Goal: Information Seeking & Learning: Learn about a topic

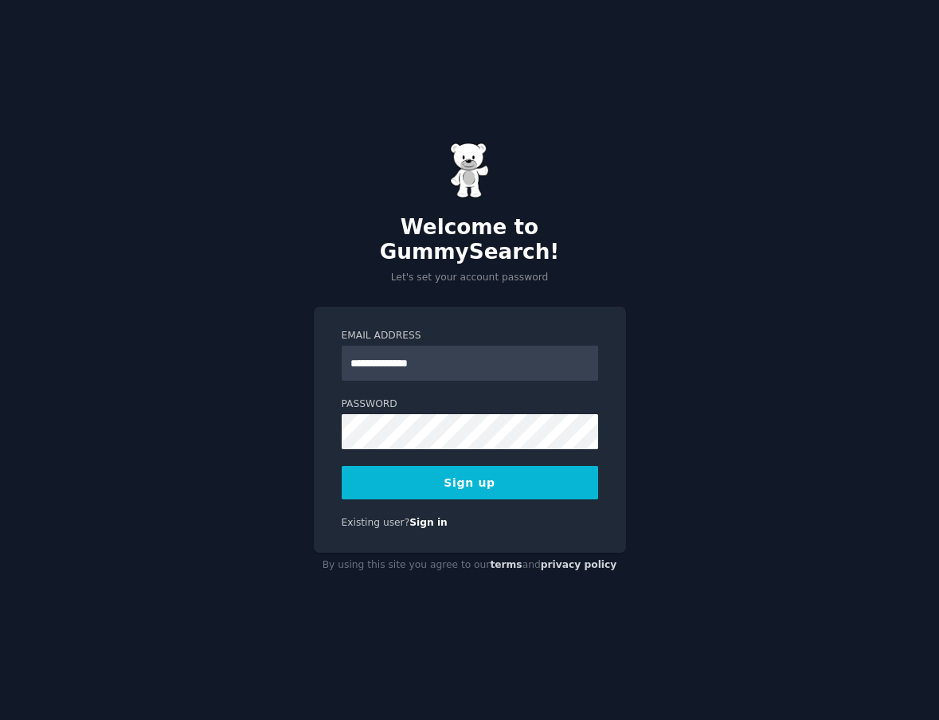
type input "**********"
click at [546, 466] on button "Sign up" at bounding box center [469, 482] width 256 height 33
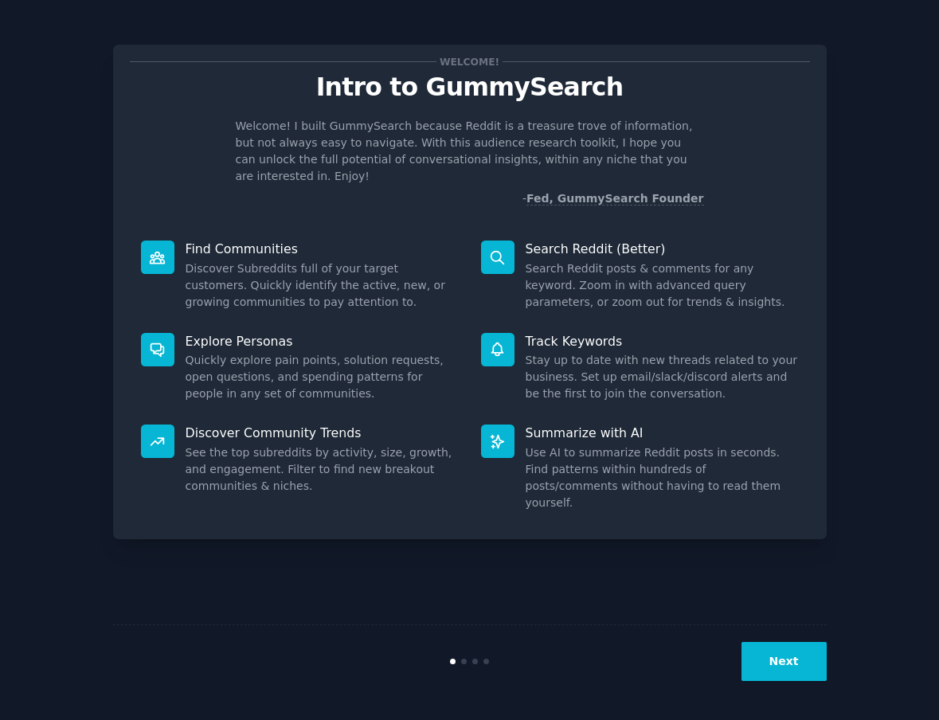
click at [776, 673] on button "Next" at bounding box center [783, 661] width 85 height 39
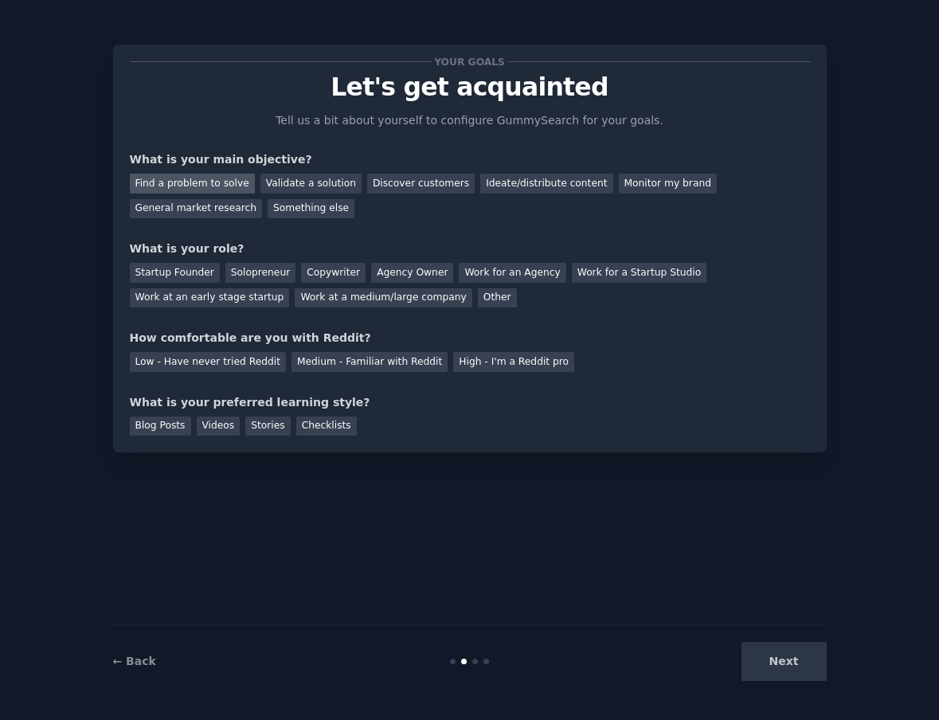
click at [212, 185] on div "Find a problem to solve" at bounding box center [192, 184] width 125 height 20
click at [283, 189] on div "Validate a solution" at bounding box center [310, 184] width 101 height 20
click at [380, 188] on div "Discover customers" at bounding box center [420, 184] width 107 height 20
click at [204, 183] on div "Find a problem to solve" at bounding box center [192, 184] width 125 height 20
click at [207, 276] on div "Startup Founder" at bounding box center [175, 273] width 90 height 20
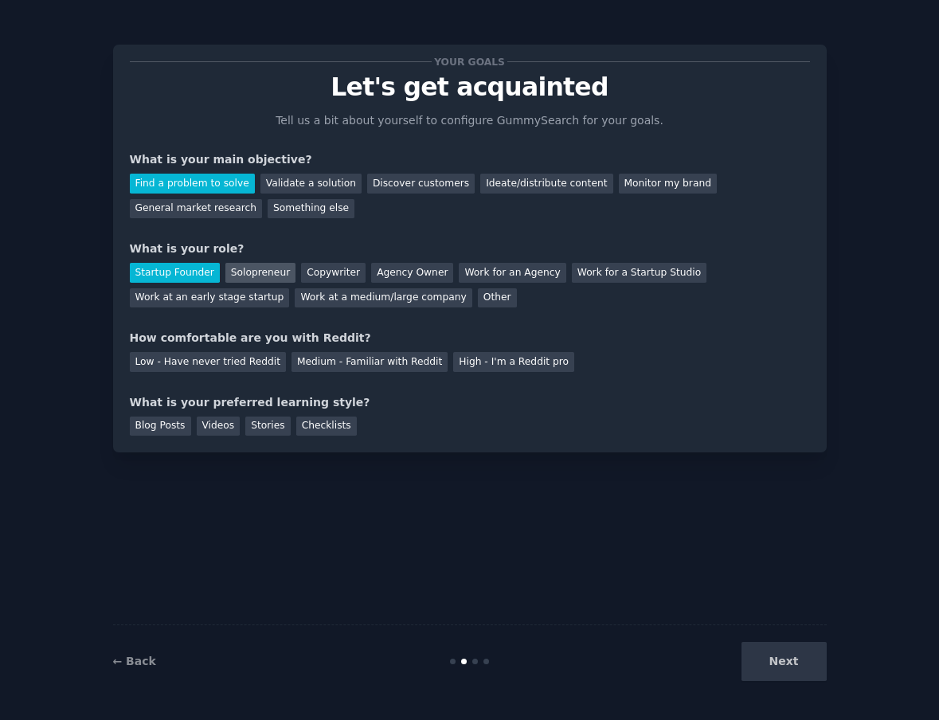
click at [226, 275] on div "Solopreneur" at bounding box center [260, 273] width 70 height 20
click at [330, 368] on div "Medium - Familiar with Reddit" at bounding box center [369, 362] width 156 height 20
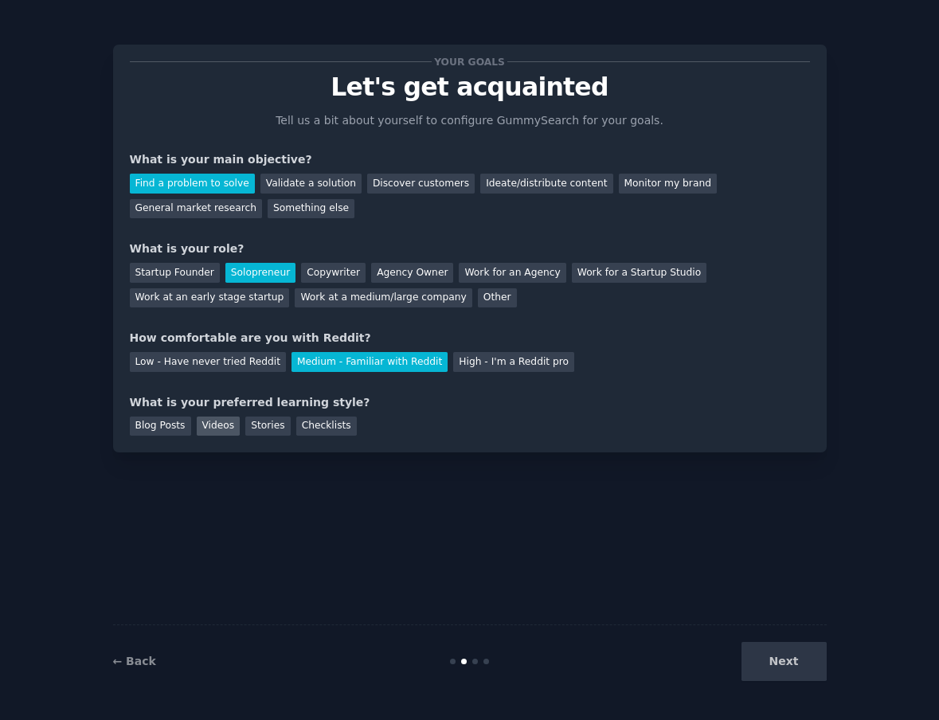
click at [206, 427] on div "Videos" at bounding box center [219, 426] width 44 height 20
click at [156, 427] on div "Blog Posts" at bounding box center [160, 426] width 61 height 20
click at [317, 420] on div "Checklists" at bounding box center [326, 426] width 60 height 20
click at [427, 415] on div "Blog Posts Videos Stories Checklists" at bounding box center [470, 423] width 680 height 25
click at [803, 675] on button "Next" at bounding box center [783, 661] width 85 height 39
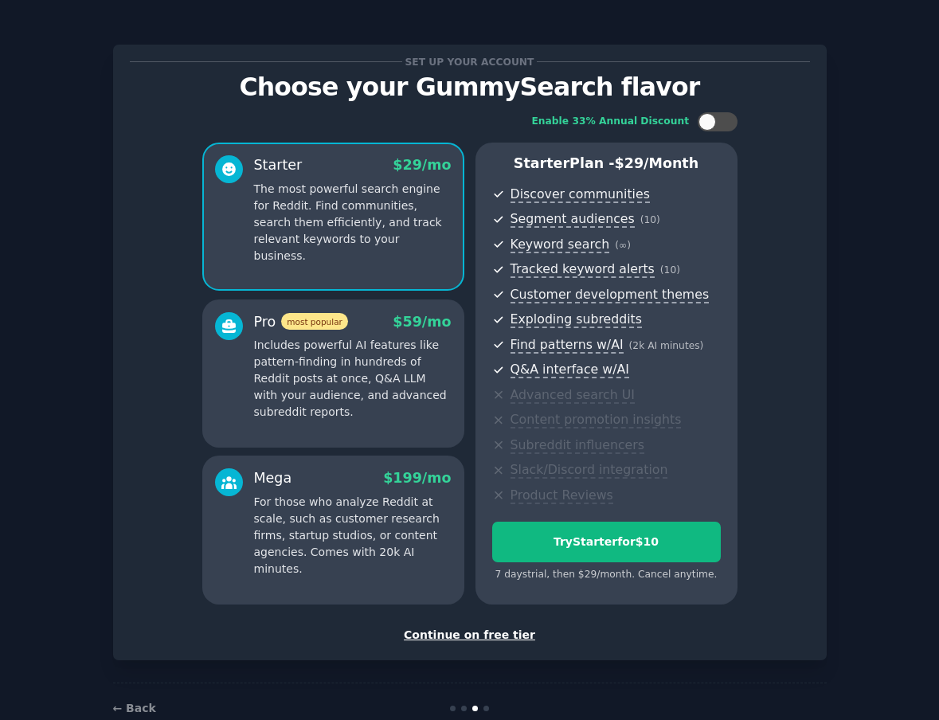
click at [291, 358] on p "Includes powerful AI features like pattern-finding in hundreds of Reddit posts …" at bounding box center [352, 379] width 197 height 84
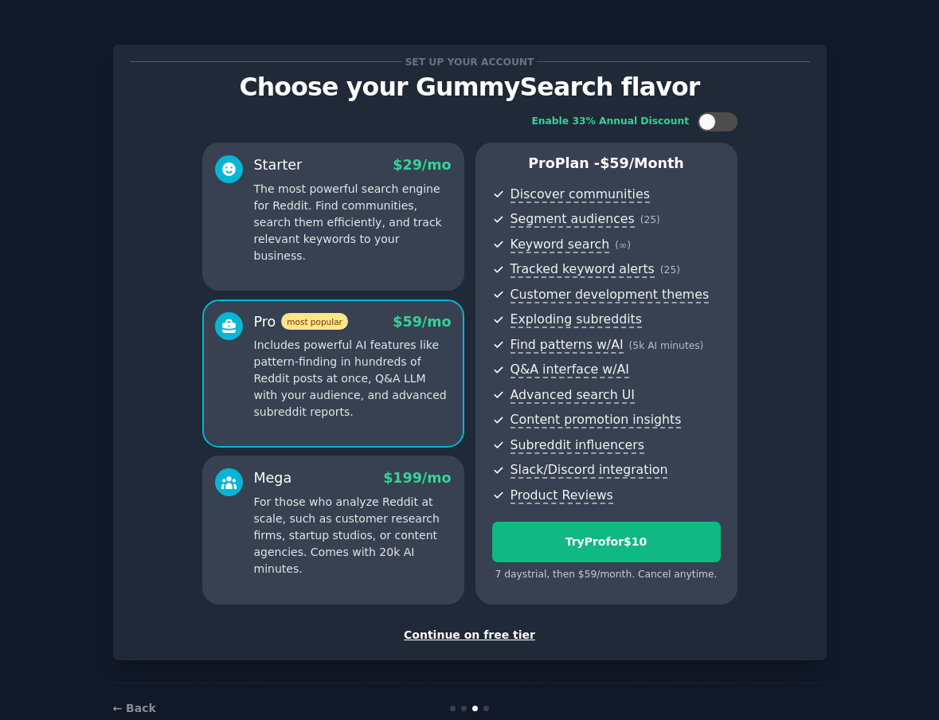
click at [353, 201] on p "The most powerful search engine for Reddit. Find communities, search them effic…" at bounding box center [352, 223] width 197 height 84
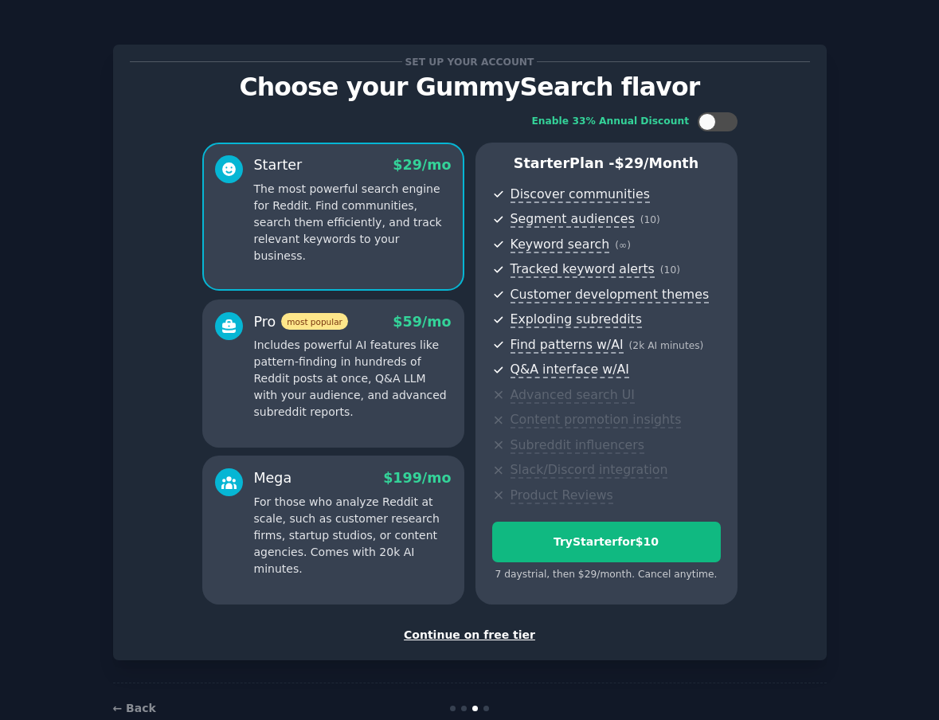
click at [345, 397] on p "Includes powerful AI features like pattern-finding in hundreds of Reddit posts …" at bounding box center [352, 379] width 197 height 84
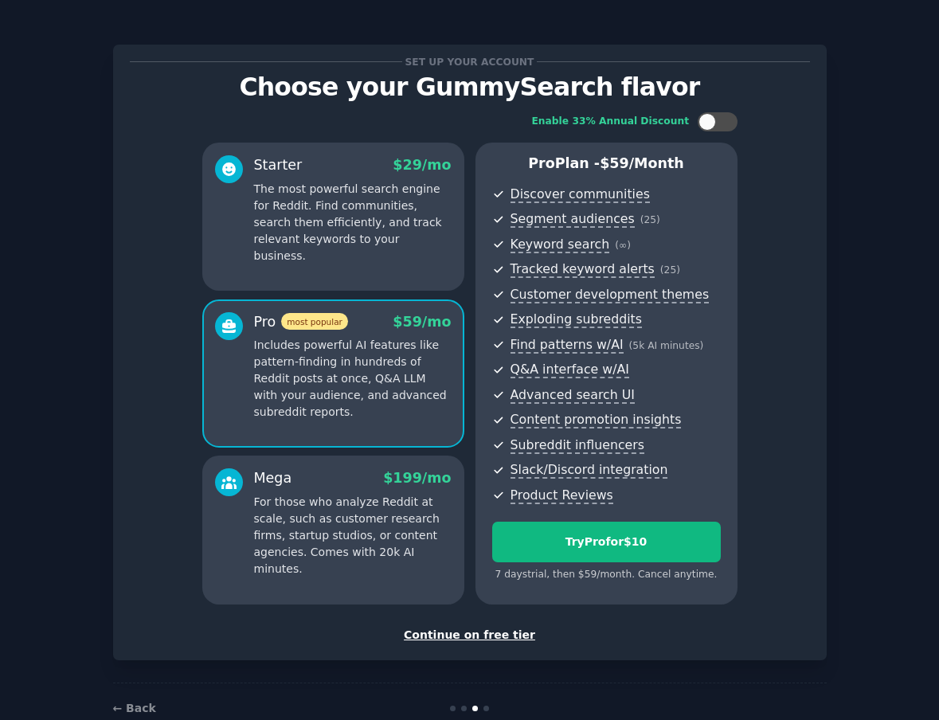
click at [368, 239] on p "The most powerful search engine for Reddit. Find communities, search them effic…" at bounding box center [352, 223] width 197 height 84
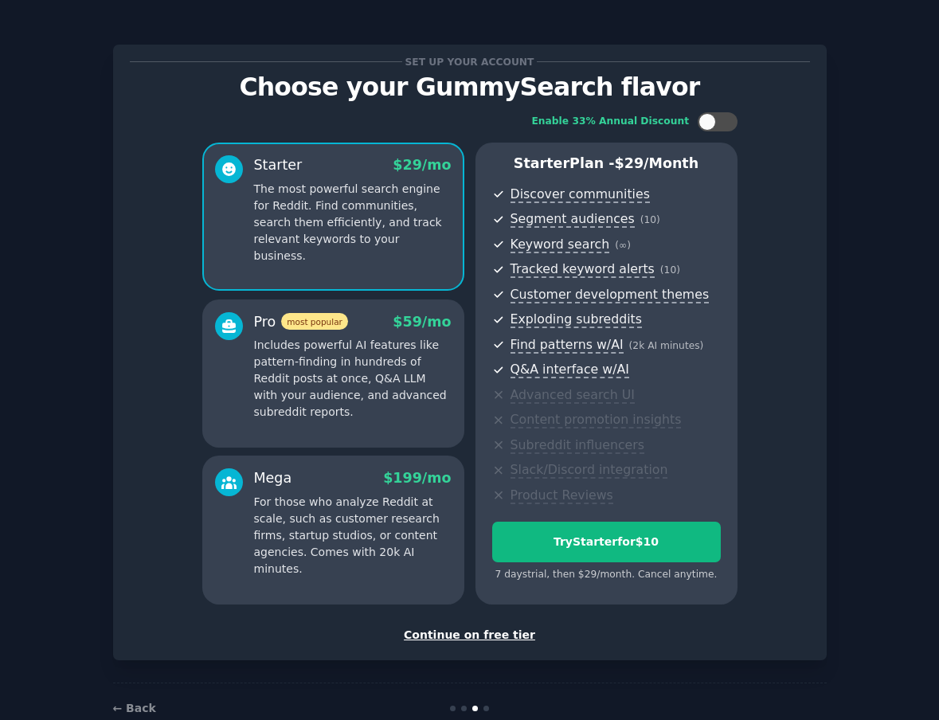
click at [345, 376] on p "Includes powerful AI features like pattern-finding in hundreds of Reddit posts …" at bounding box center [352, 379] width 197 height 84
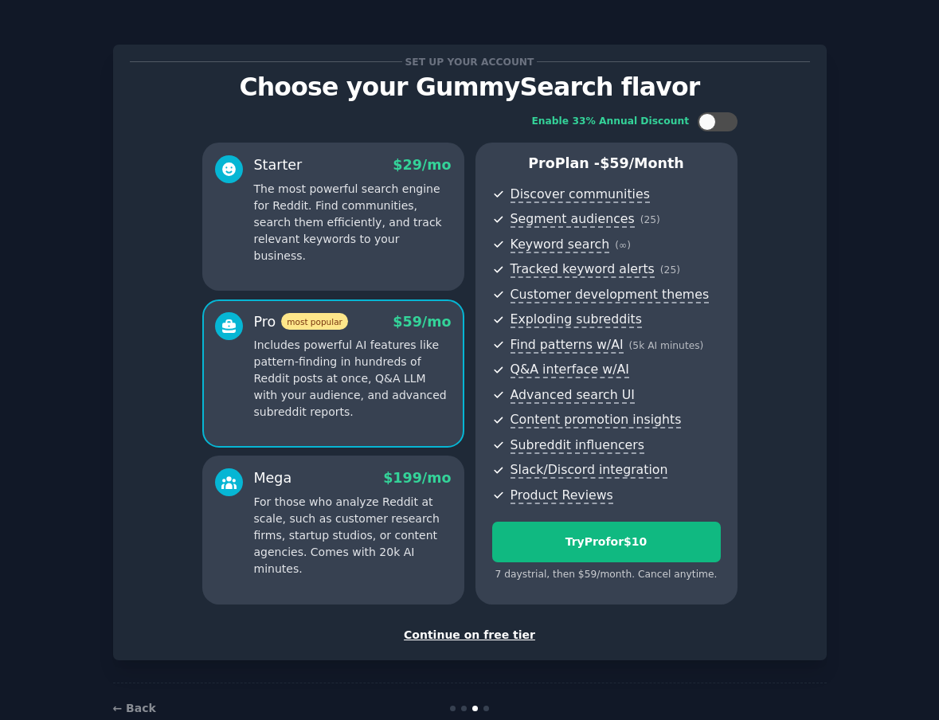
click at [336, 246] on p "The most powerful search engine for Reddit. Find communities, search them effic…" at bounding box center [352, 223] width 197 height 84
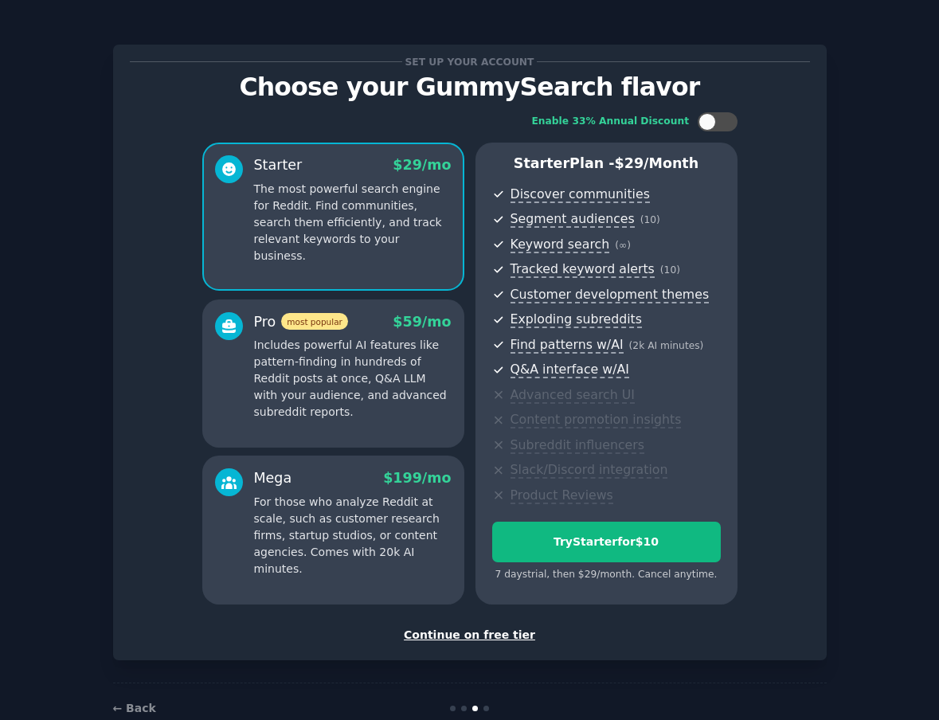
click at [350, 397] on p "Includes powerful AI features like pattern-finding in hundreds of Reddit posts …" at bounding box center [352, 379] width 197 height 84
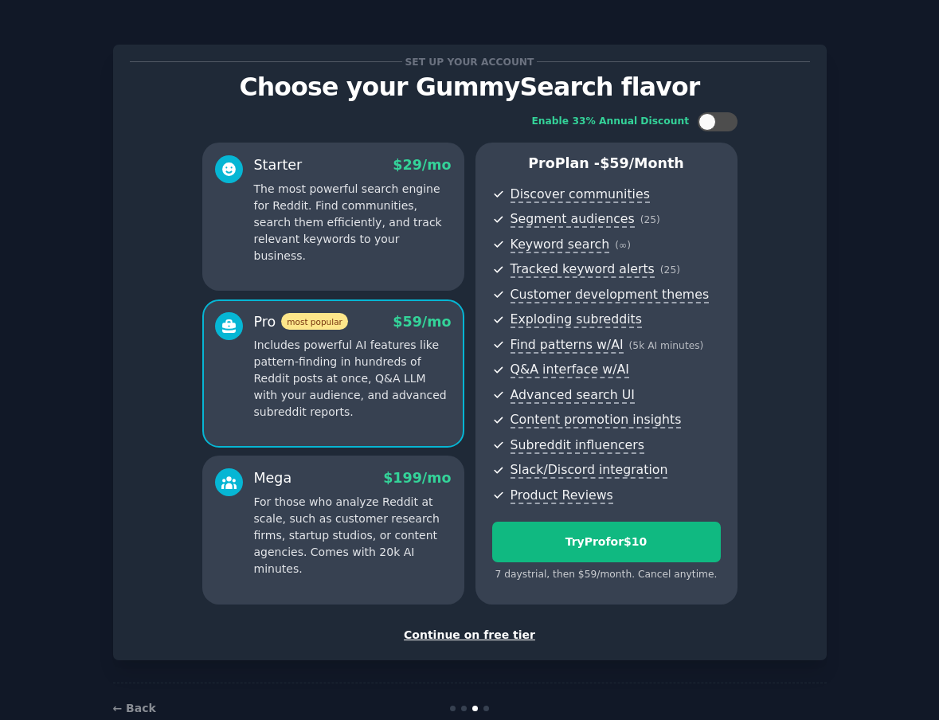
click at [341, 242] on p "The most powerful search engine for Reddit. Find communities, search them effic…" at bounding box center [352, 223] width 197 height 84
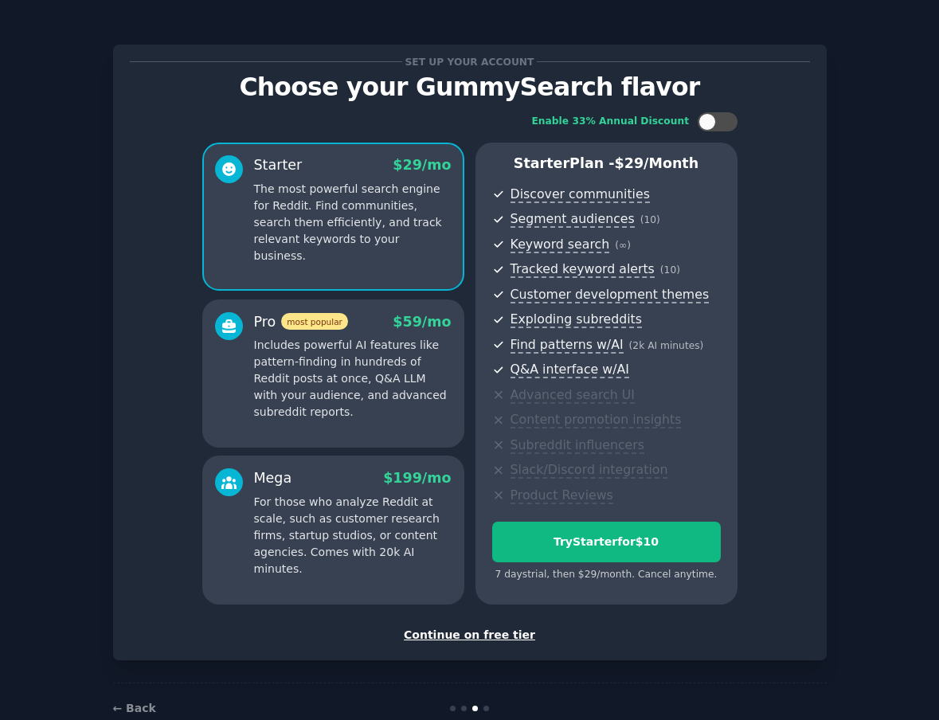
click at [365, 382] on p "Includes powerful AI features like pattern-finding in hundreds of Reddit posts …" at bounding box center [352, 379] width 197 height 84
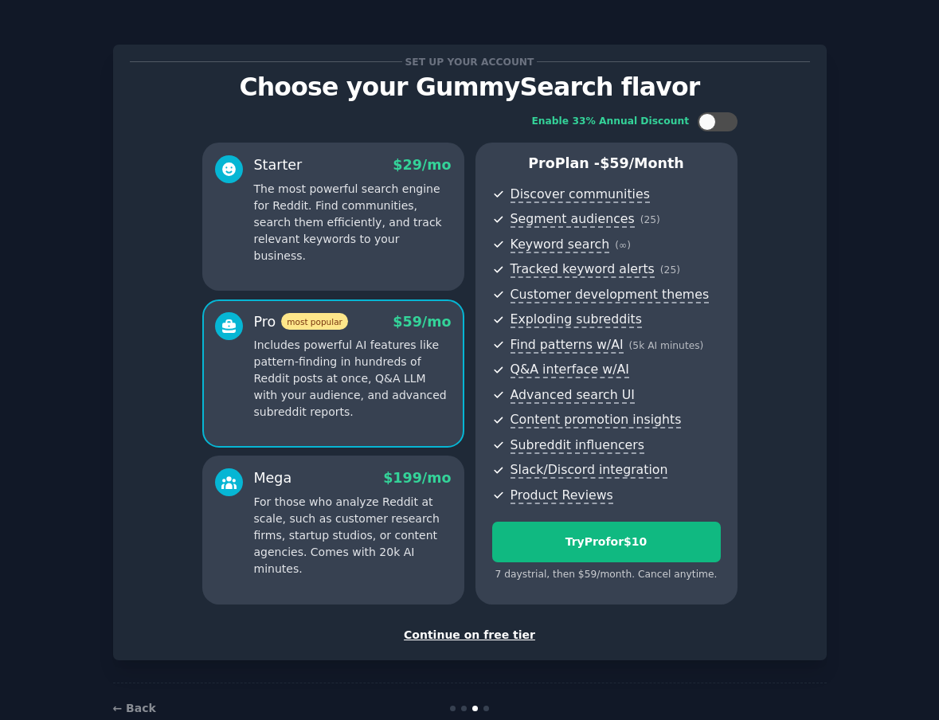
click at [402, 229] on p "The most powerful search engine for Reddit. Find communities, search them effic…" at bounding box center [352, 223] width 197 height 84
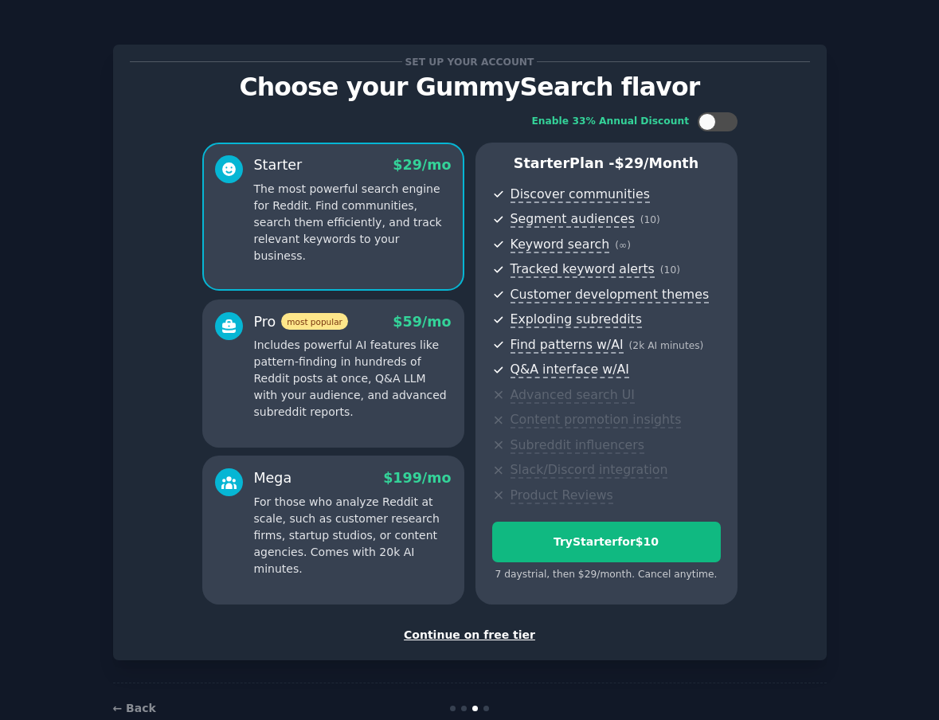
click at [366, 388] on p "Includes powerful AI features like pattern-finding in hundreds of Reddit posts …" at bounding box center [352, 379] width 197 height 84
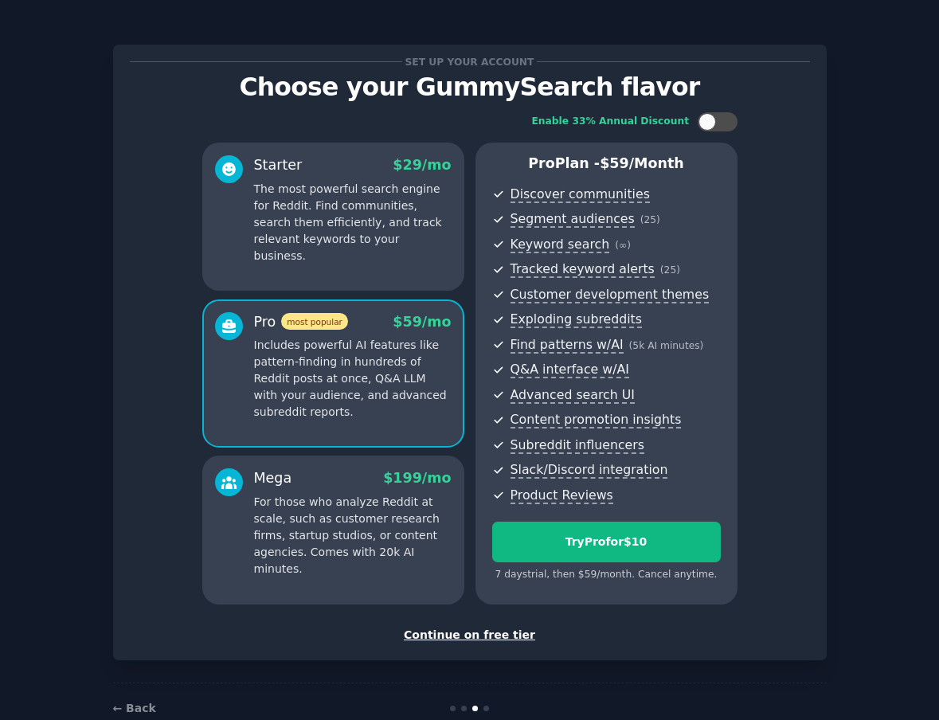
click at [354, 175] on div "Starter $ 29 /mo The most powerful search engine for Reddit. Find communities, …" at bounding box center [352, 209] width 197 height 109
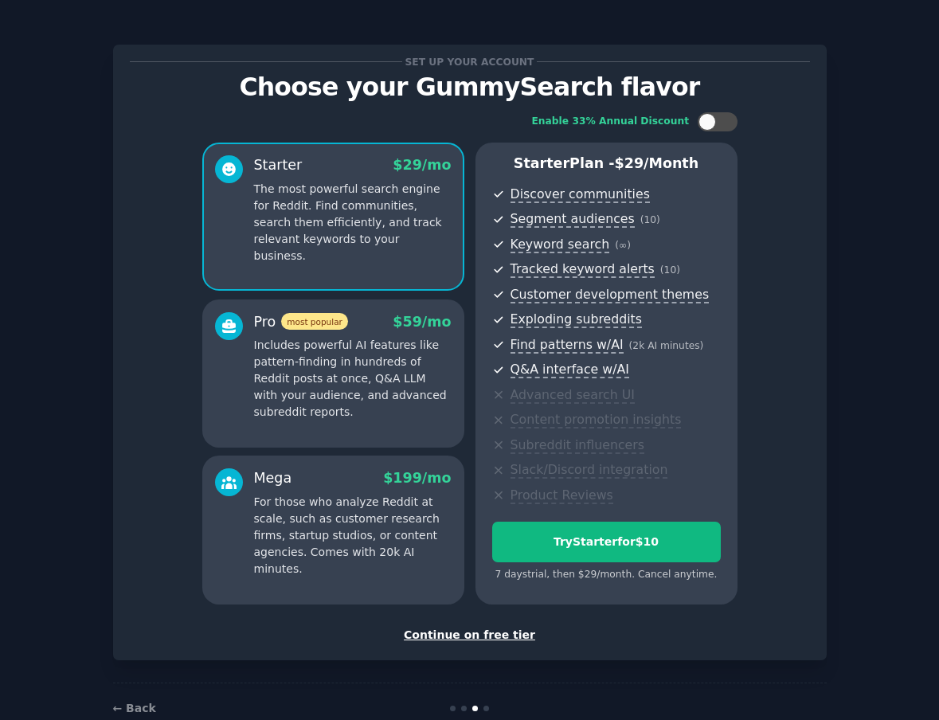
click at [388, 378] on p "Includes powerful AI features like pattern-finding in hundreds of Reddit posts …" at bounding box center [352, 379] width 197 height 84
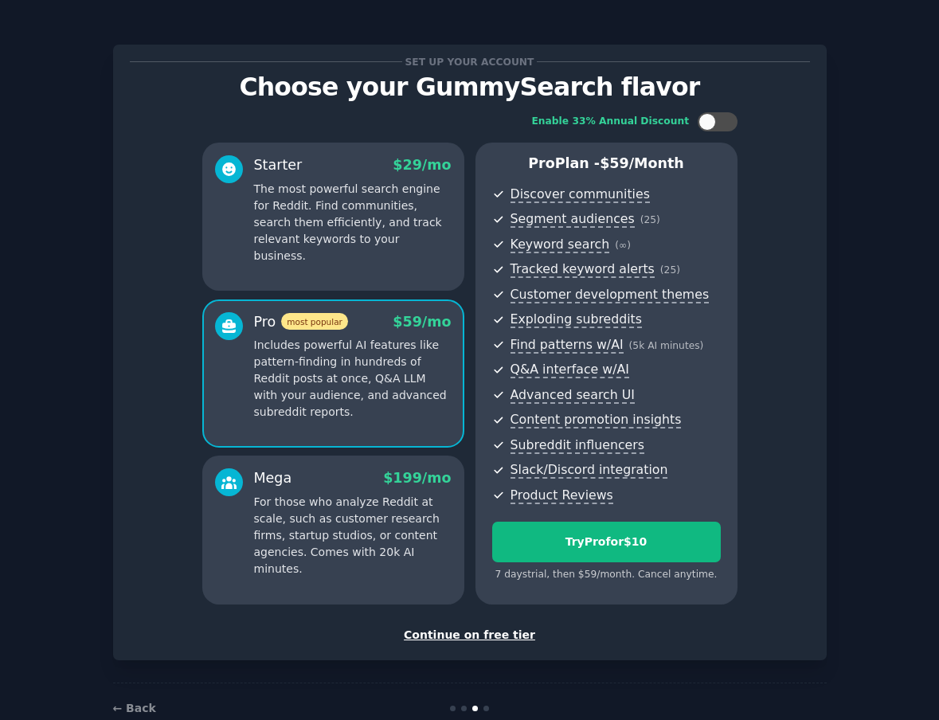
click at [392, 225] on p "The most powerful search engine for Reddit. Find communities, search them effic…" at bounding box center [352, 223] width 197 height 84
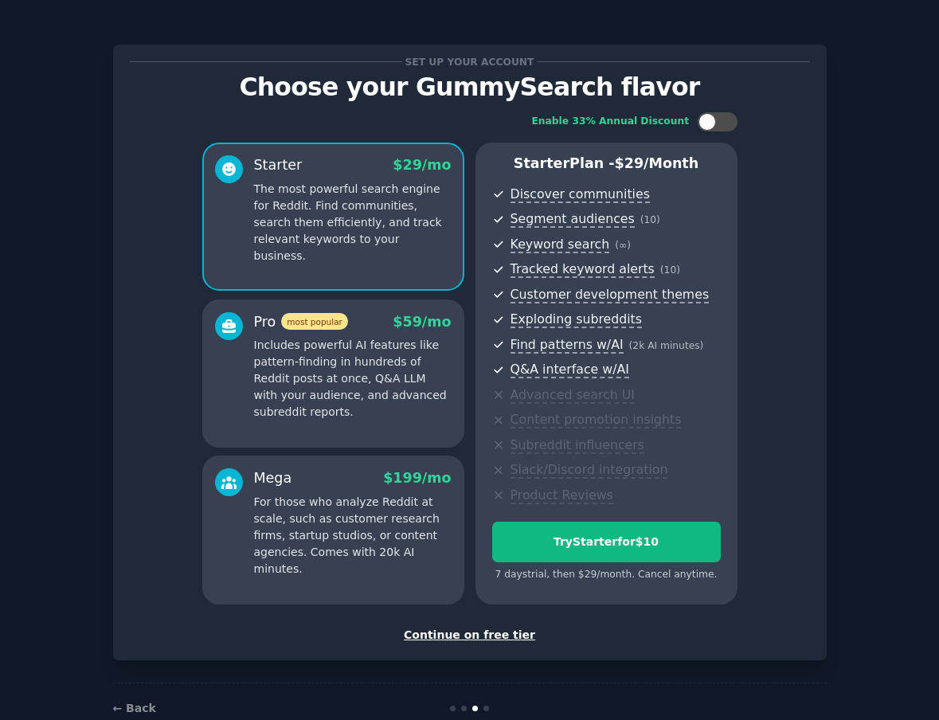
click at [403, 369] on p "Includes powerful AI features like pattern-finding in hundreds of Reddit posts …" at bounding box center [352, 379] width 197 height 84
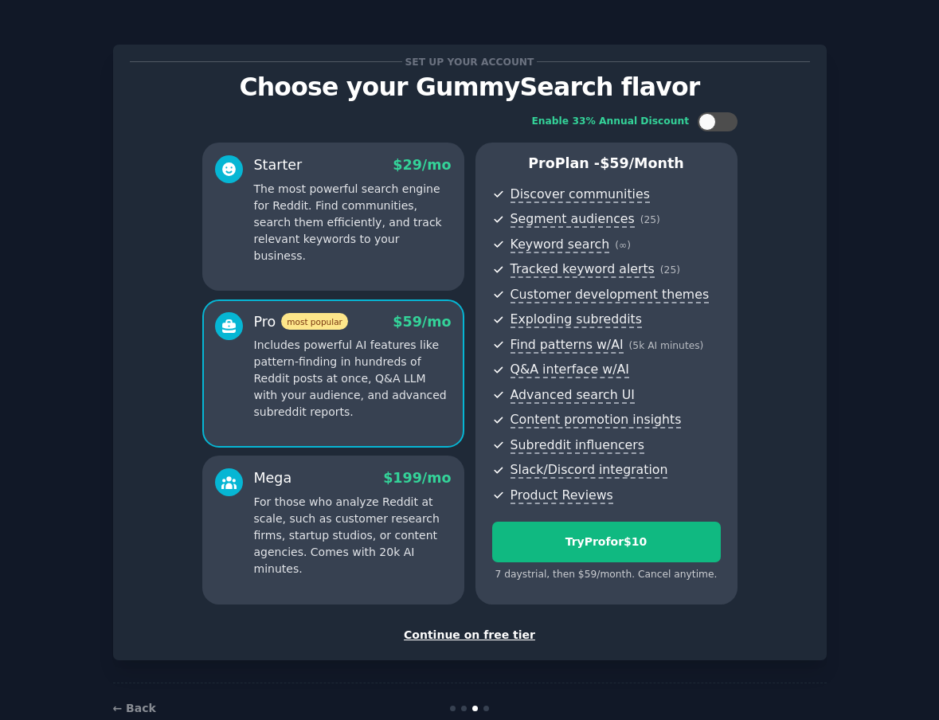
click at [381, 205] on p "The most powerful search engine for Reddit. Find communities, search them effic…" at bounding box center [352, 223] width 197 height 84
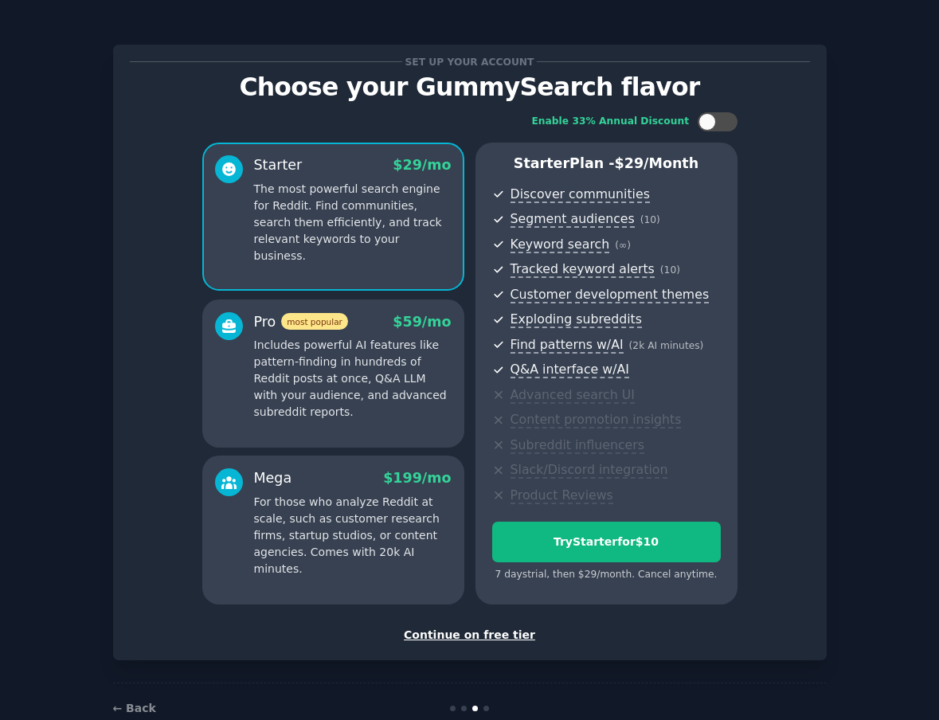
click at [347, 379] on p "Includes powerful AI features like pattern-finding in hundreds of Reddit posts …" at bounding box center [352, 379] width 197 height 84
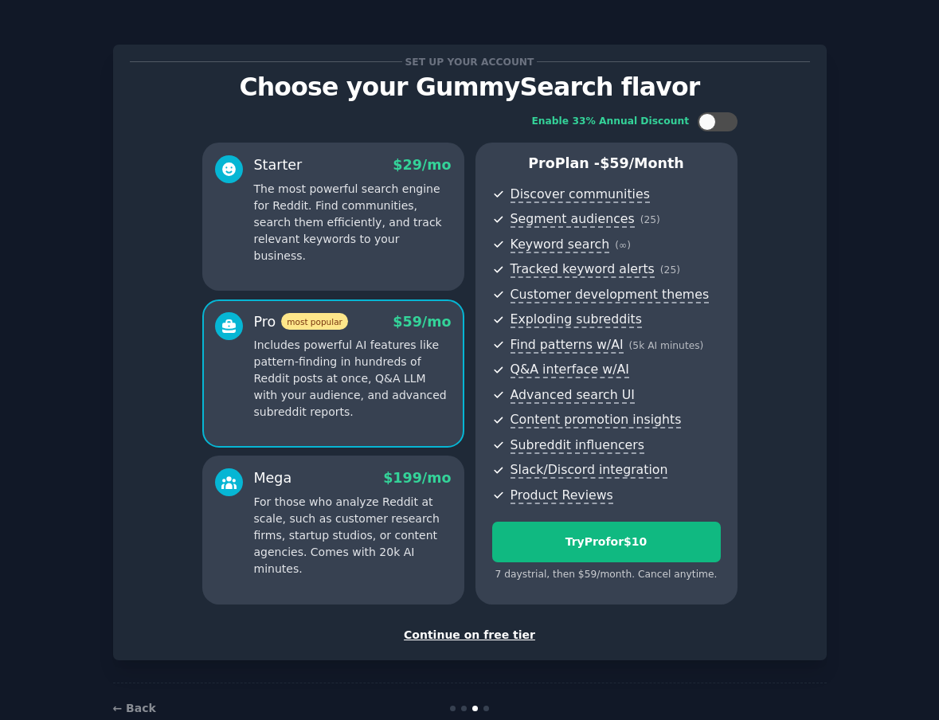
click at [363, 232] on p "The most powerful search engine for Reddit. Find communities, search them effic…" at bounding box center [352, 223] width 197 height 84
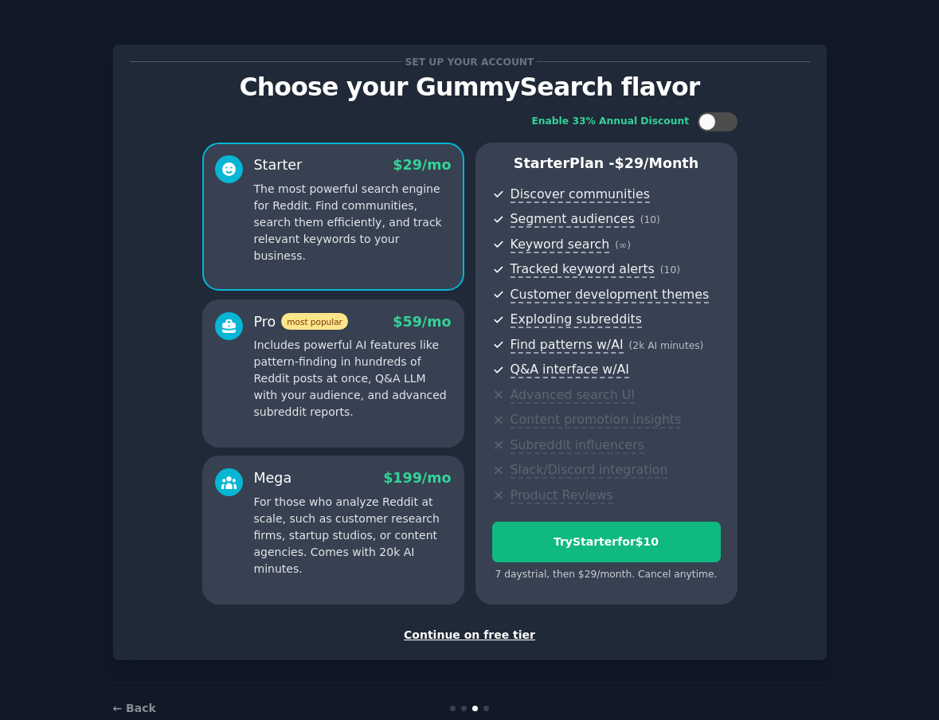
click at [357, 369] on p "Includes powerful AI features like pattern-finding in hundreds of Reddit posts …" at bounding box center [352, 379] width 197 height 84
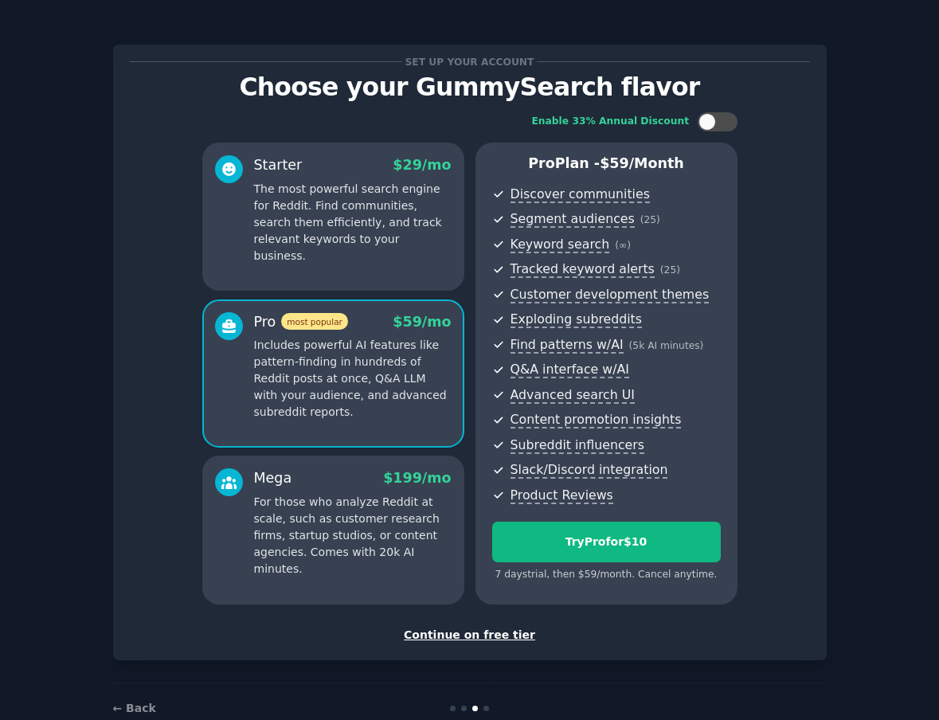
click at [359, 237] on p "The most powerful search engine for Reddit. Find communities, search them effic…" at bounding box center [352, 223] width 197 height 84
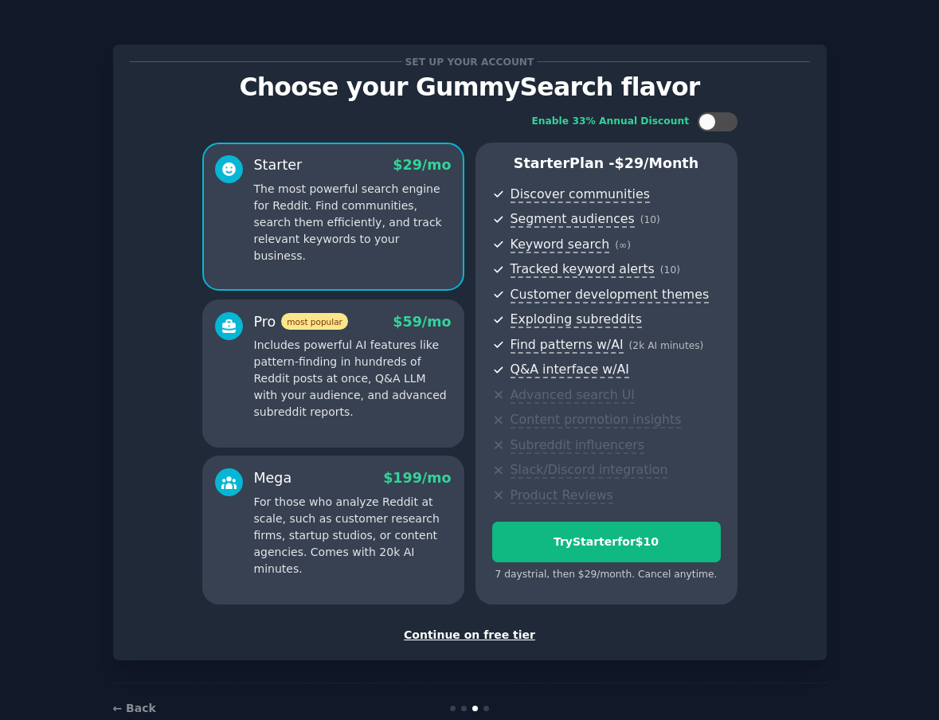
click at [364, 368] on p "Includes powerful AI features like pattern-finding in hundreds of Reddit posts …" at bounding box center [352, 379] width 197 height 84
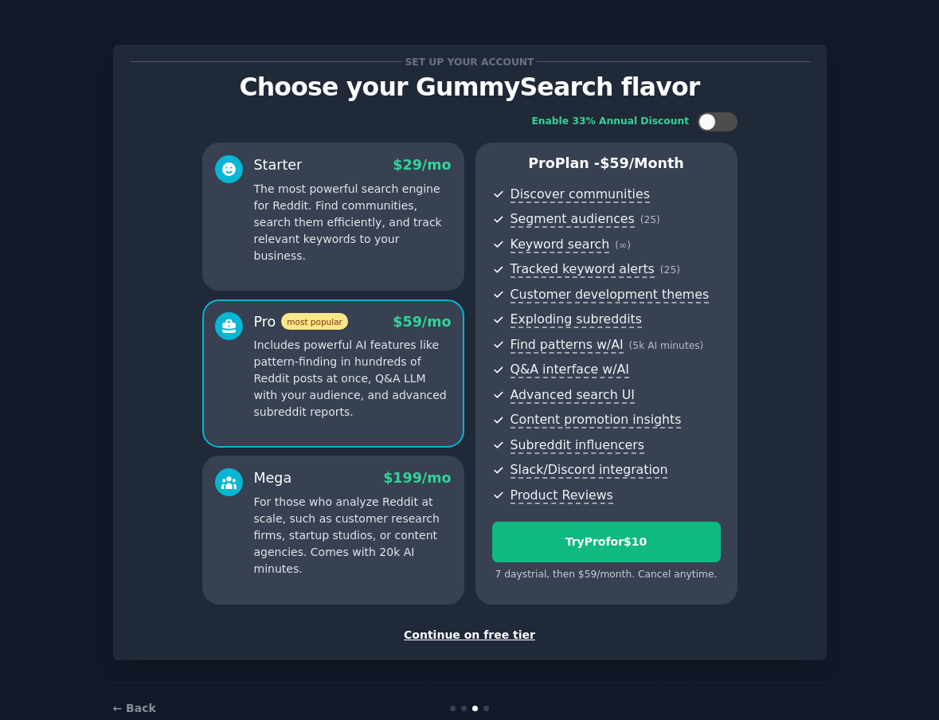
click at [347, 236] on p "The most powerful search engine for Reddit. Find communities, search them effic…" at bounding box center [352, 223] width 197 height 84
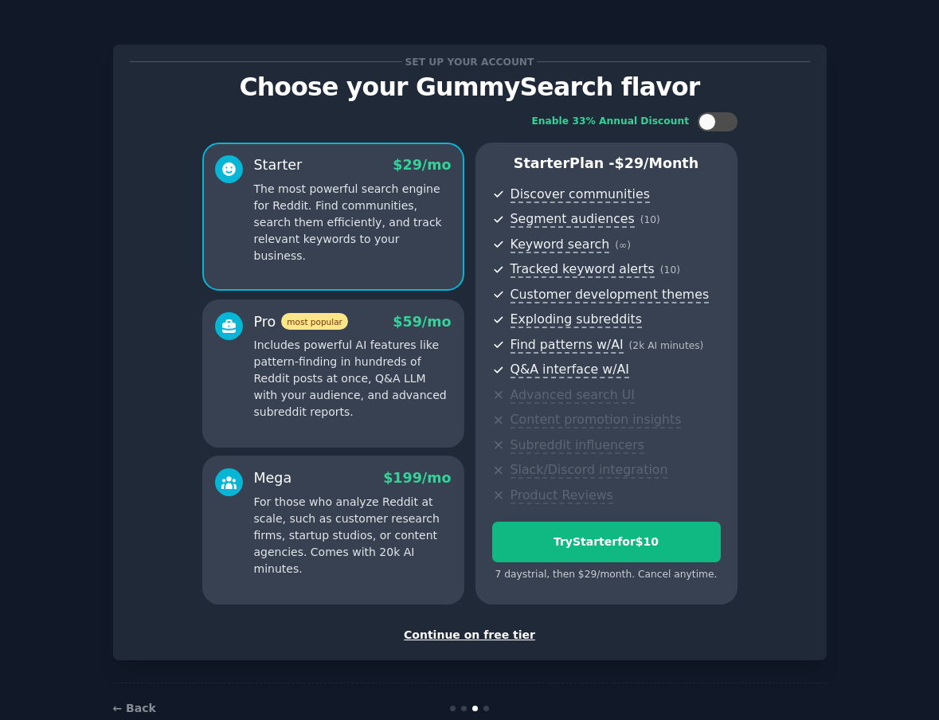
click at [360, 380] on p "Includes powerful AI features like pattern-finding in hundreds of Reddit posts …" at bounding box center [352, 379] width 197 height 84
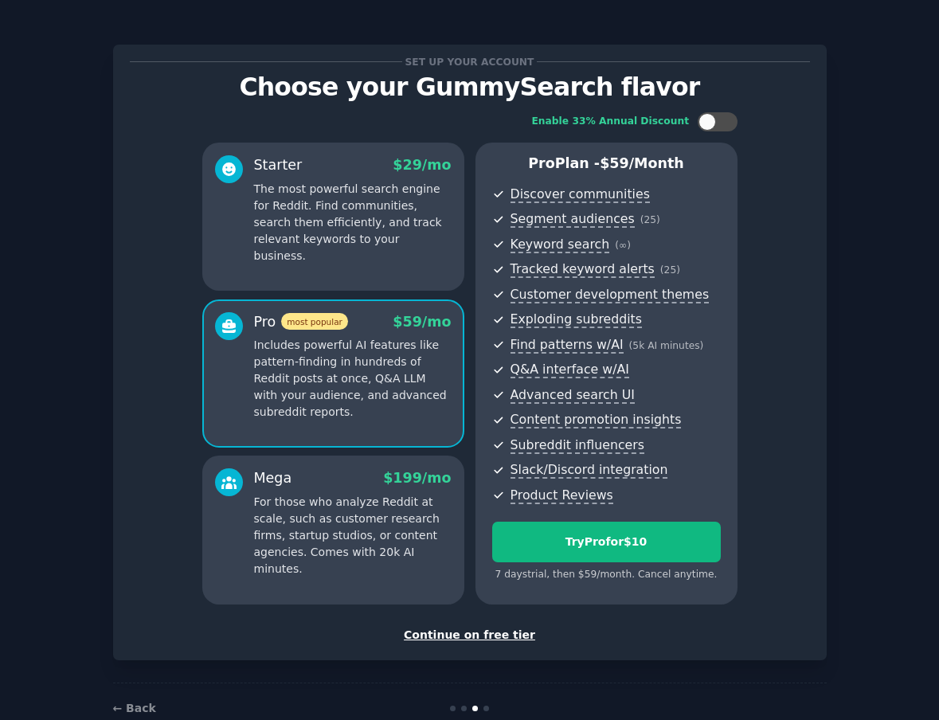
click at [347, 205] on p "The most powerful search engine for Reddit. Find communities, search them effic…" at bounding box center [352, 223] width 197 height 84
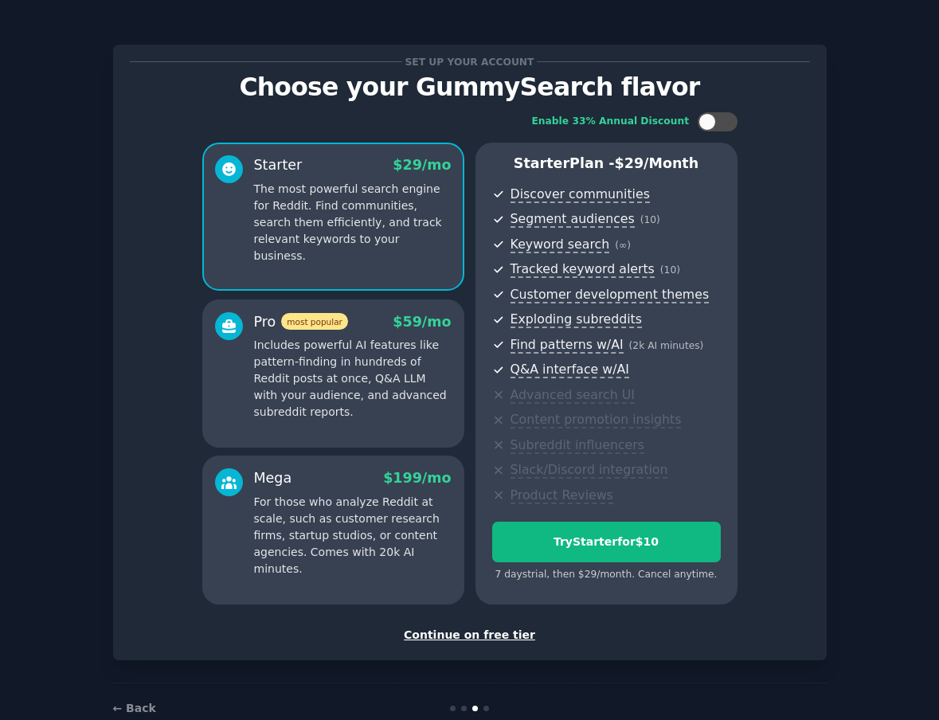
click at [382, 397] on p "Includes powerful AI features like pattern-finding in hundreds of Reddit posts …" at bounding box center [352, 379] width 197 height 84
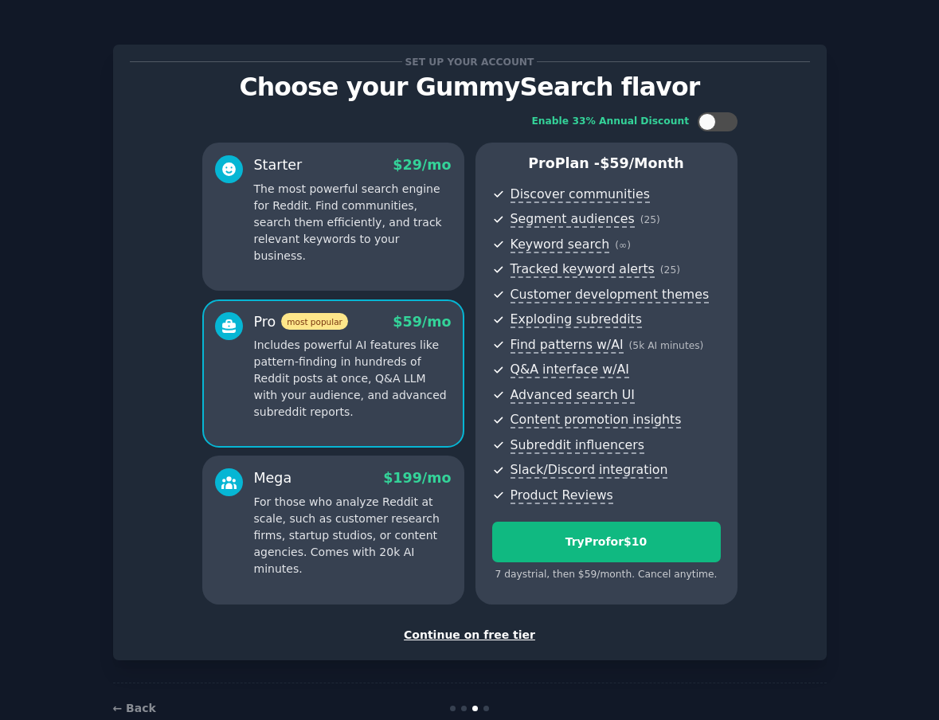
click at [368, 252] on div "Starter $ 29 /mo The most powerful search engine for Reddit. Find communities, …" at bounding box center [333, 216] width 262 height 148
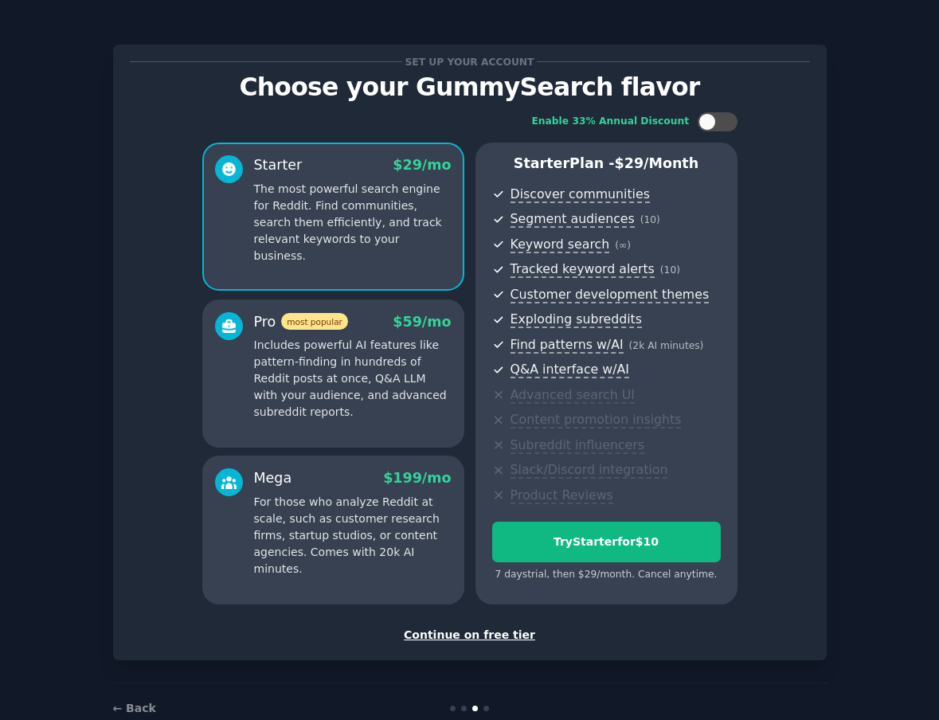
click at [388, 392] on p "Includes powerful AI features like pattern-finding in hundreds of Reddit posts …" at bounding box center [352, 379] width 197 height 84
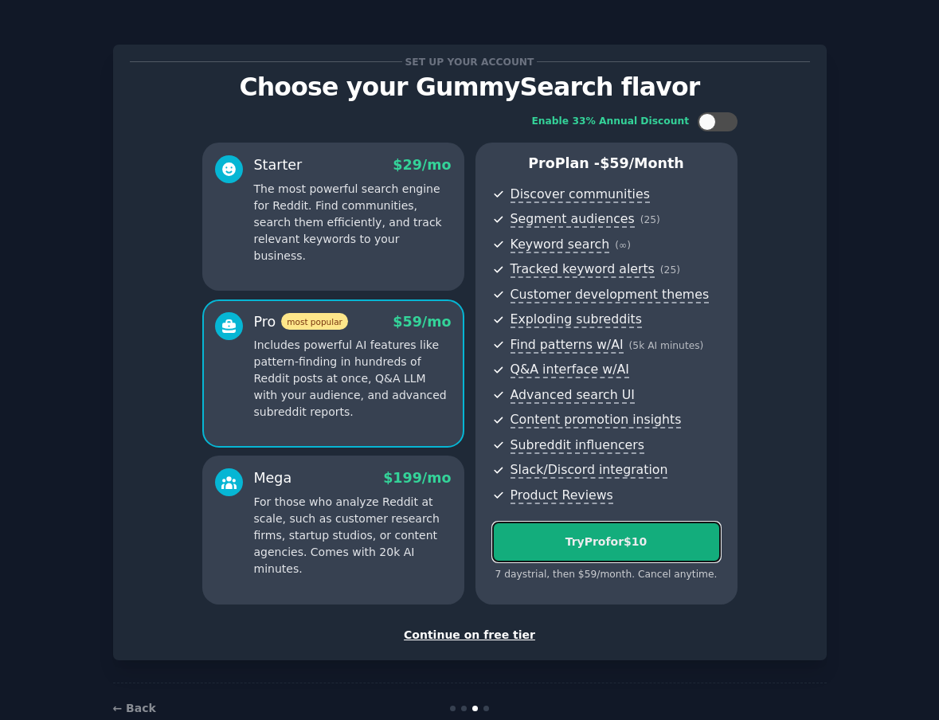
click at [617, 546] on div "Try Pro for $10" at bounding box center [606, 541] width 227 height 17
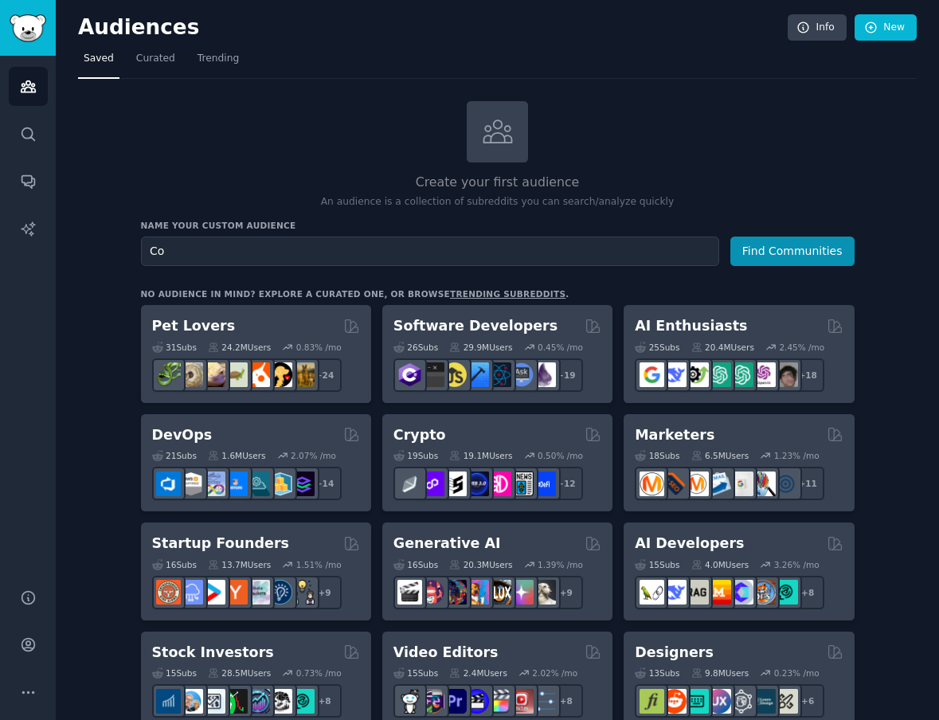
type input "C"
type input "Homeowners"
click at [806, 253] on button "Find Communities" at bounding box center [792, 250] width 124 height 29
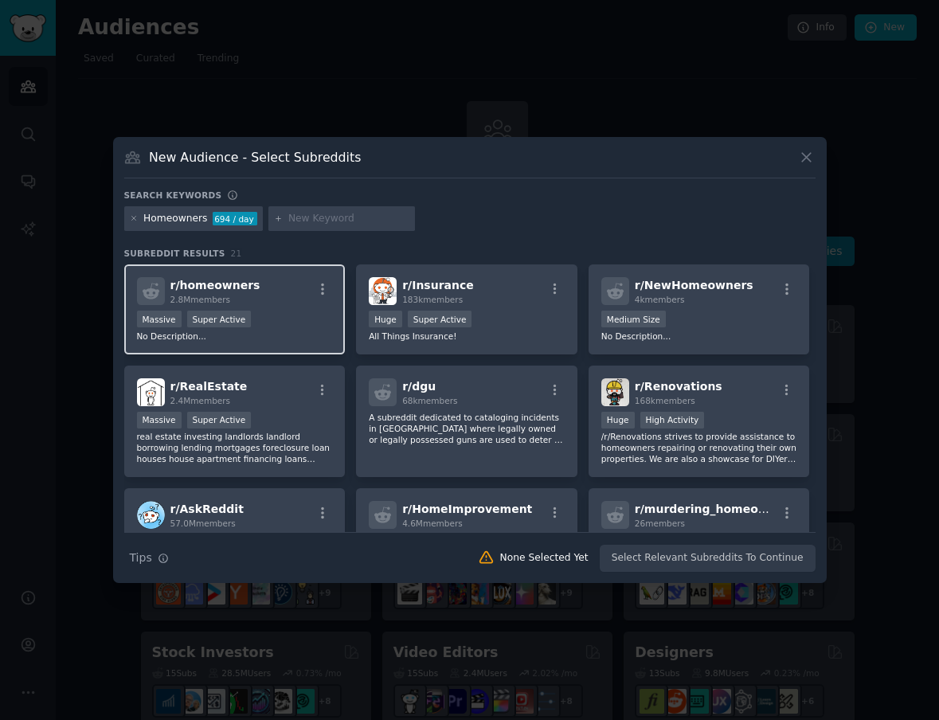
click at [270, 305] on div "r/ homeowners 2.8M members" at bounding box center [235, 291] width 196 height 28
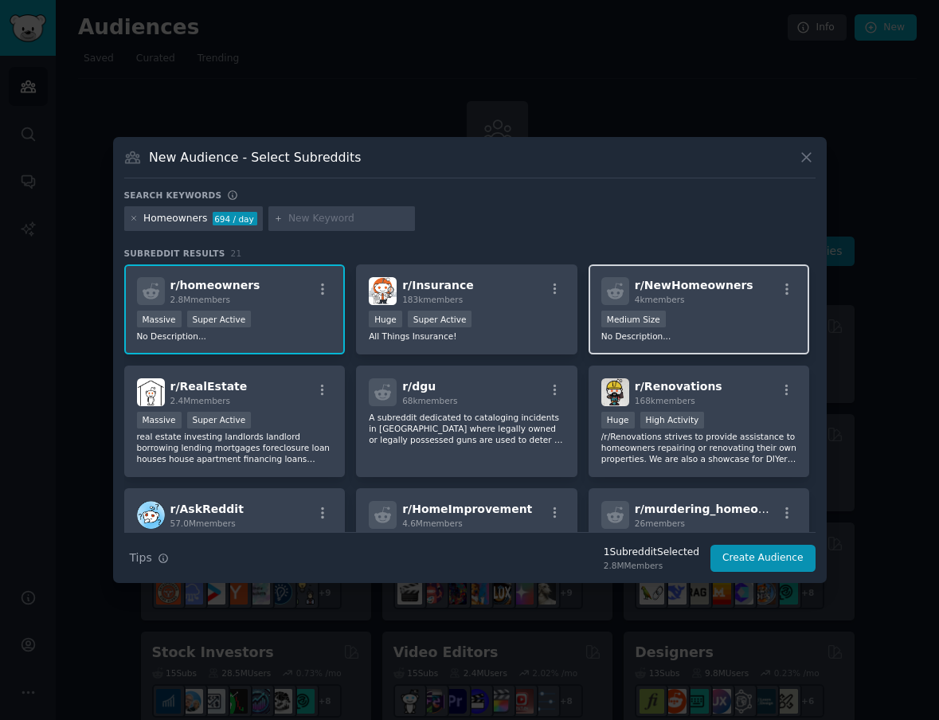
click at [716, 316] on div "1000 - 10,000 members Medium Size" at bounding box center [699, 320] width 196 height 20
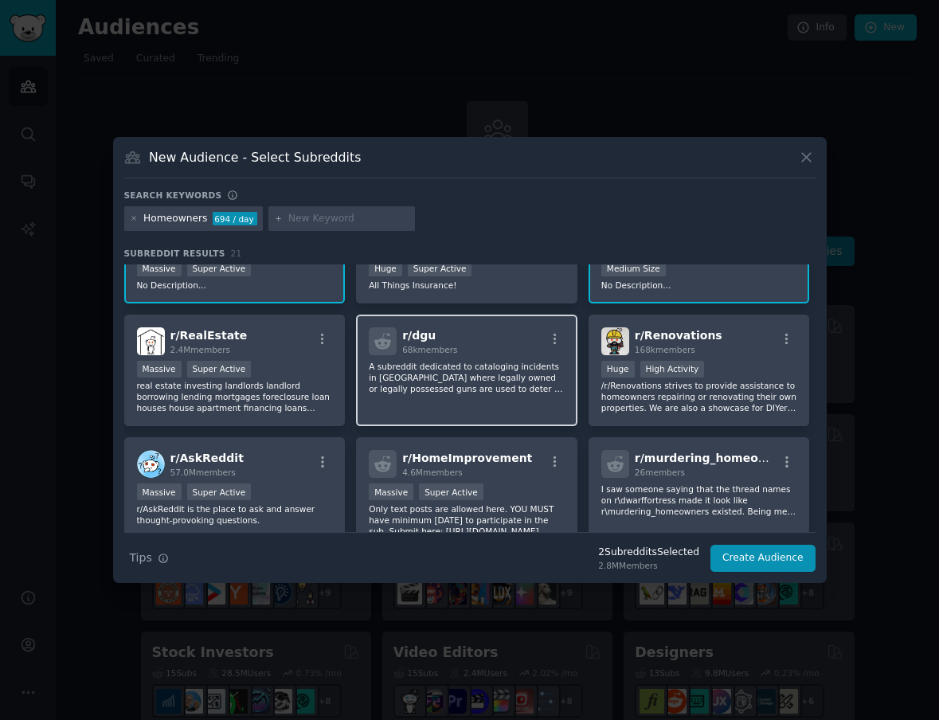
scroll to position [72, 0]
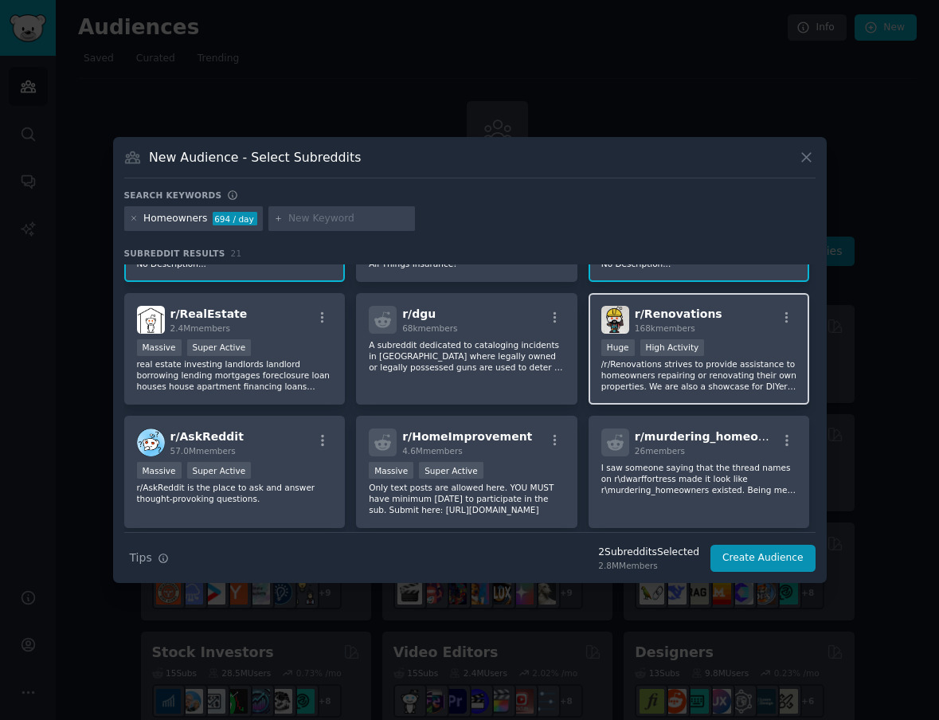
click at [685, 385] on p "/r/Renovations strives to provide assistance to homeowners repairing or renovat…" at bounding box center [699, 374] width 196 height 33
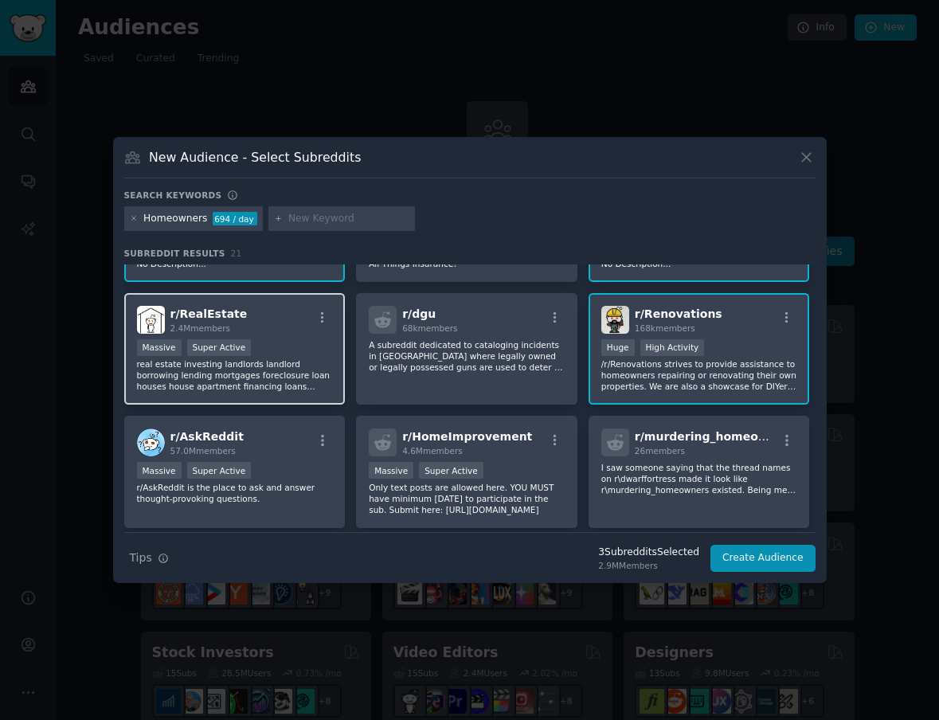
click at [268, 365] on p "real estate investing landlords landlord borrowing lending mortgages foreclosur…" at bounding box center [235, 374] width 196 height 33
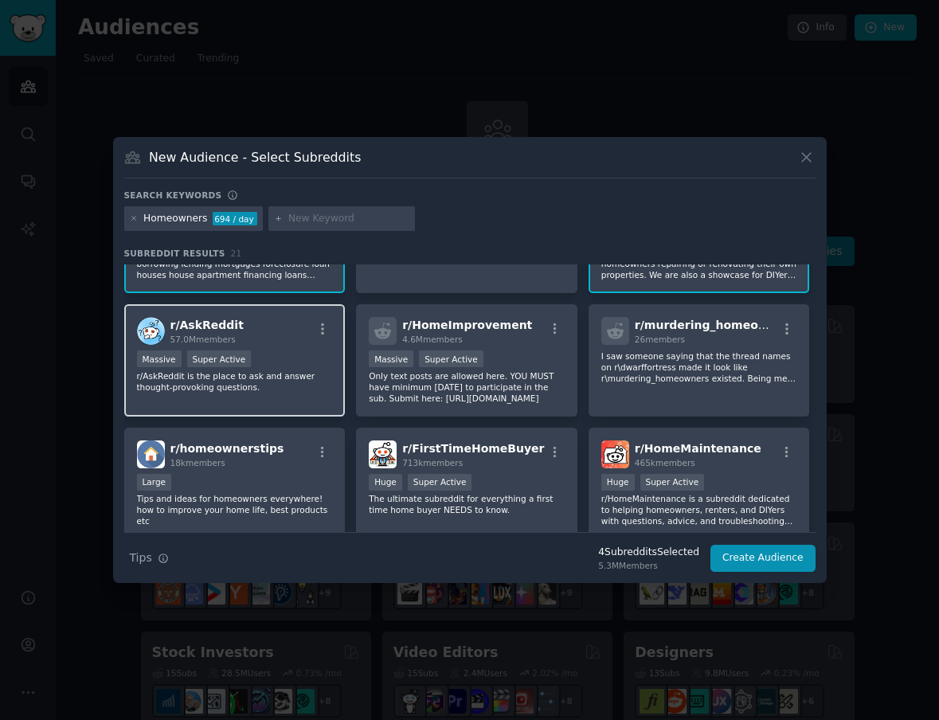
scroll to position [213, 0]
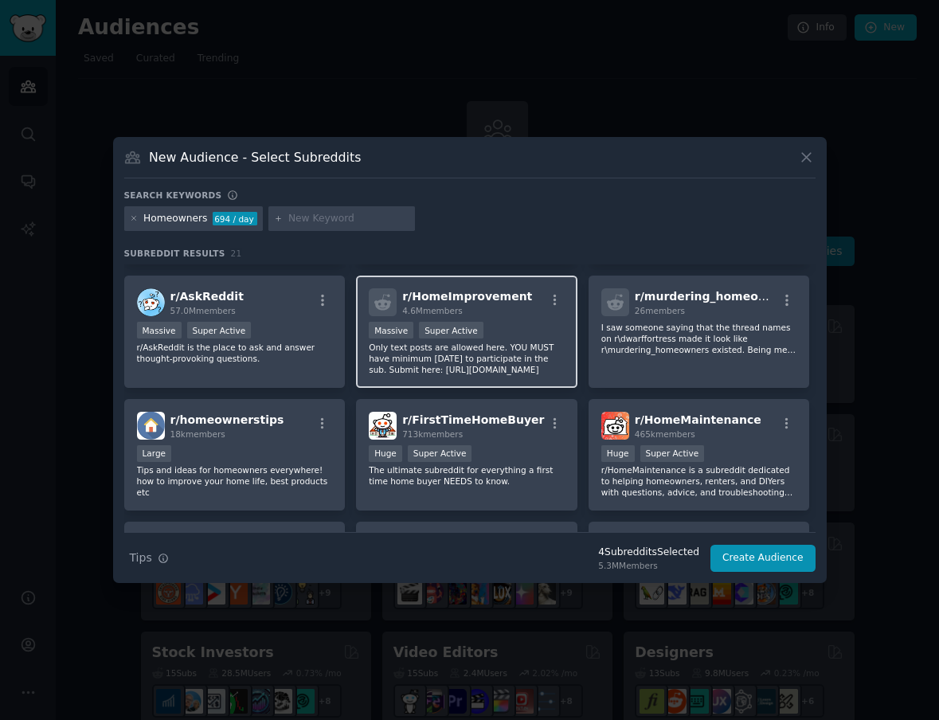
click at [509, 343] on p "Only text posts are allowed here. YOU MUST have minimum karma to participate in…" at bounding box center [467, 357] width 196 height 33
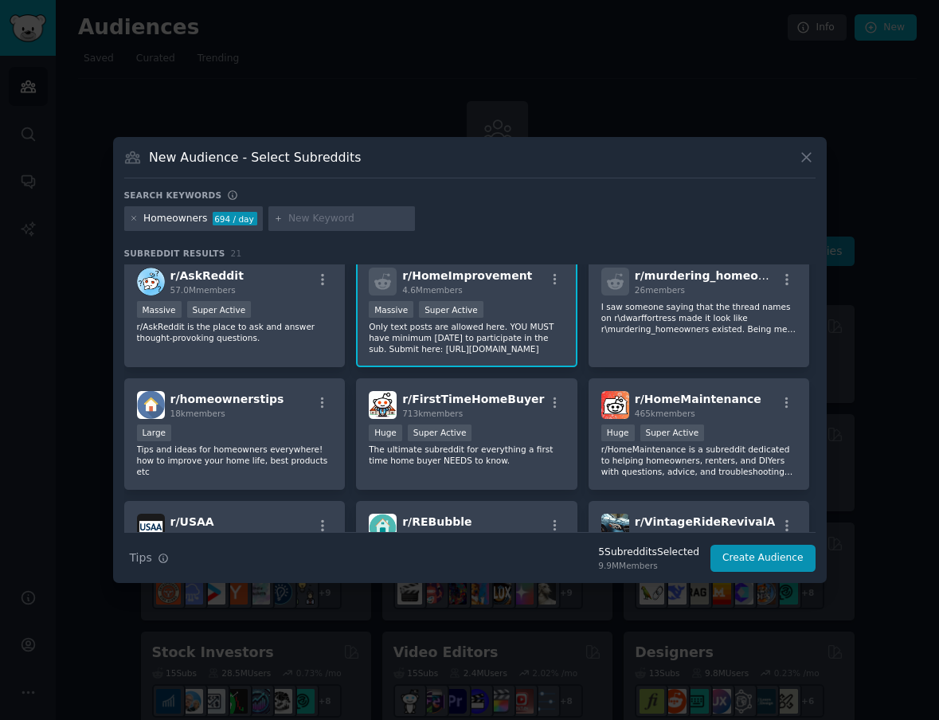
scroll to position [235, 0]
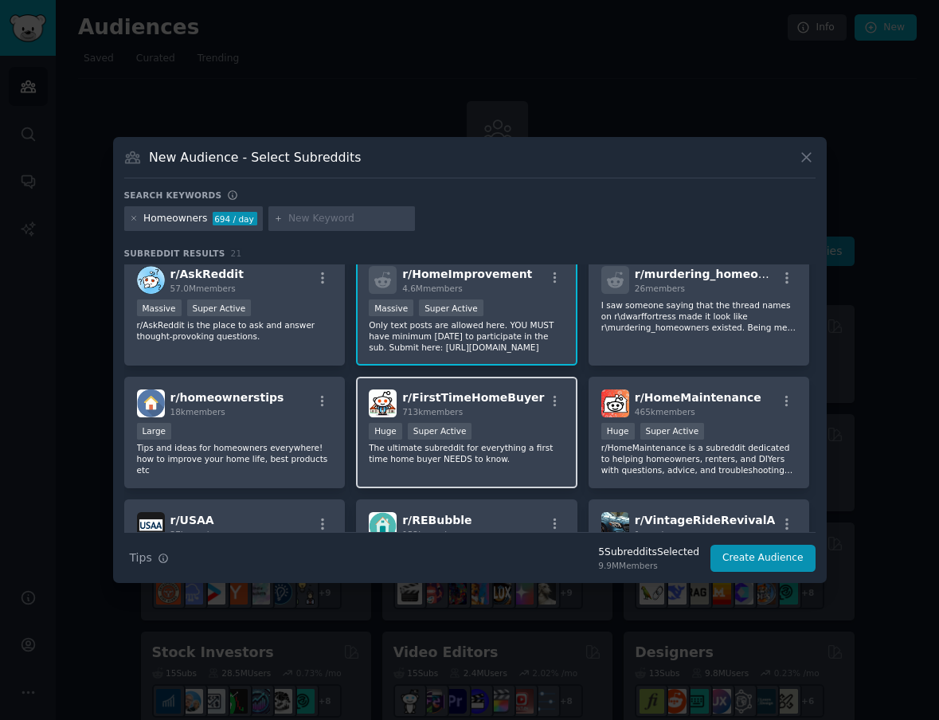
click at [527, 449] on p "The ultimate subreddit for everything a first time home buyer NEEDS to know." at bounding box center [467, 453] width 196 height 22
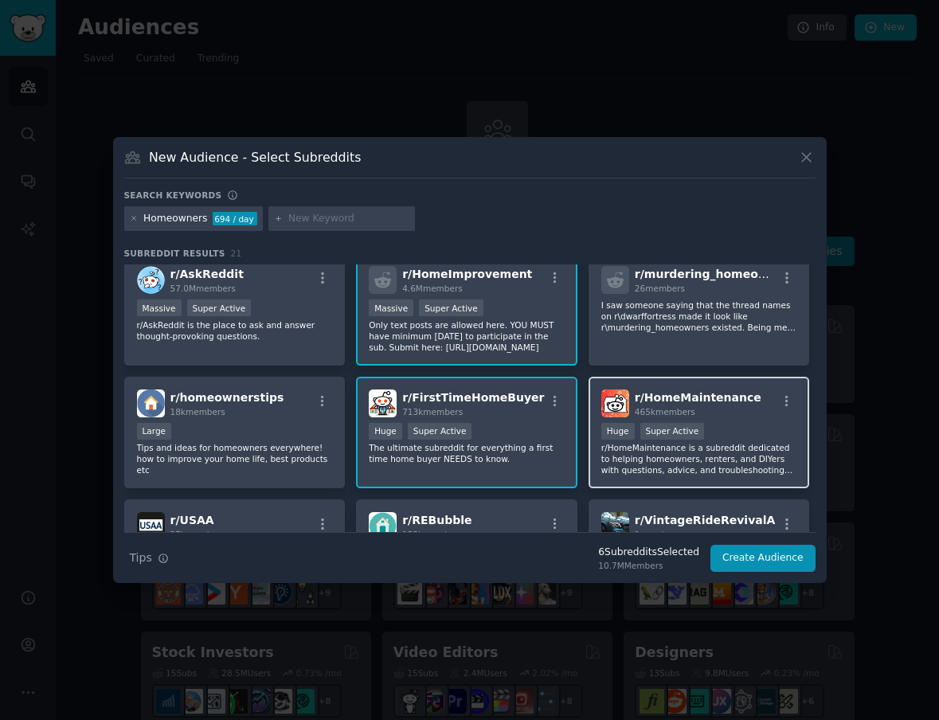
click at [697, 445] on p "r/HomeMaintenance is a subreddit dedicated to helping homeowners, renters, and …" at bounding box center [699, 458] width 196 height 33
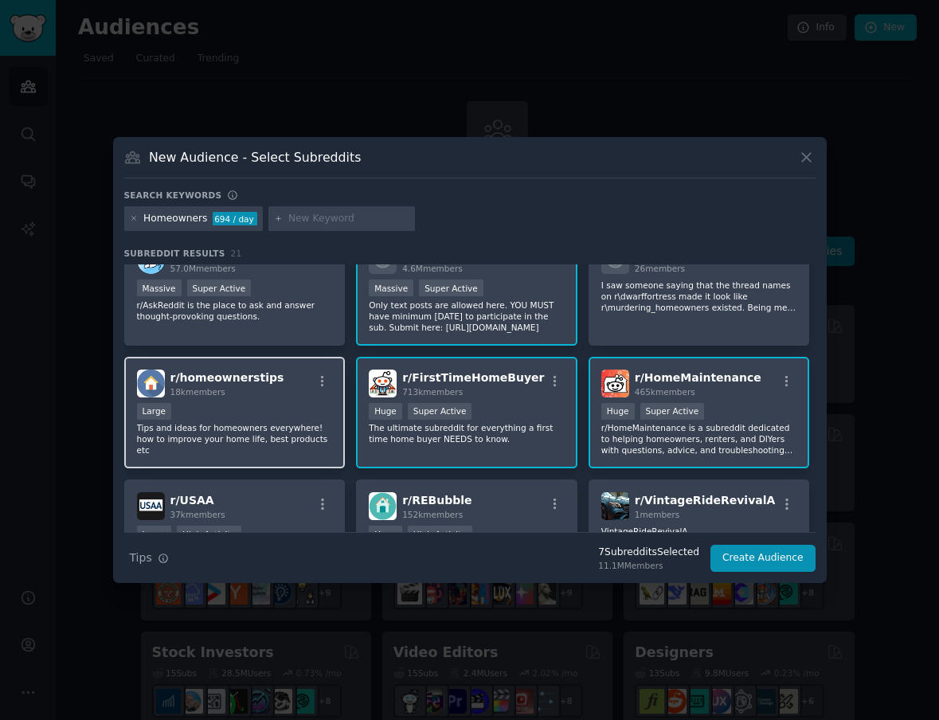
scroll to position [263, 0]
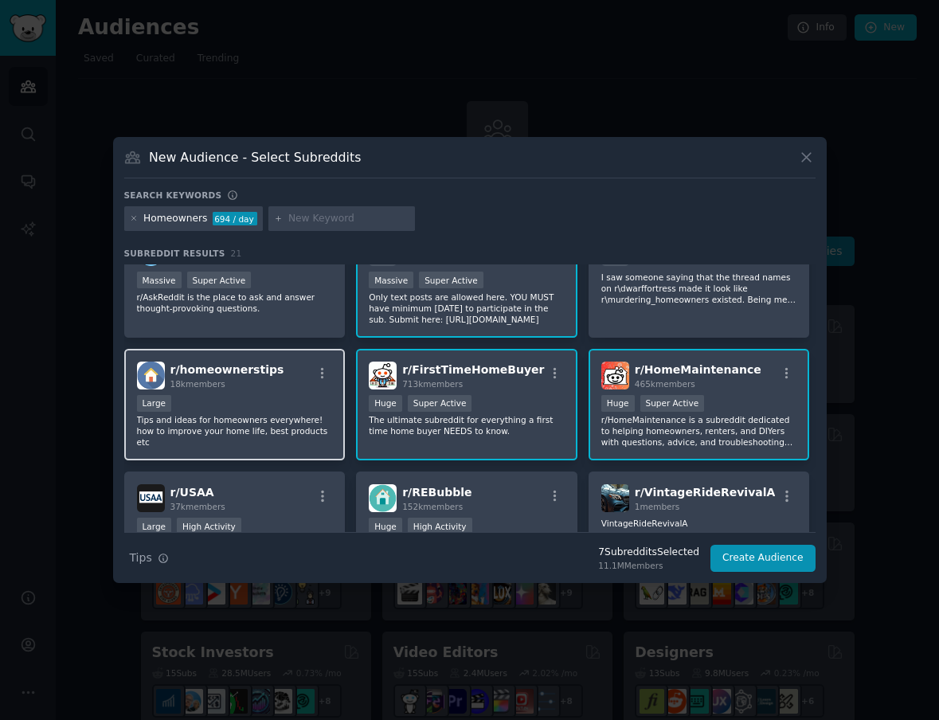
click at [295, 414] on p "Tips and ideas for homeowners everywhere! how to improve your home life, best p…" at bounding box center [235, 430] width 196 height 33
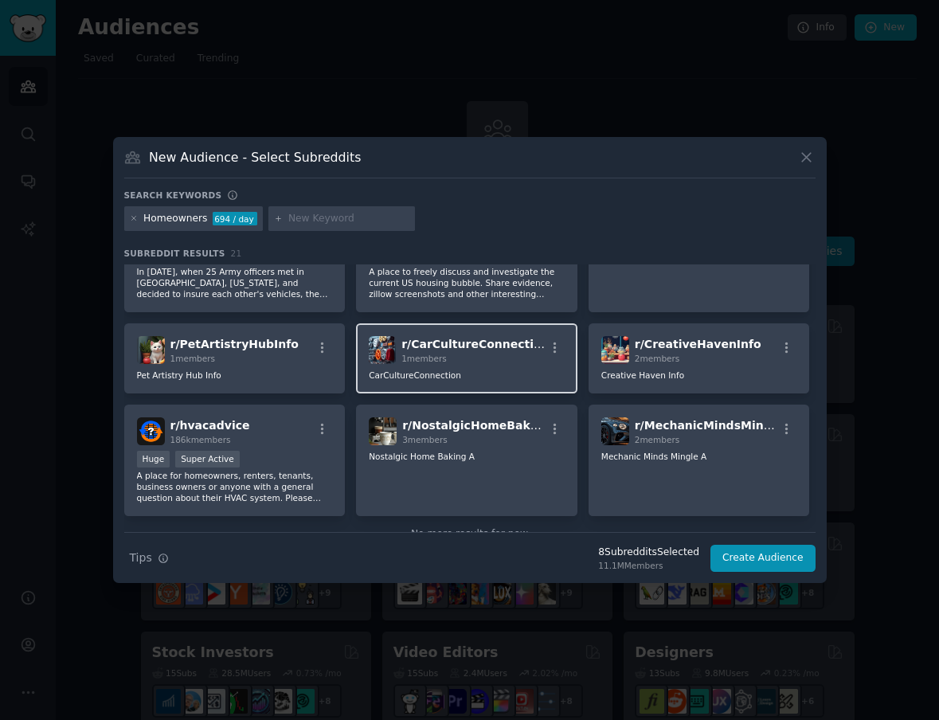
scroll to position [574, 0]
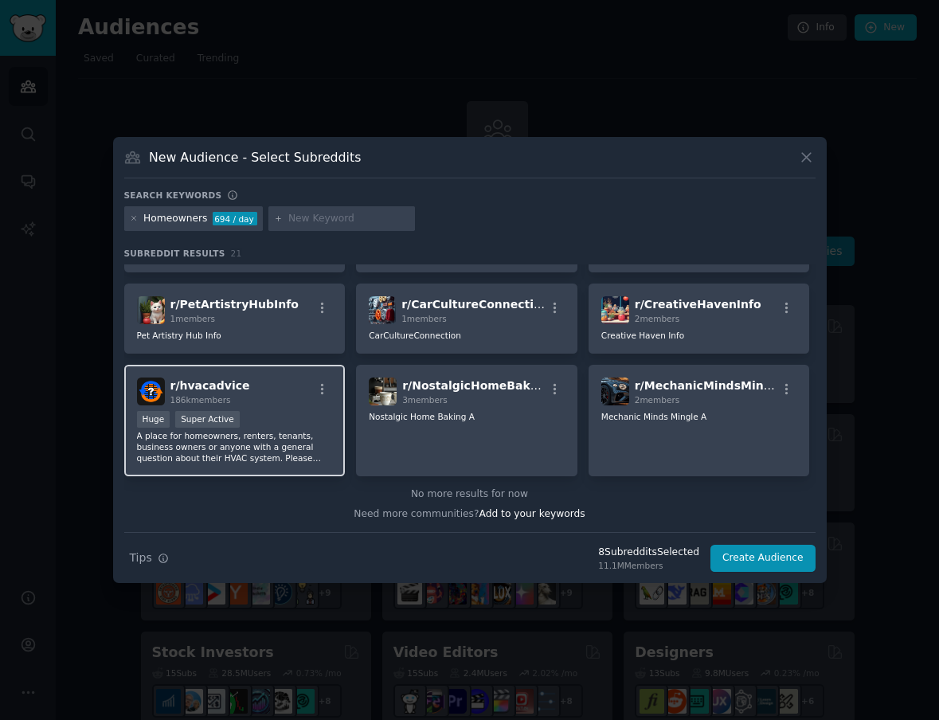
click at [290, 456] on p "A place for homeowners, renters, tenants, business owners or anyone with a gene…" at bounding box center [235, 446] width 196 height 33
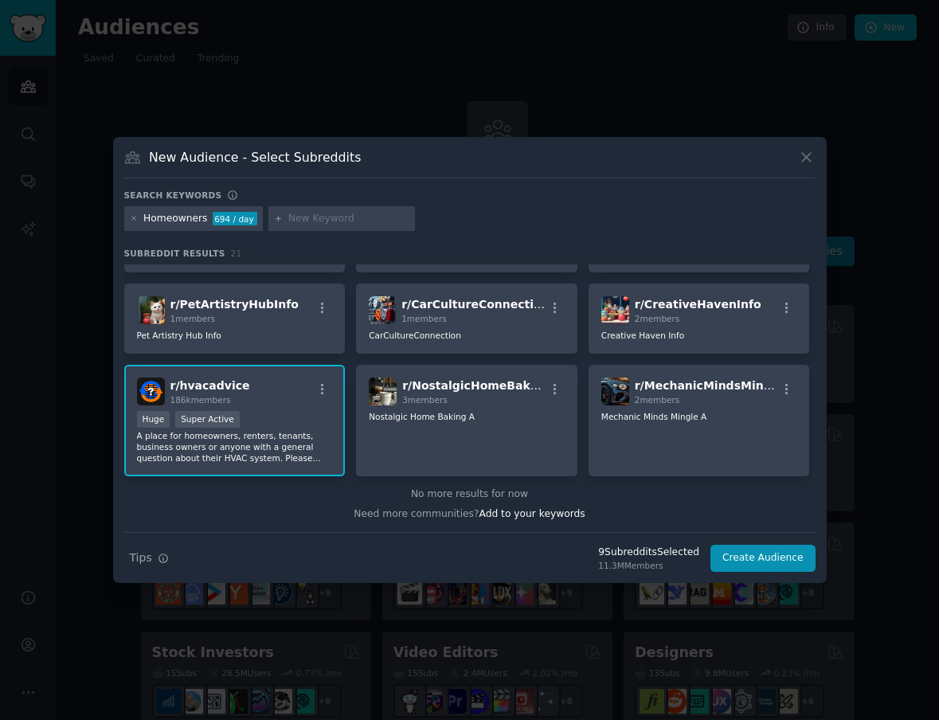
click at [273, 443] on p "A place for homeowners, renters, tenants, business owners or anyone with a gene…" at bounding box center [235, 446] width 196 height 33
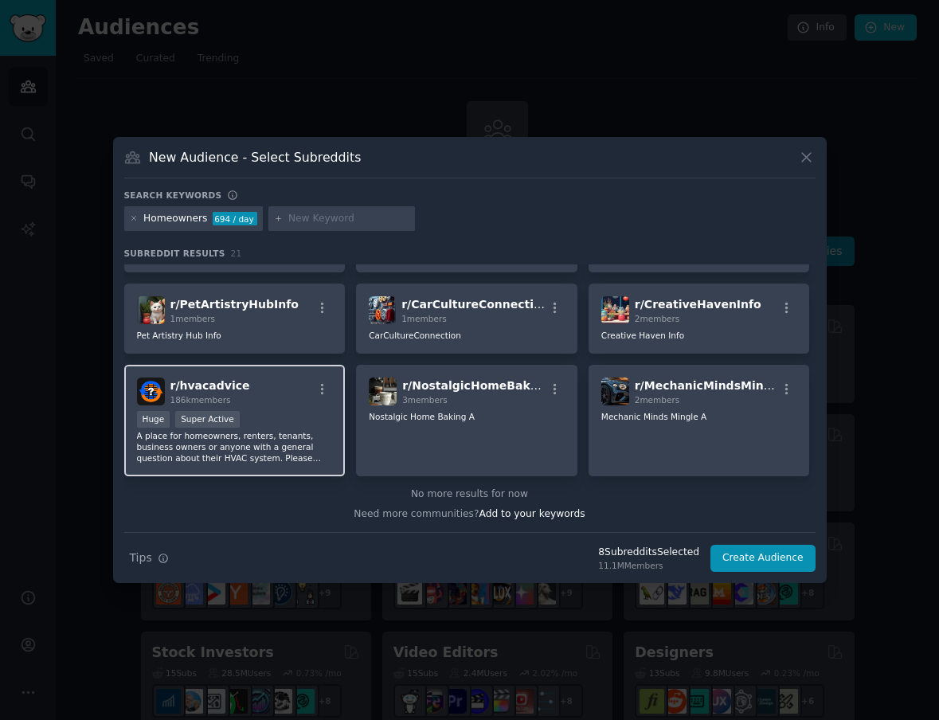
click at [296, 423] on div "Huge Super Active" at bounding box center [235, 421] width 196 height 20
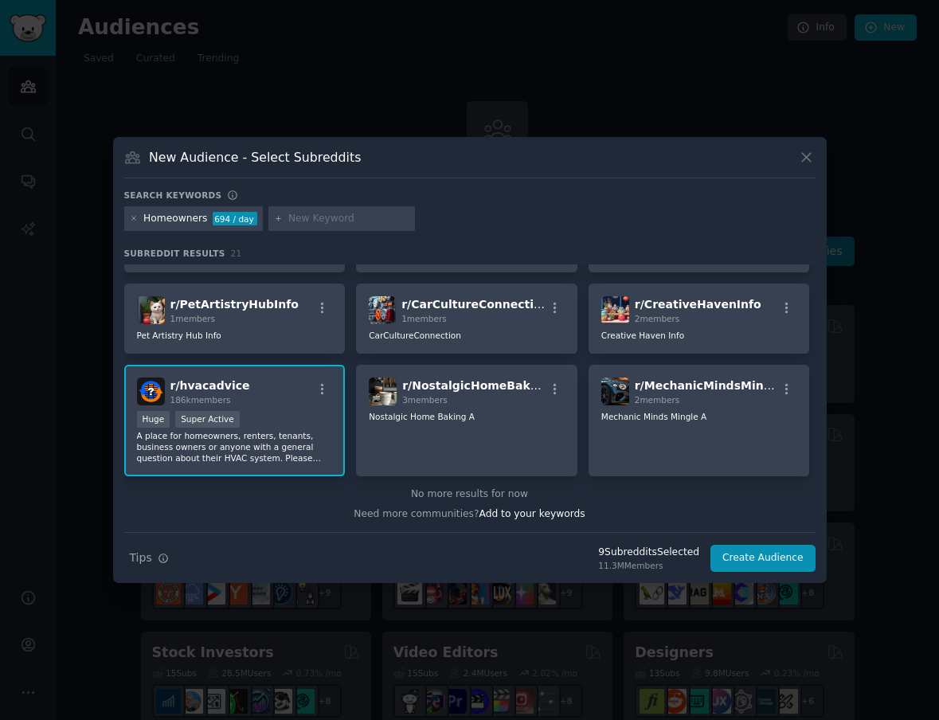
click at [295, 221] on input "text" at bounding box center [348, 219] width 121 height 14
type input "renovation"
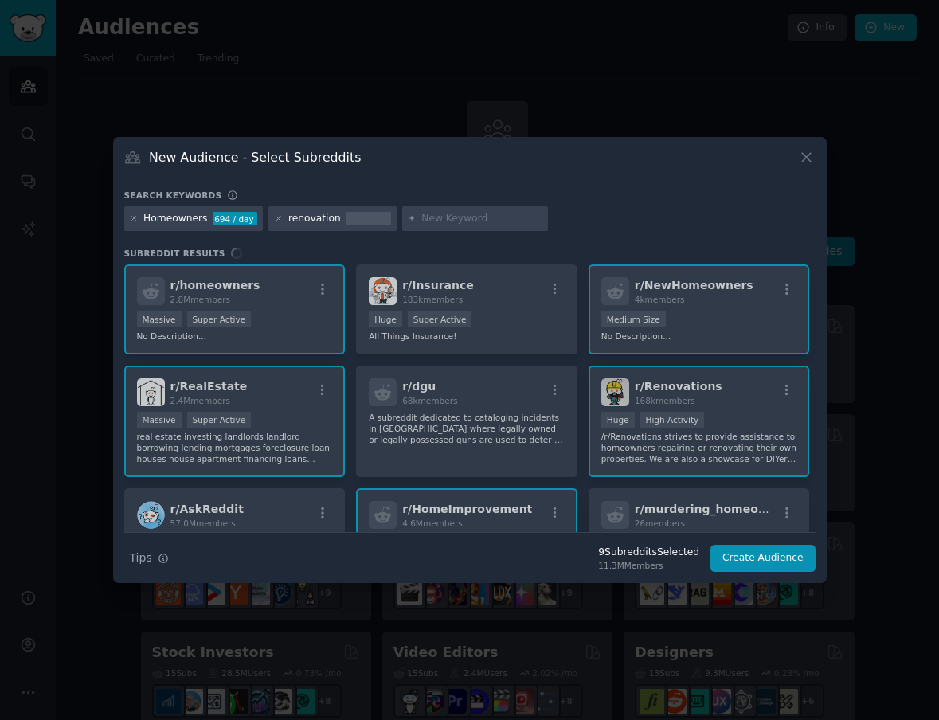
click at [582, 223] on div "Homeowners 694 / day renovation" at bounding box center [469, 221] width 691 height 31
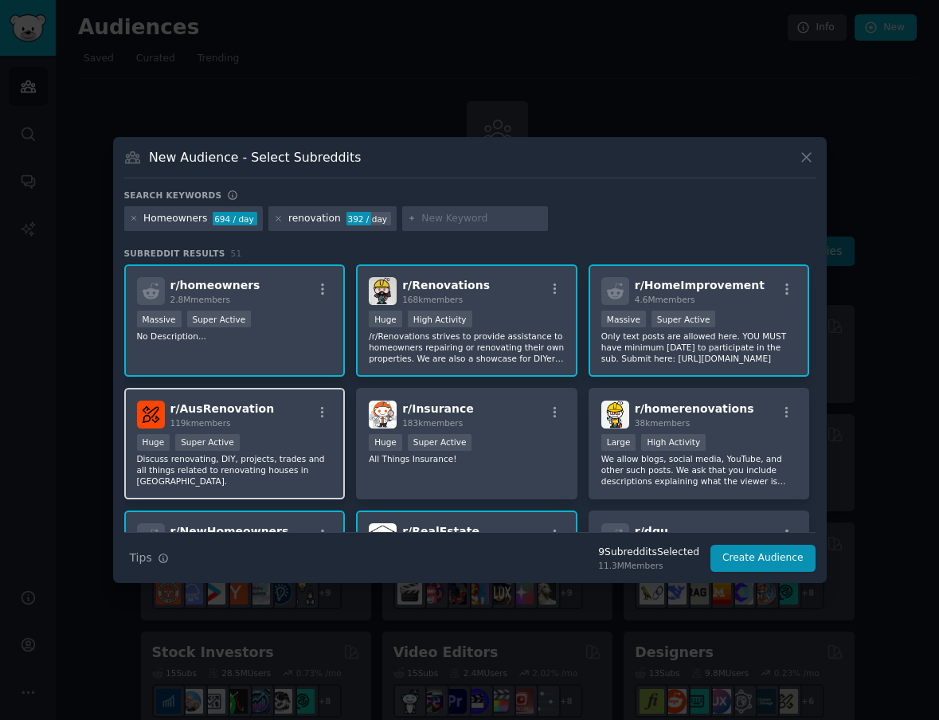
click at [314, 441] on div ">= 95th percentile for submissions / day Huge Super Active" at bounding box center [235, 444] width 196 height 20
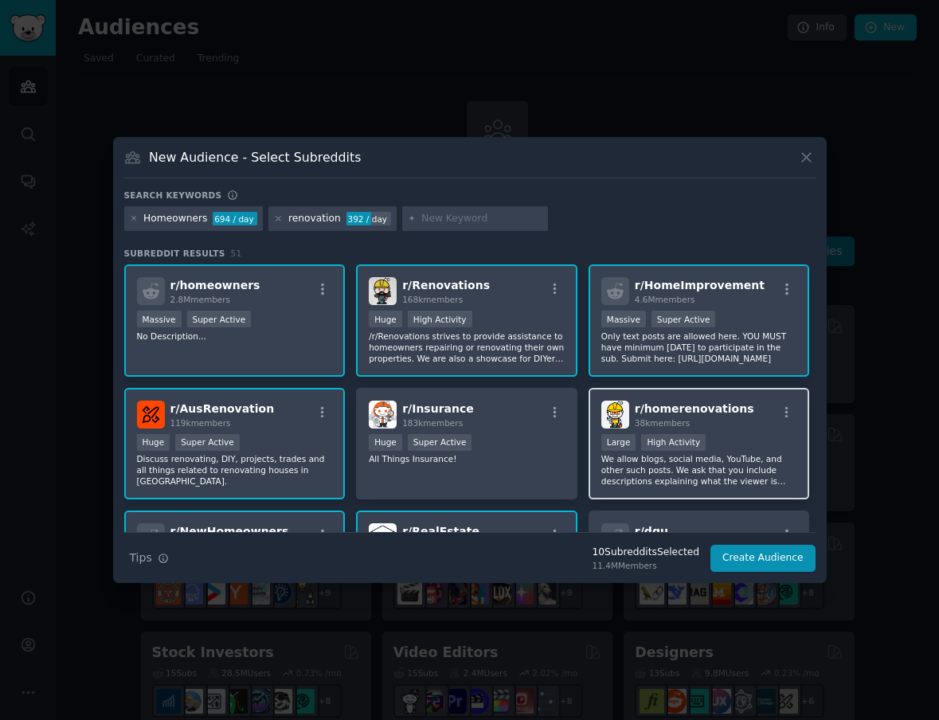
click at [773, 455] on p "We allow blogs, social media, YouTube, and other such posts. We ask that you in…" at bounding box center [699, 469] width 196 height 33
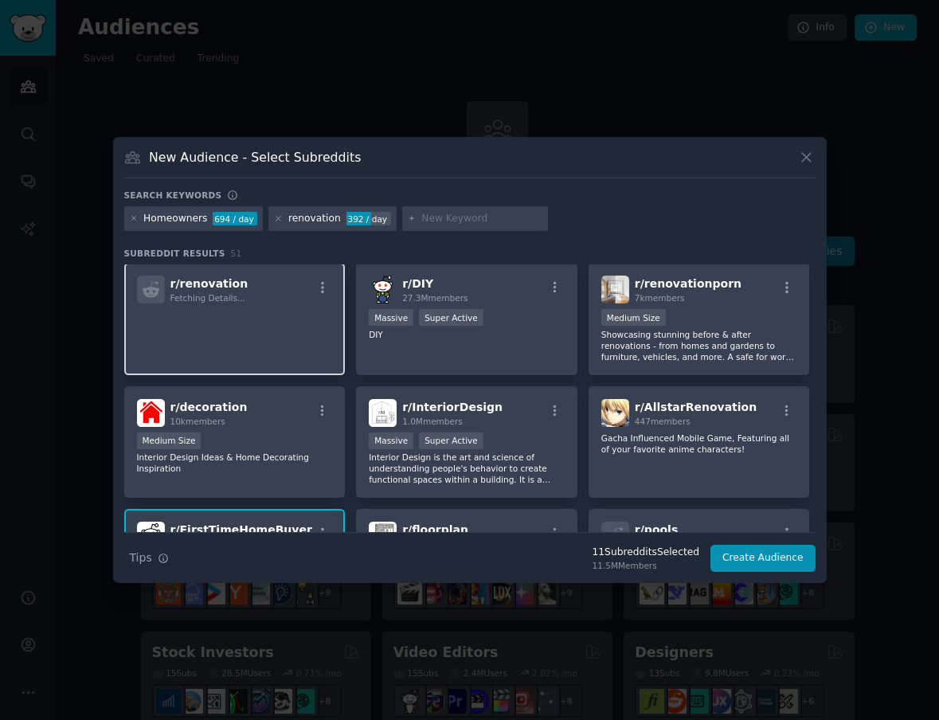
scroll to position [495, 0]
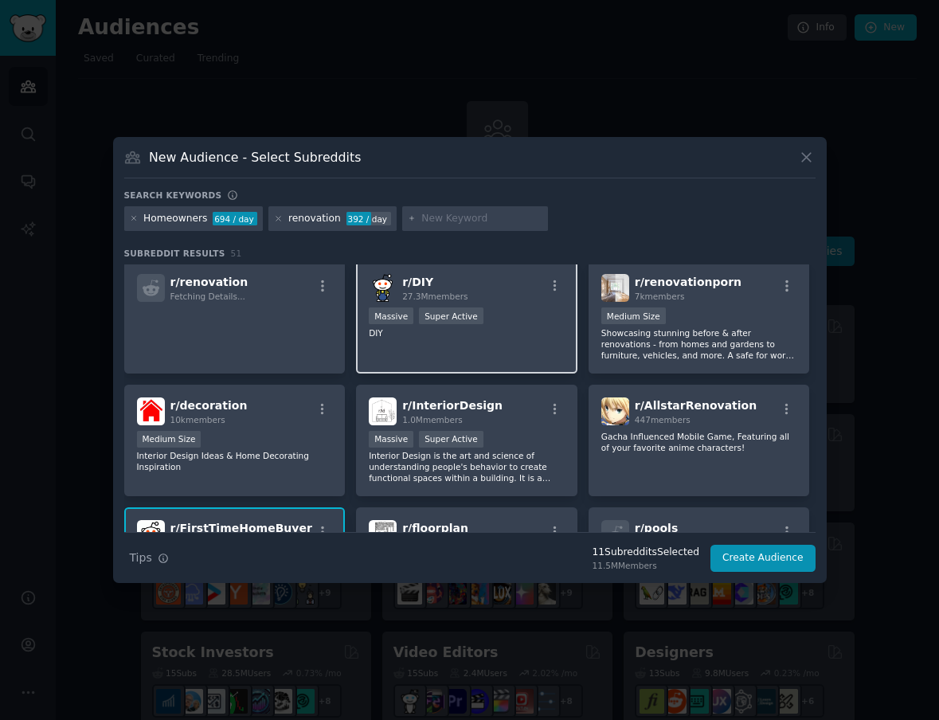
click at [467, 343] on div "r/ DIY 27.3M members 1,000,000+ members Massive Super Active DIY" at bounding box center [466, 317] width 221 height 112
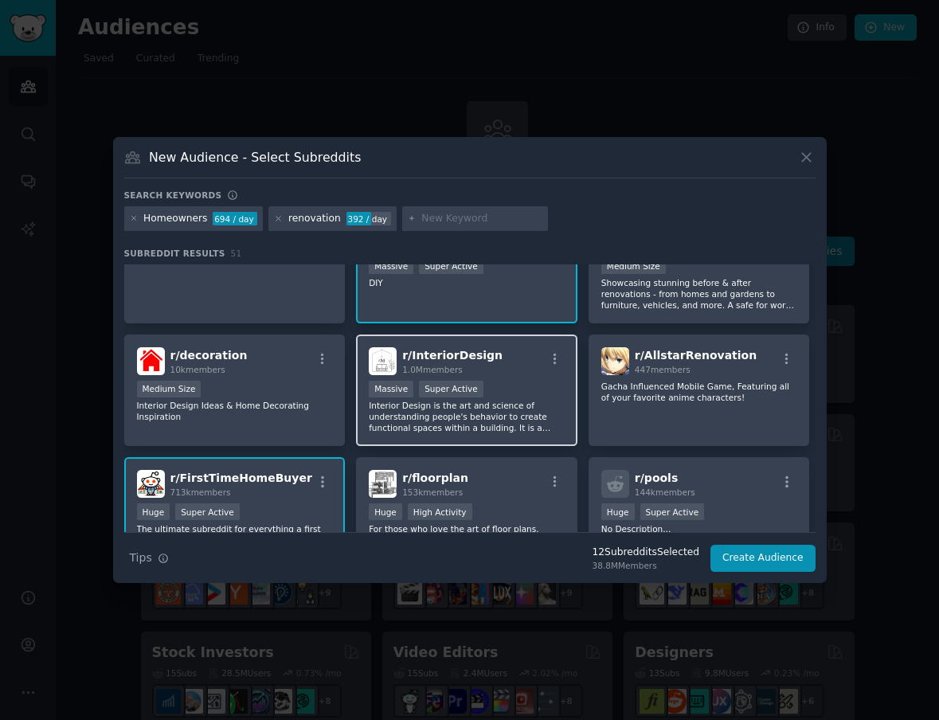
scroll to position [546, 0]
click at [502, 435] on div "r/ InteriorDesign 1.0M members Massive Super Active Interior Design is the art …" at bounding box center [466, 390] width 221 height 112
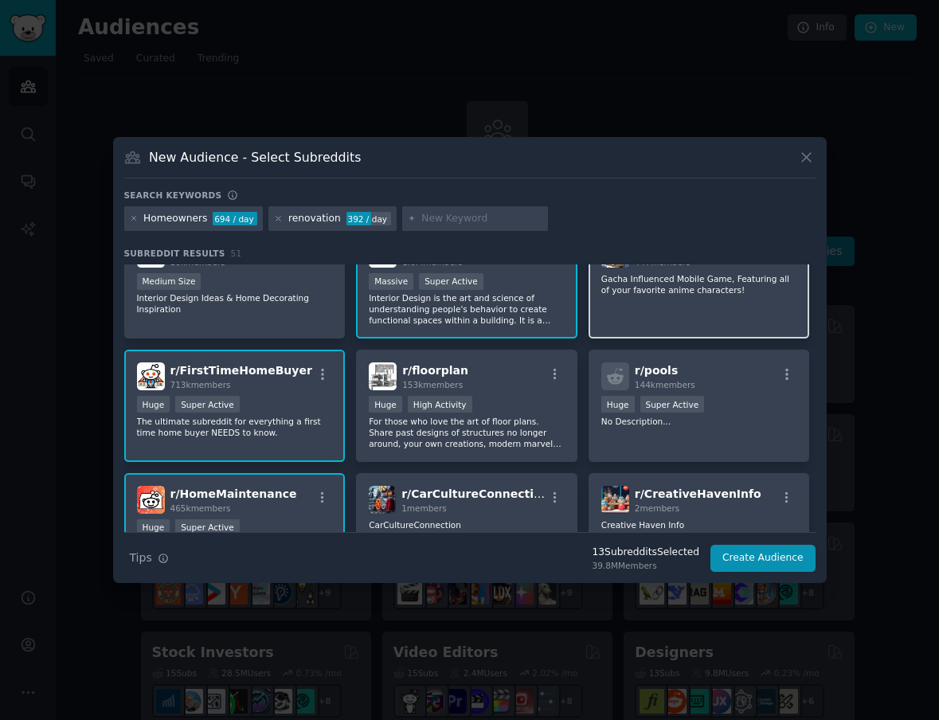
scroll to position [668, 0]
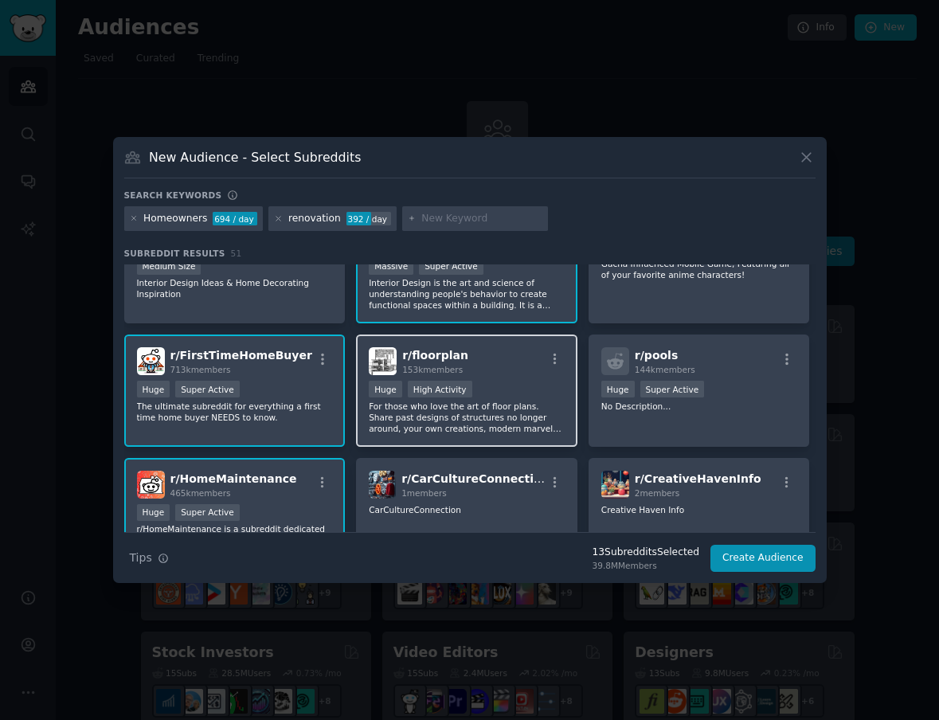
click at [506, 410] on p "For those who love the art of floor plans. Share past designs of structures no …" at bounding box center [467, 416] width 196 height 33
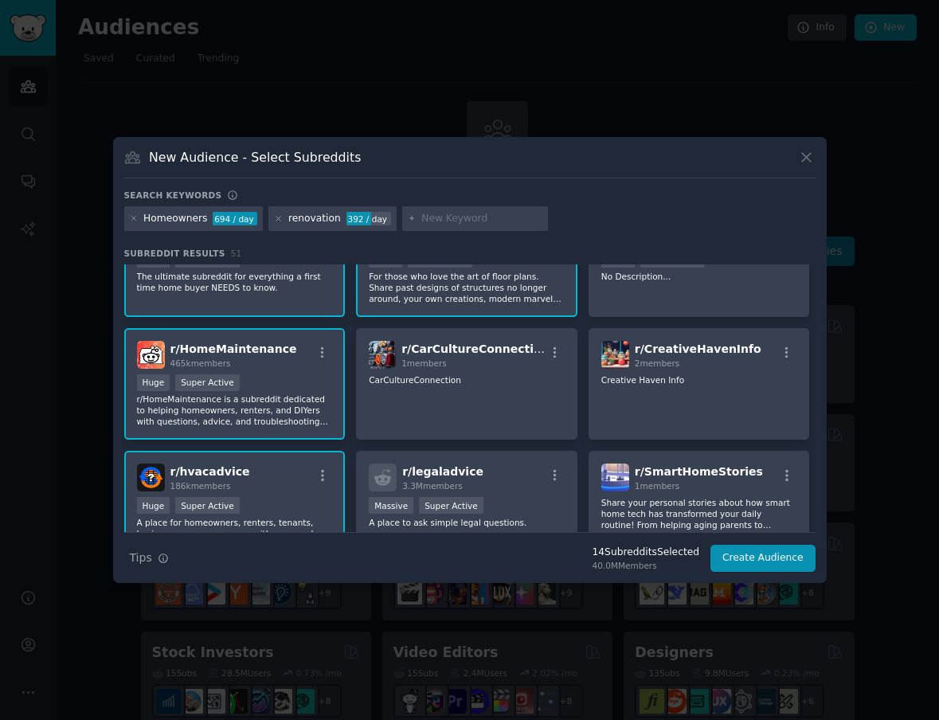
scroll to position [799, 0]
click at [259, 384] on div "Huge Super Active" at bounding box center [235, 383] width 196 height 20
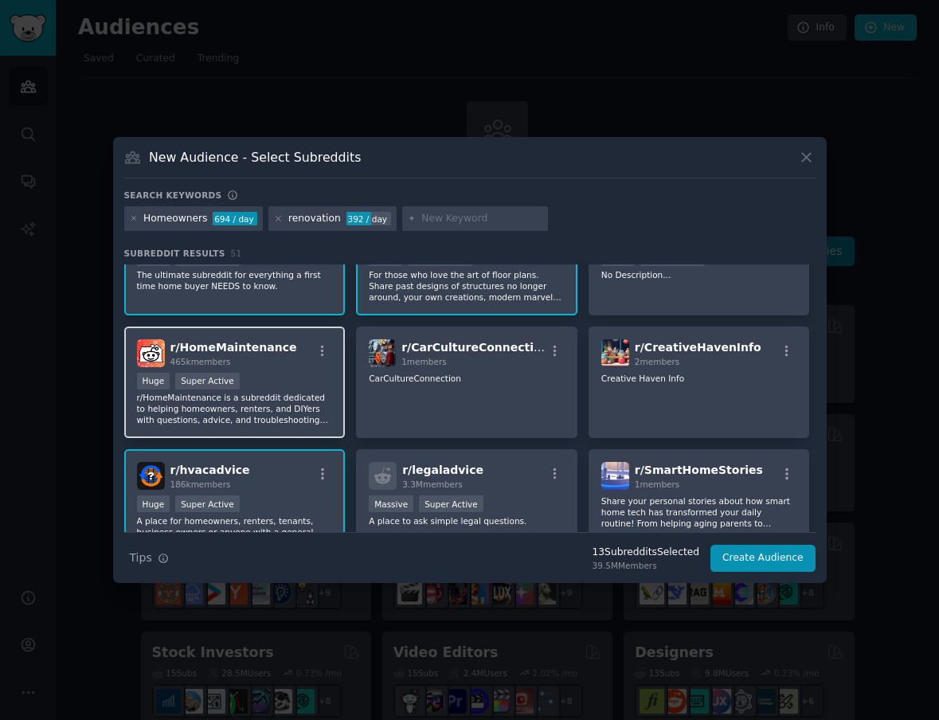
click at [269, 394] on p "r/HomeMaintenance is a subreddit dedicated to helping homeowners, renters, and …" at bounding box center [235, 408] width 196 height 33
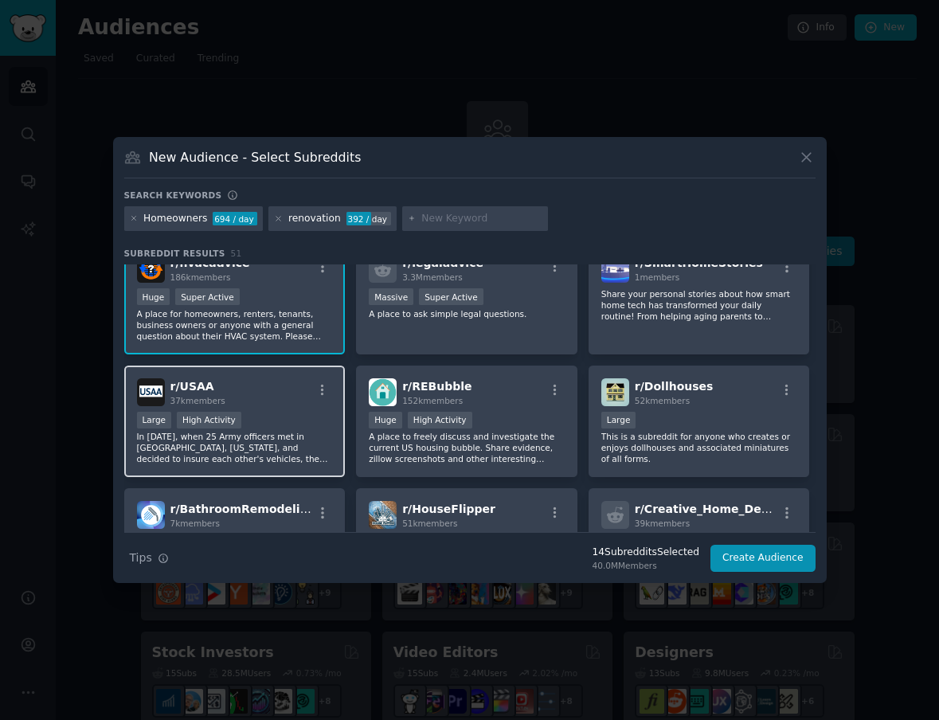
scroll to position [1154, 0]
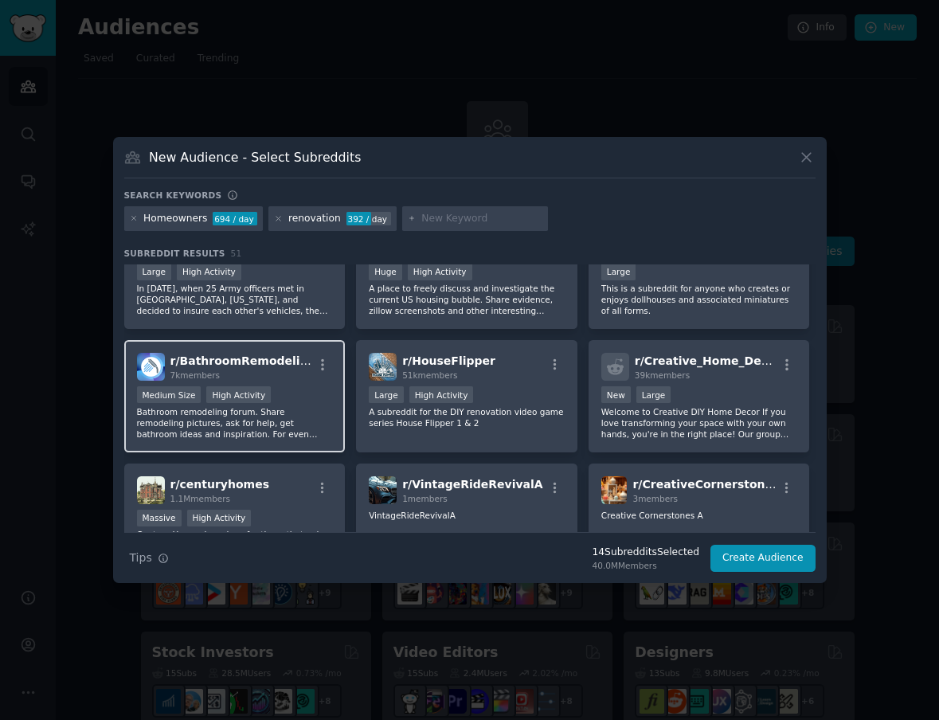
click at [307, 420] on p "Bathroom remodeling forum. Share remodeling pictures, ask for help, get bathroo…" at bounding box center [235, 422] width 196 height 33
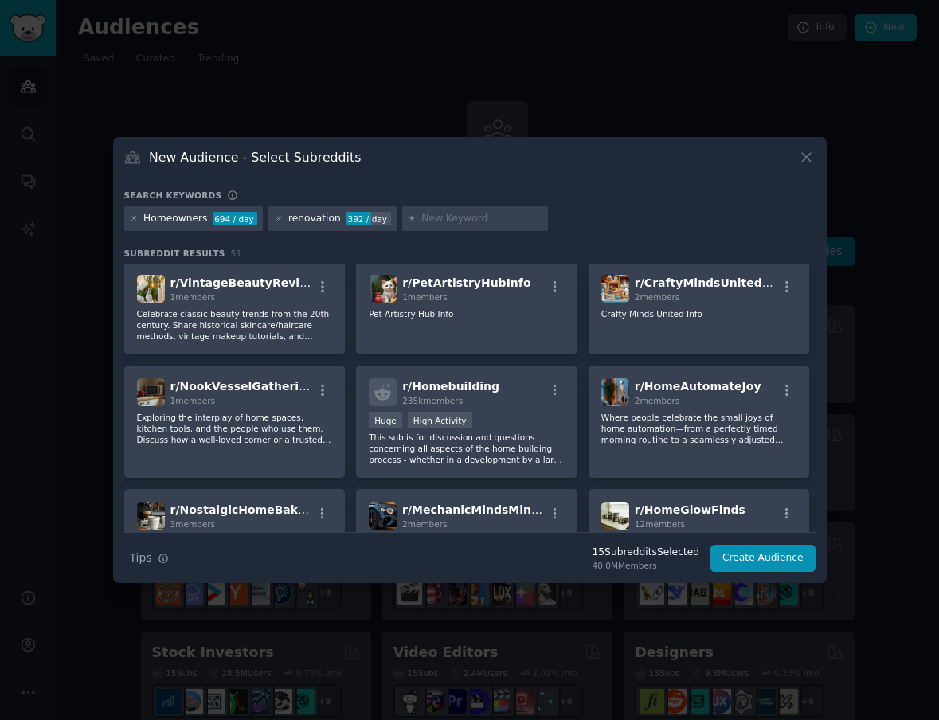
scroll to position [1491, 0]
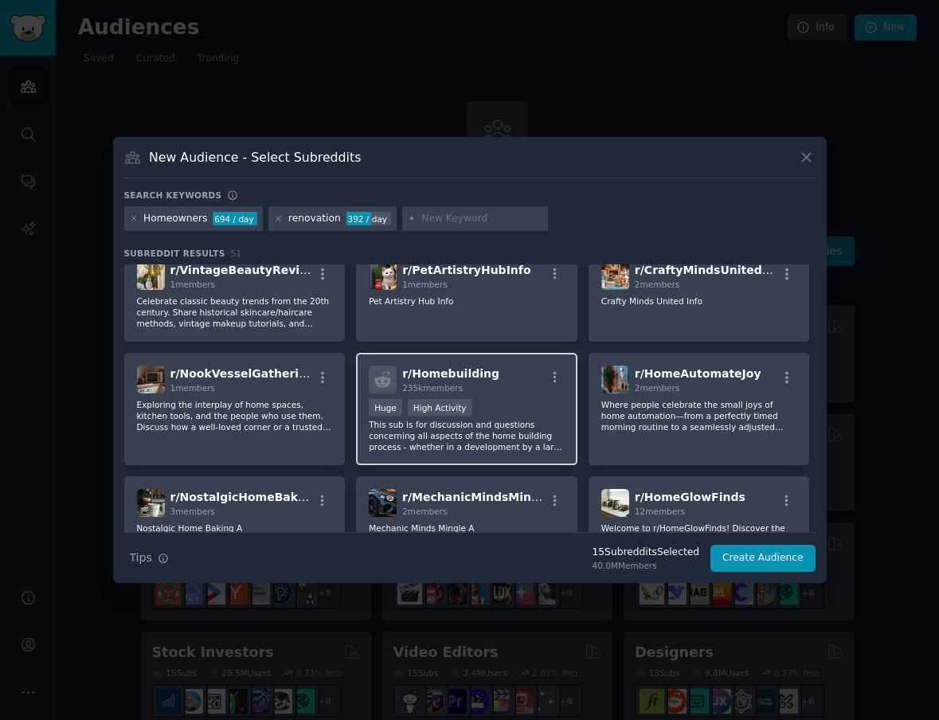
click at [517, 443] on p "This sub is for discussion and questions concerning all aspects of the home bui…" at bounding box center [467, 435] width 196 height 33
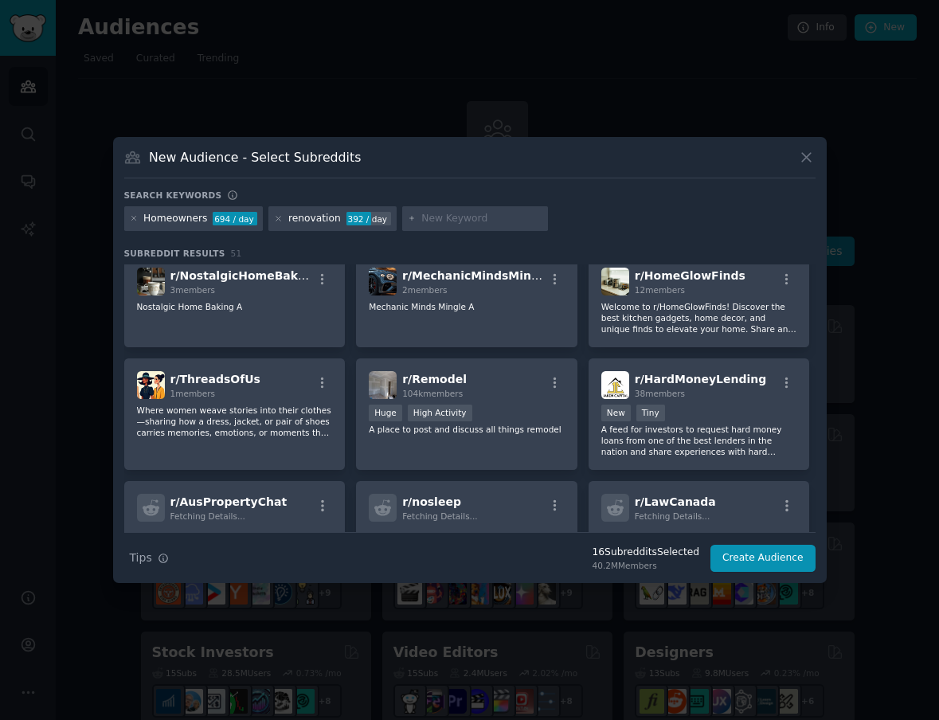
scroll to position [1715, 0]
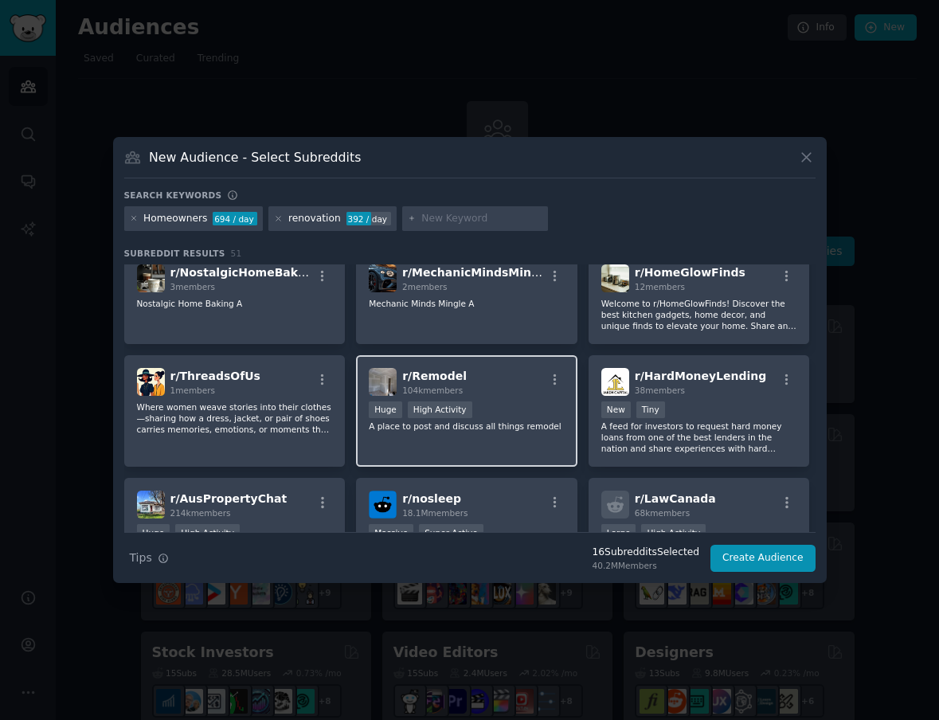
click at [498, 419] on div ">= 80th percentile for submissions / day Huge High Activity" at bounding box center [467, 411] width 196 height 20
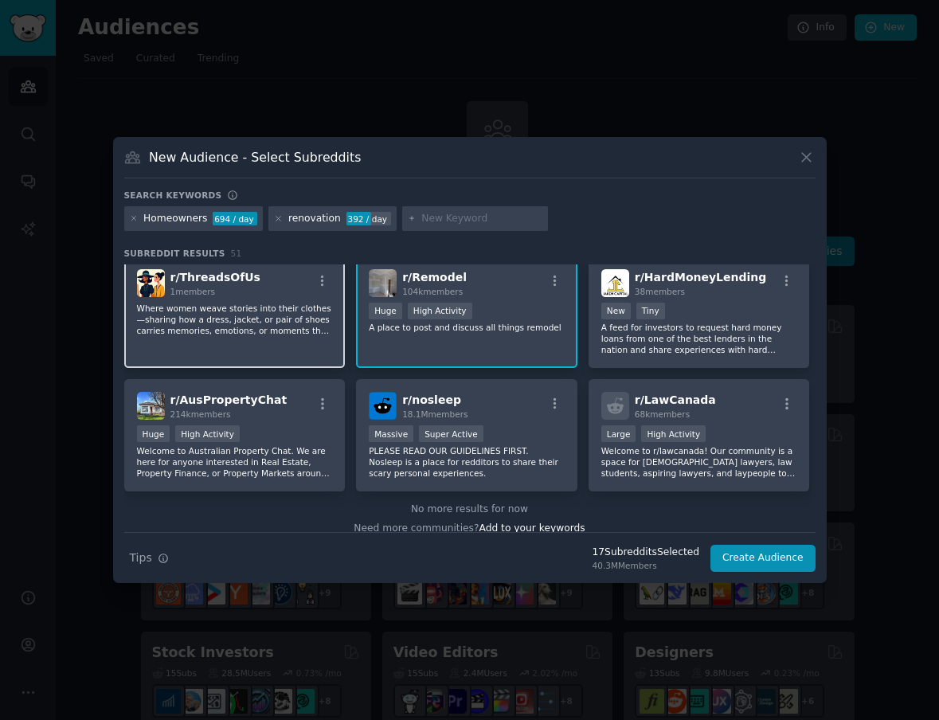
scroll to position [1828, 0]
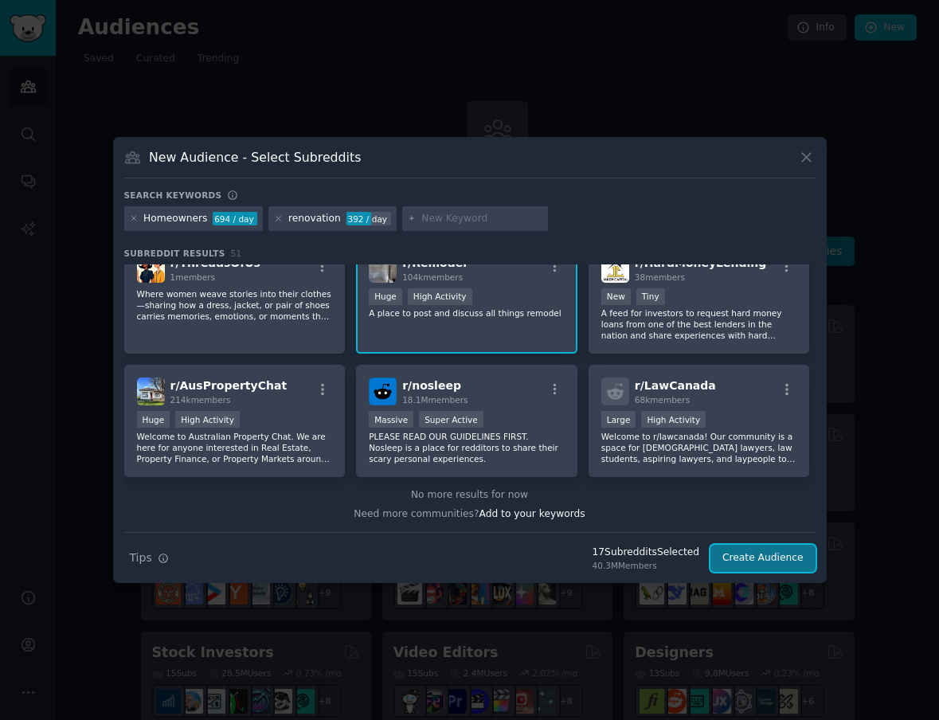
click at [773, 566] on button "Create Audience" at bounding box center [762, 557] width 105 height 27
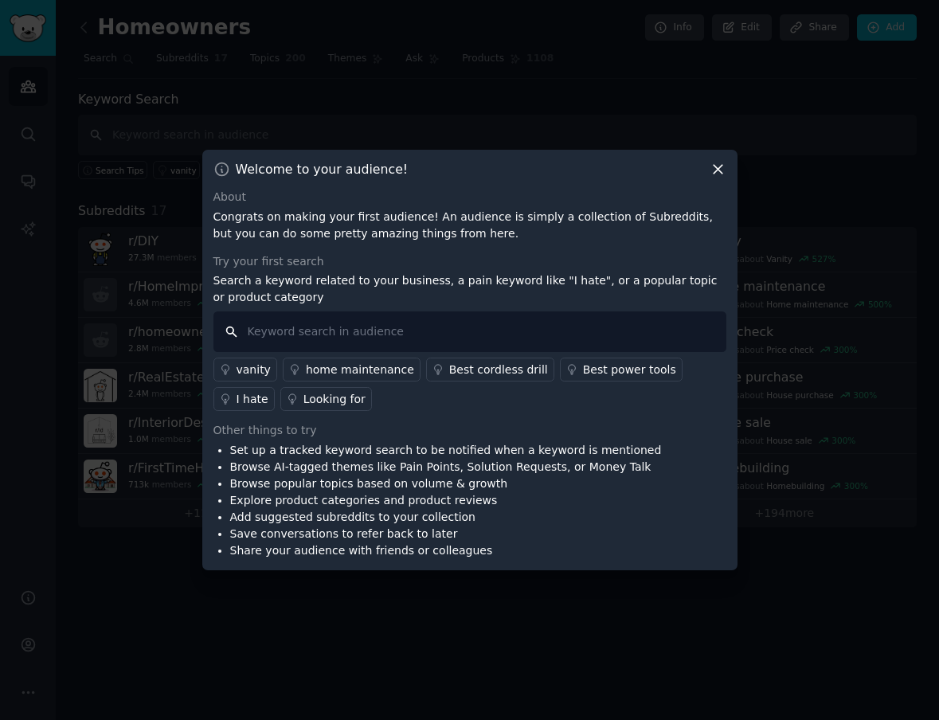
click at [471, 330] on input "text" at bounding box center [469, 331] width 513 height 41
type input "design"
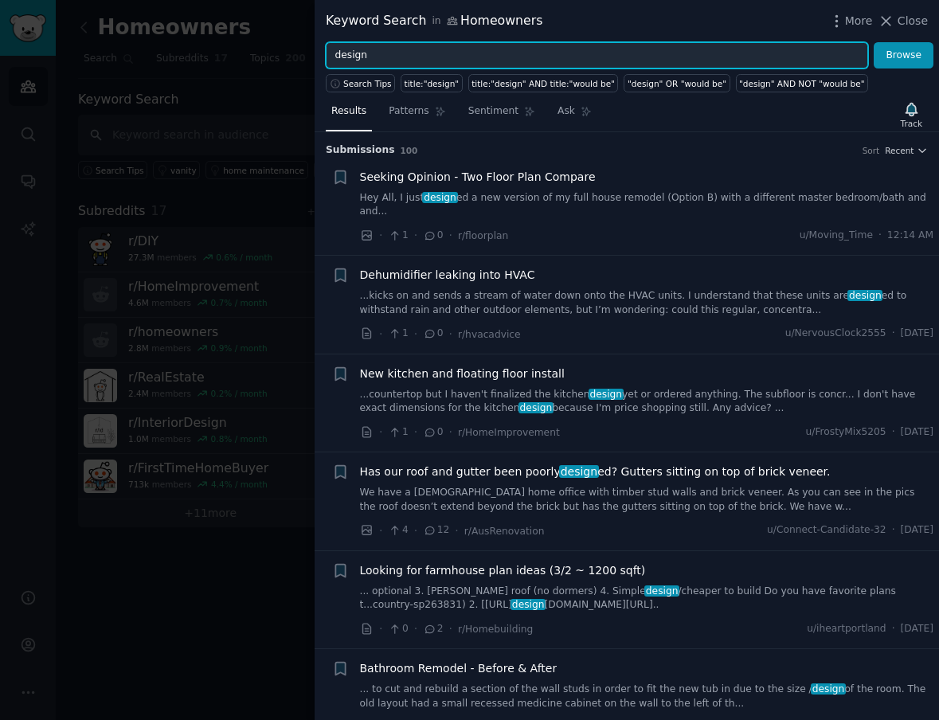
click at [447, 60] on input "design" at bounding box center [597, 55] width 542 height 27
type input "p"
click at [873, 42] on button "Browse" at bounding box center [903, 55] width 60 height 27
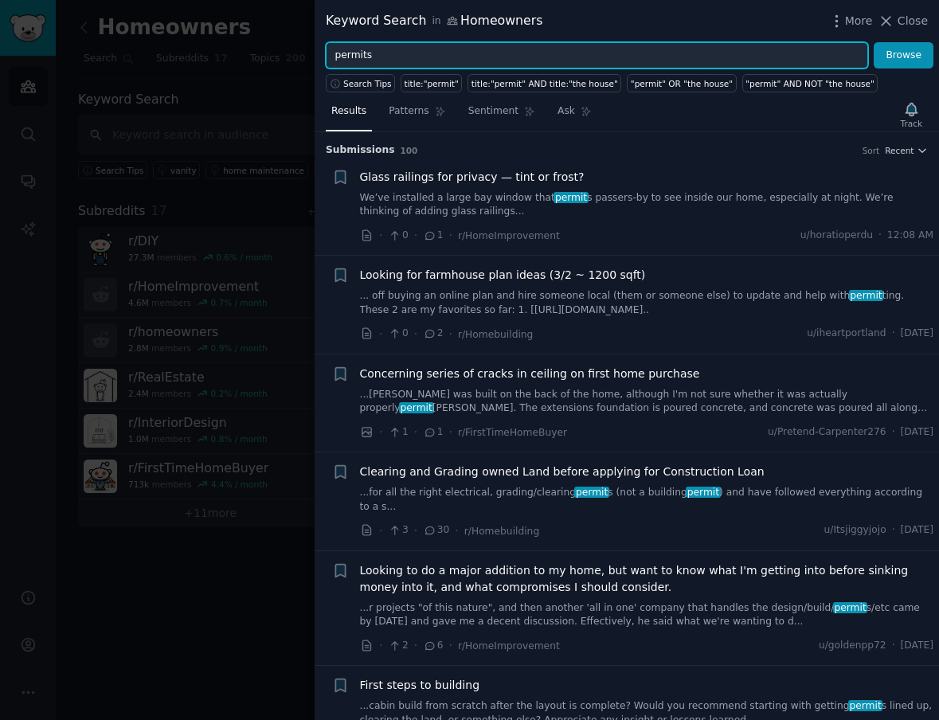
click at [388, 55] on input "permits" at bounding box center [597, 55] width 542 height 27
type input "d"
click at [873, 42] on button "Browse" at bounding box center [903, 55] width 60 height 27
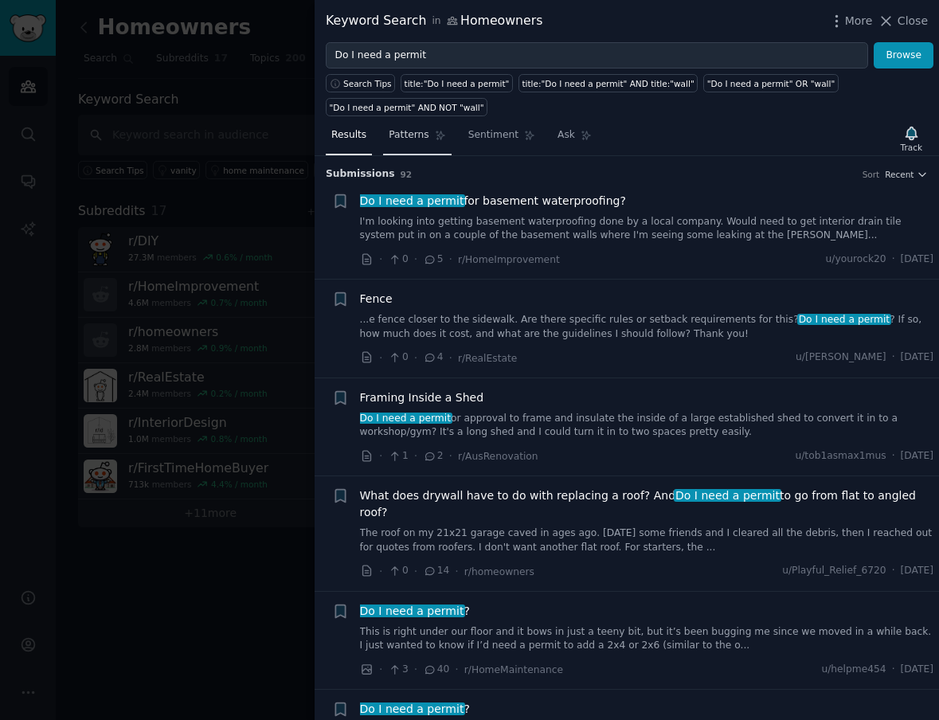
click at [417, 144] on link "Patterns" at bounding box center [417, 139] width 68 height 33
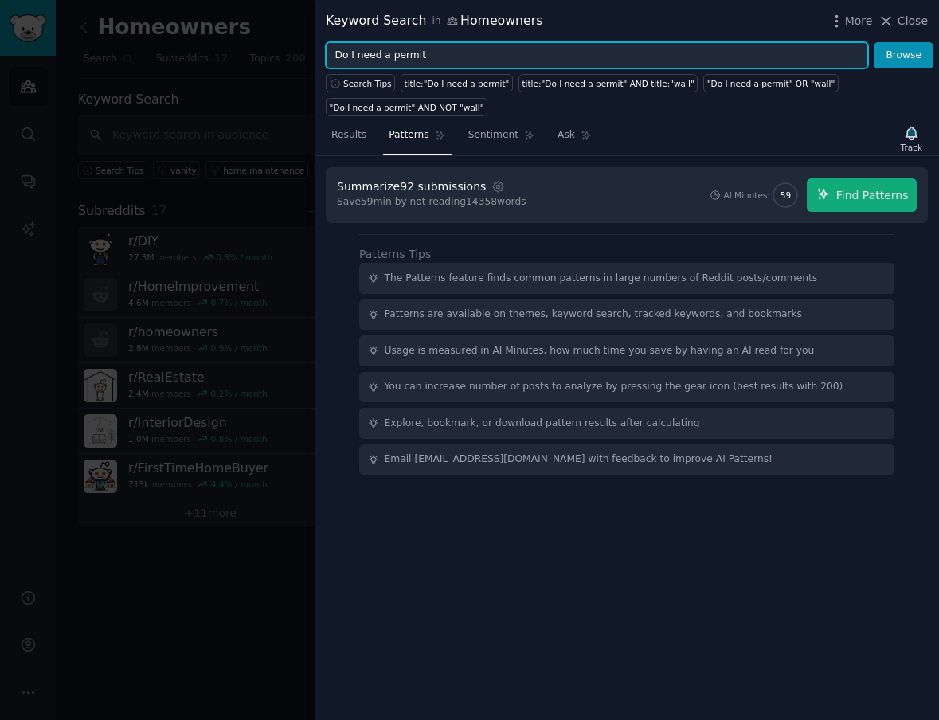
click at [433, 60] on input "Do I need a permit" at bounding box center [597, 55] width 542 height 27
type input "Where to start"
click at [873, 42] on button "Browse" at bounding box center [903, 55] width 60 height 27
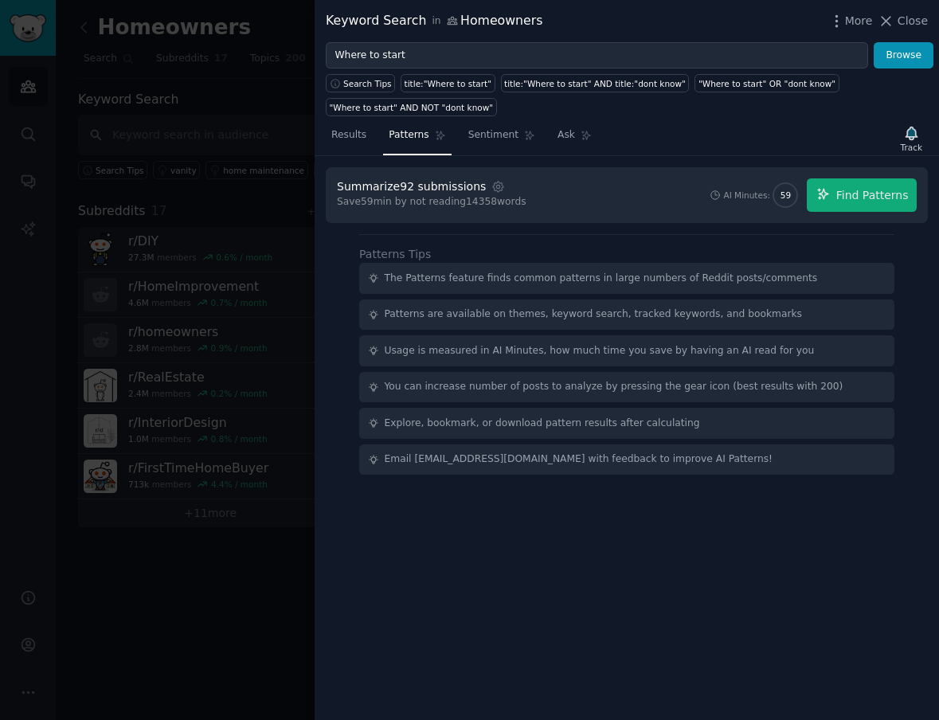
click at [336, 260] on div "Summarize 92 submissions Settings Save 59 min by not reading 14358 words AI Min…" at bounding box center [626, 438] width 624 height 564
click at [360, 137] on span "Results" at bounding box center [348, 135] width 35 height 14
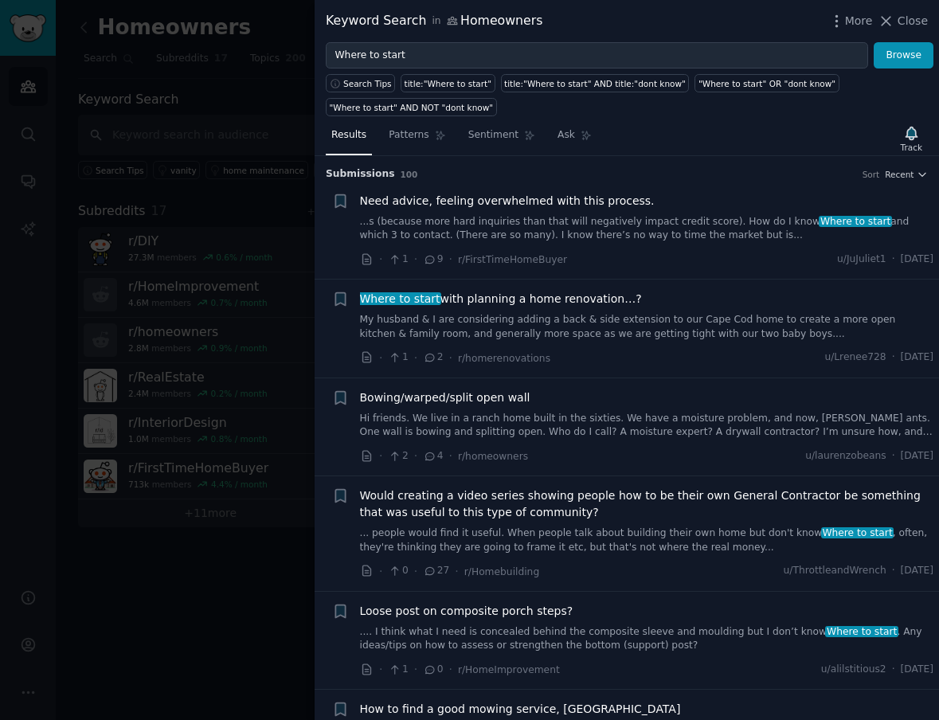
click at [589, 226] on link "...s (because more hard inquiries than that will negatively impact credit score…" at bounding box center [647, 229] width 574 height 28
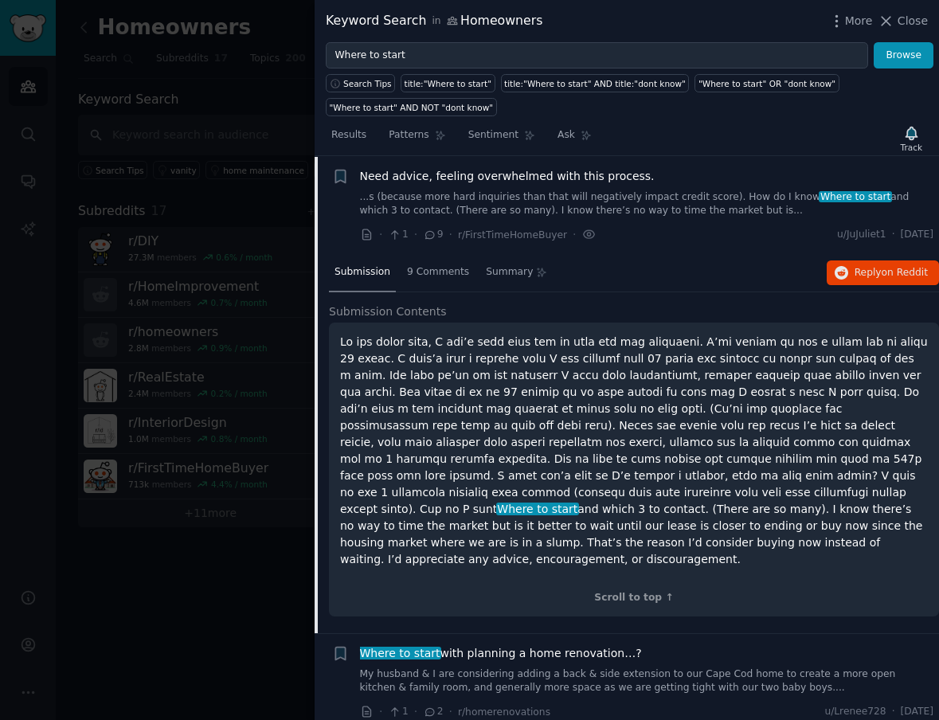
scroll to position [271, 0]
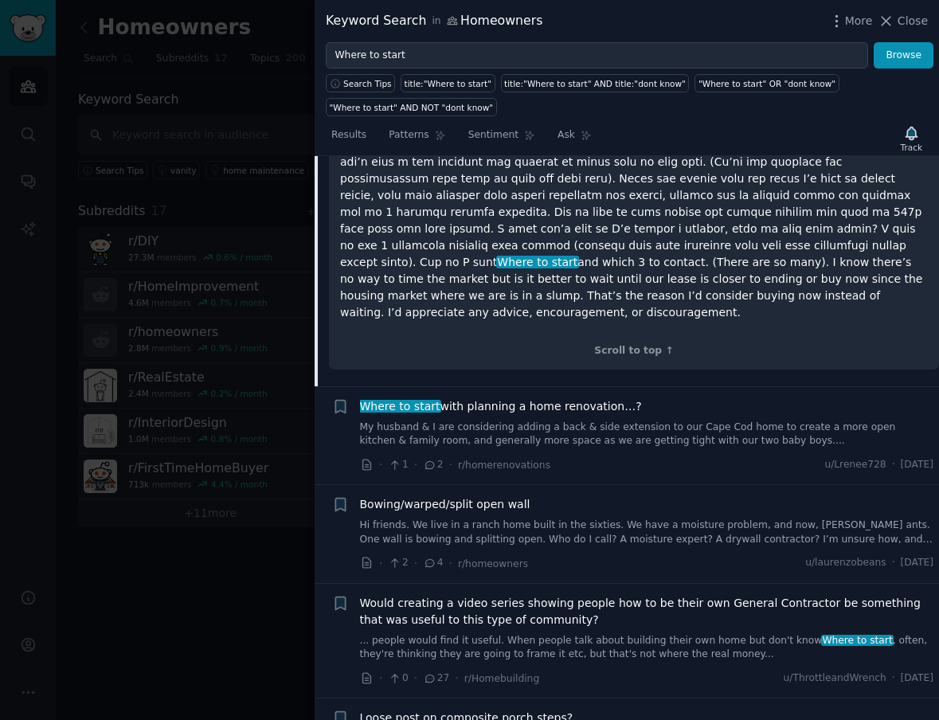
click at [548, 420] on link "My husband & I are considering adding a back & side extension to our Cape Cod h…" at bounding box center [647, 434] width 574 height 28
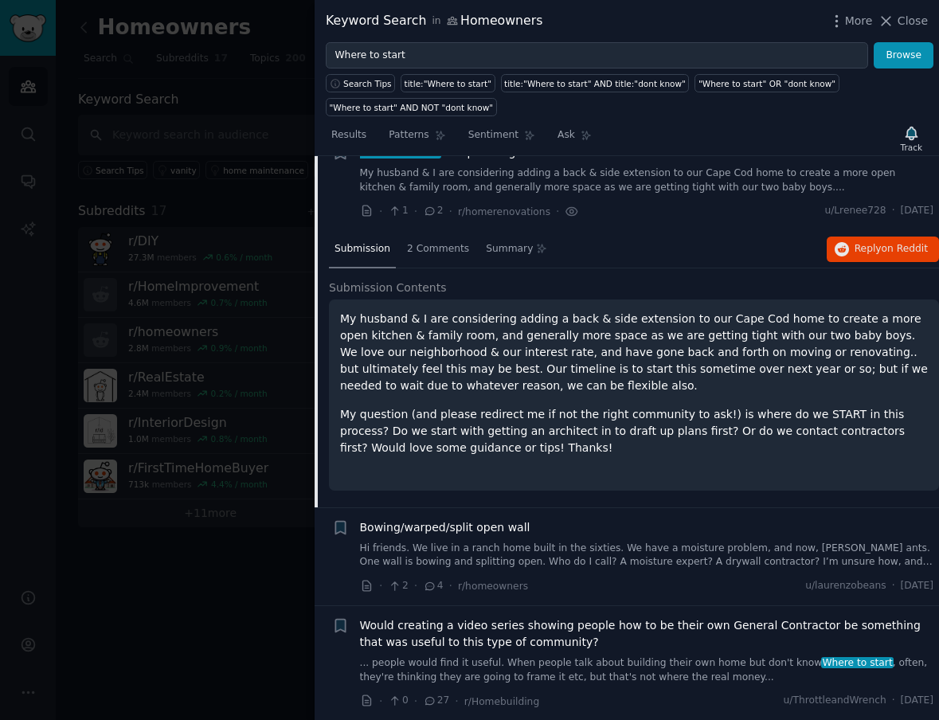
scroll to position [123, 0]
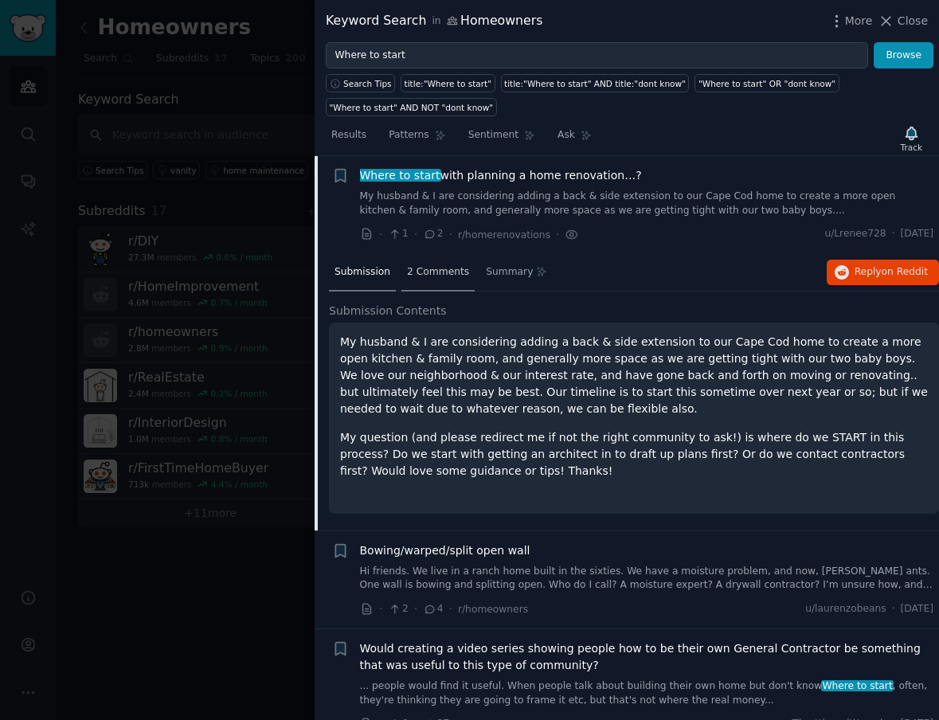
click at [442, 278] on span "2 Comments" at bounding box center [438, 272] width 62 height 14
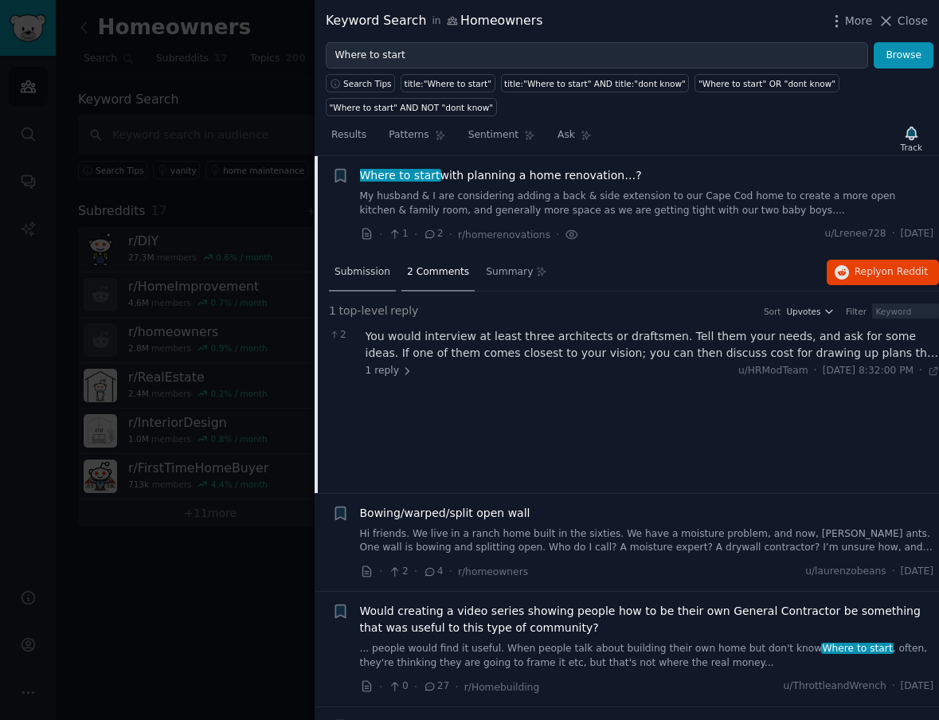
click at [366, 273] on span "Submission" at bounding box center [362, 272] width 56 height 14
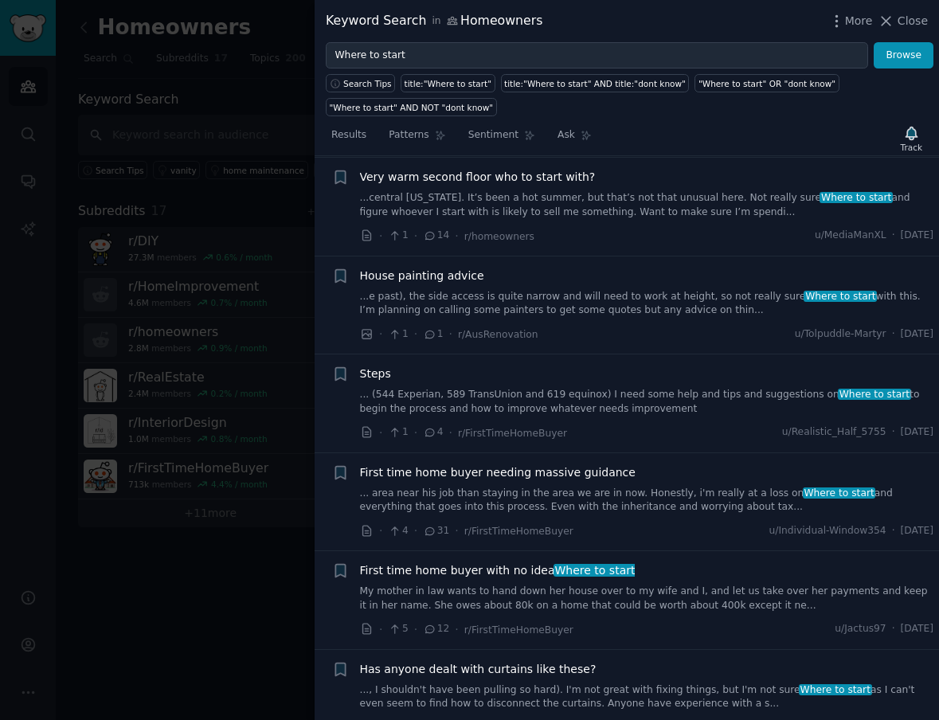
scroll to position [2618, 0]
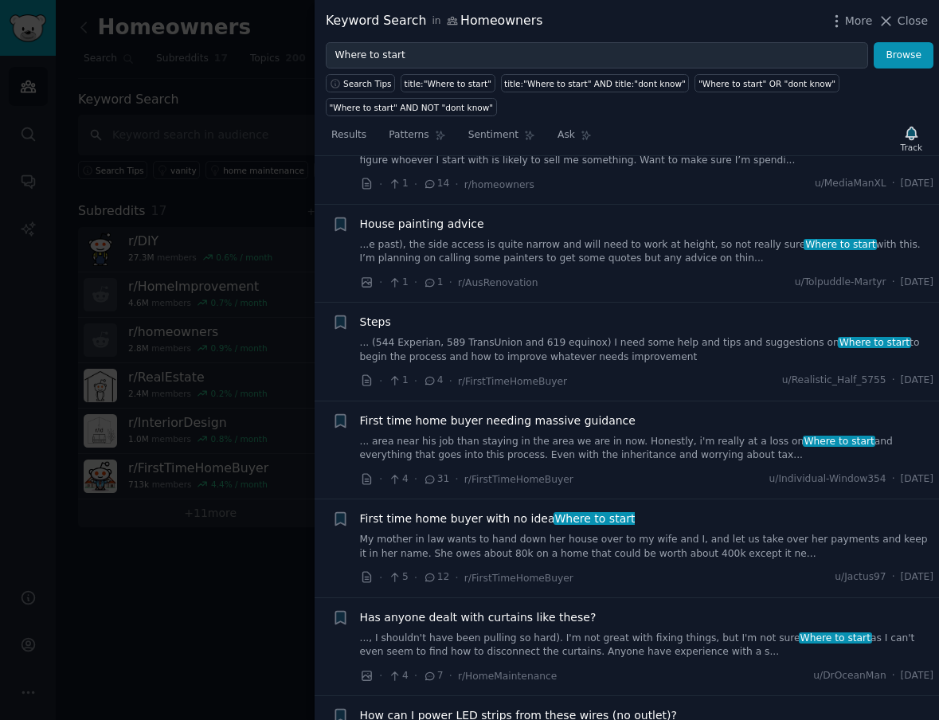
click at [650, 510] on div "First time home buyer with no idea Where to start" at bounding box center [647, 518] width 574 height 17
click at [630, 533] on link "My mother in law wants to hand down her house over to my wife and I, and let us…" at bounding box center [647, 547] width 574 height 28
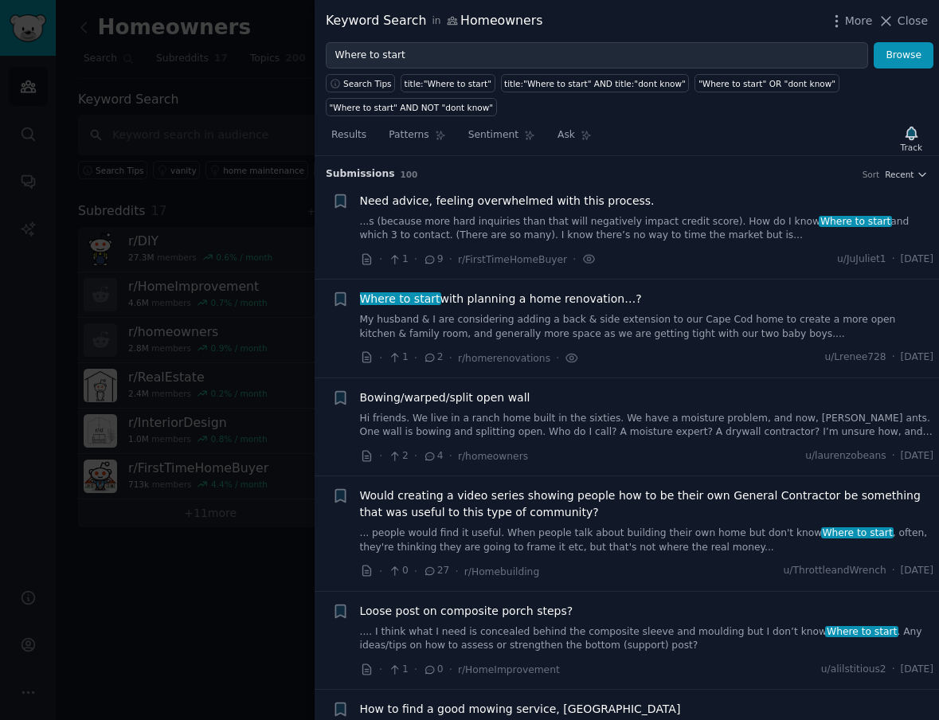
click at [642, 318] on link "My husband & I are considering adding a back & side extension to our Cape Cod h…" at bounding box center [647, 327] width 574 height 28
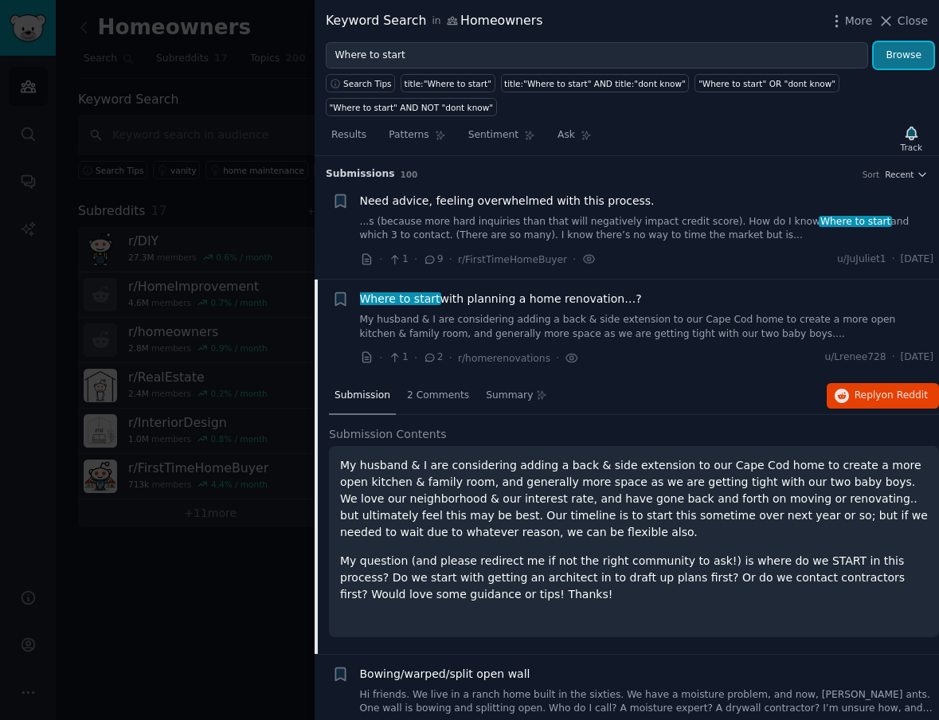
click at [902, 64] on button "Browse" at bounding box center [903, 55] width 60 height 27
click at [847, 20] on span "More" at bounding box center [859, 21] width 28 height 17
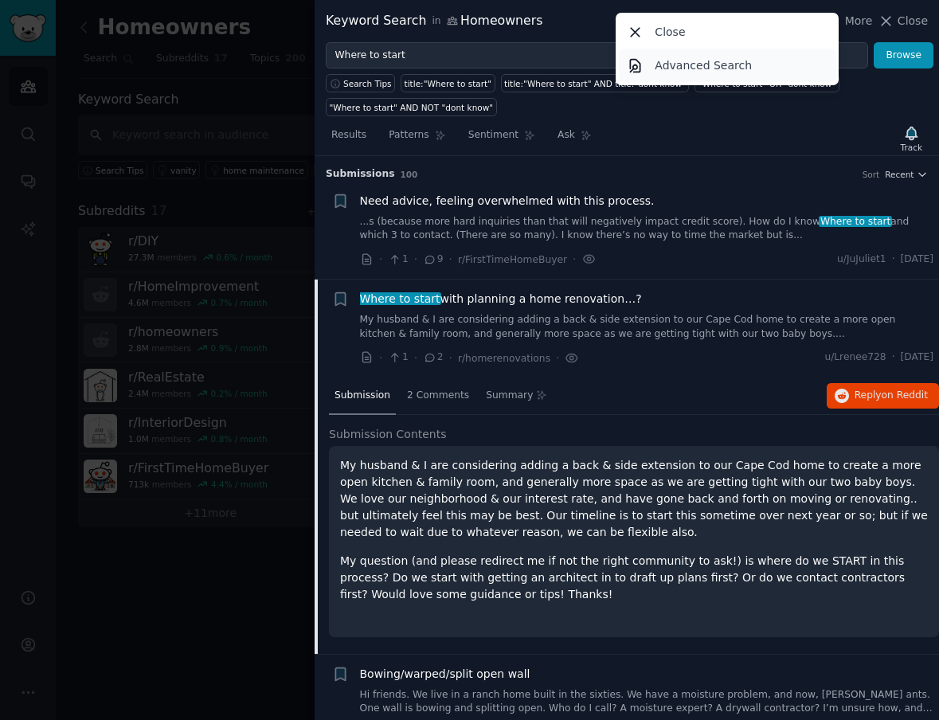
click at [743, 63] on p "Advanced Search" at bounding box center [702, 65] width 97 height 17
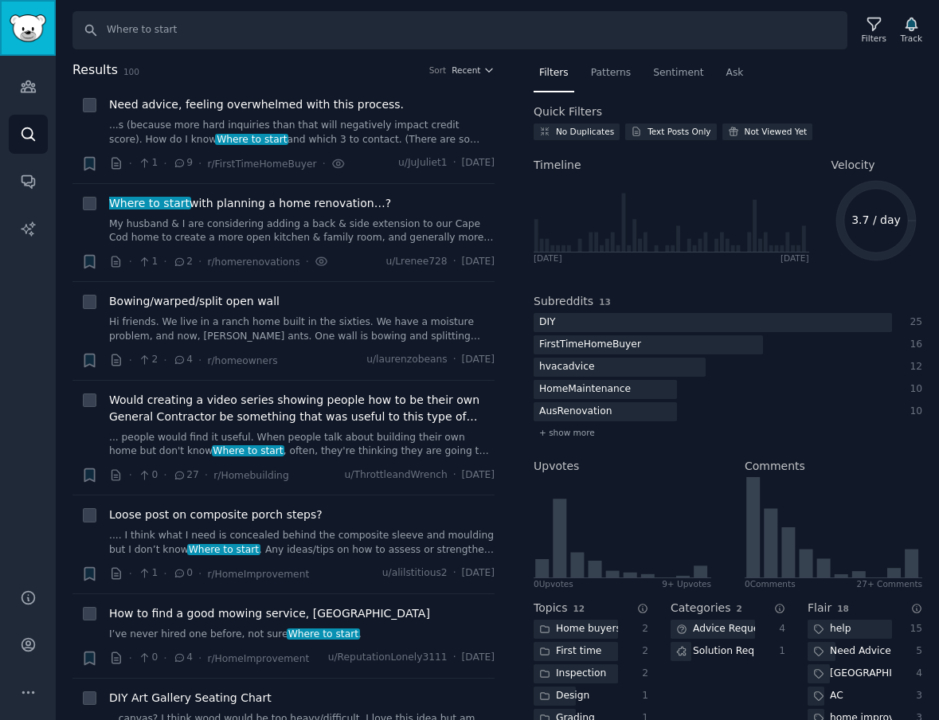
click at [24, 33] on img "Sidebar" at bounding box center [28, 28] width 37 height 28
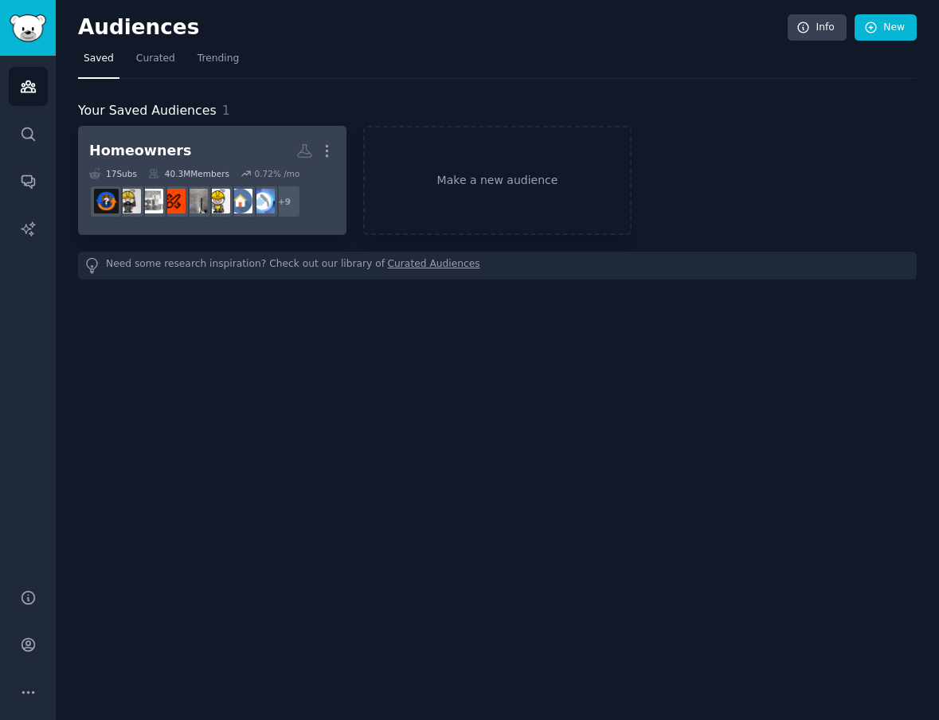
click at [207, 144] on h2 "Homeowners More" at bounding box center [212, 151] width 246 height 28
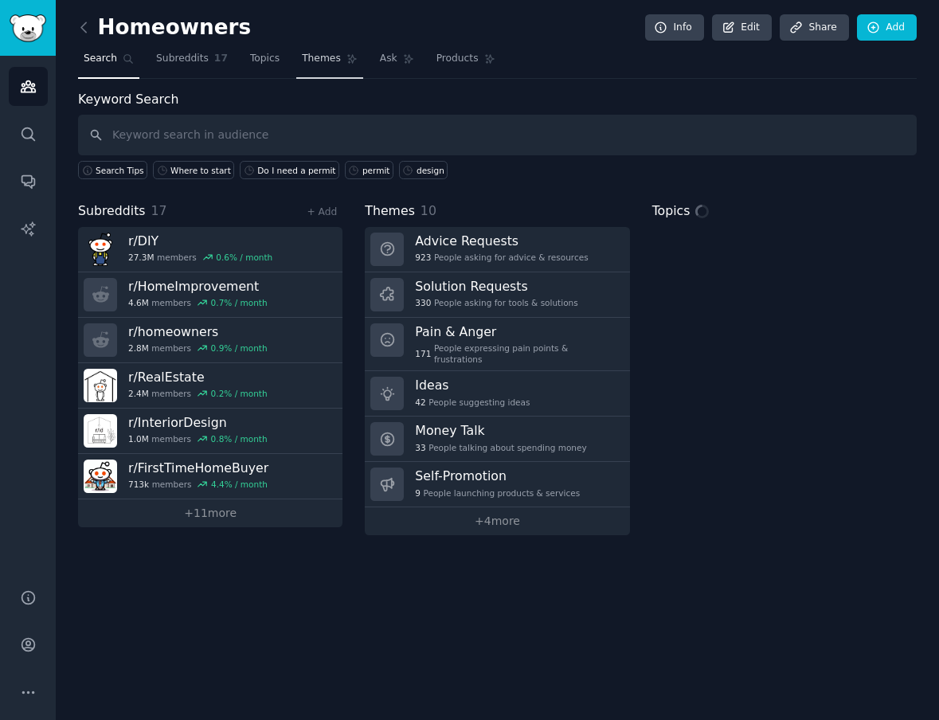
click at [317, 64] on span "Themes" at bounding box center [321, 59] width 39 height 14
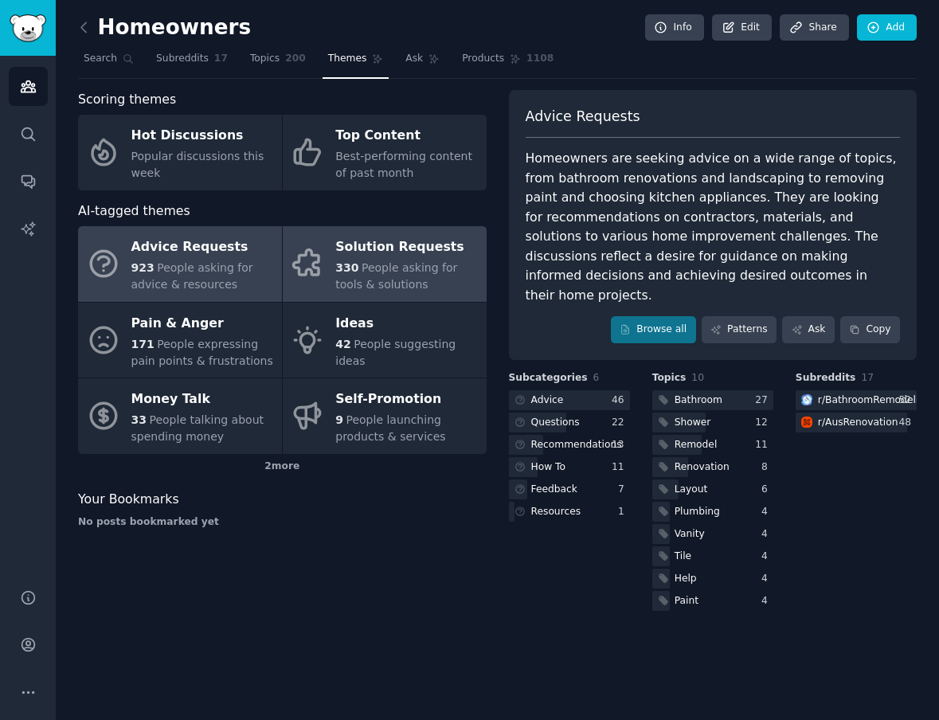
click at [388, 272] on span "People asking for tools & solutions" at bounding box center [396, 275] width 122 height 29
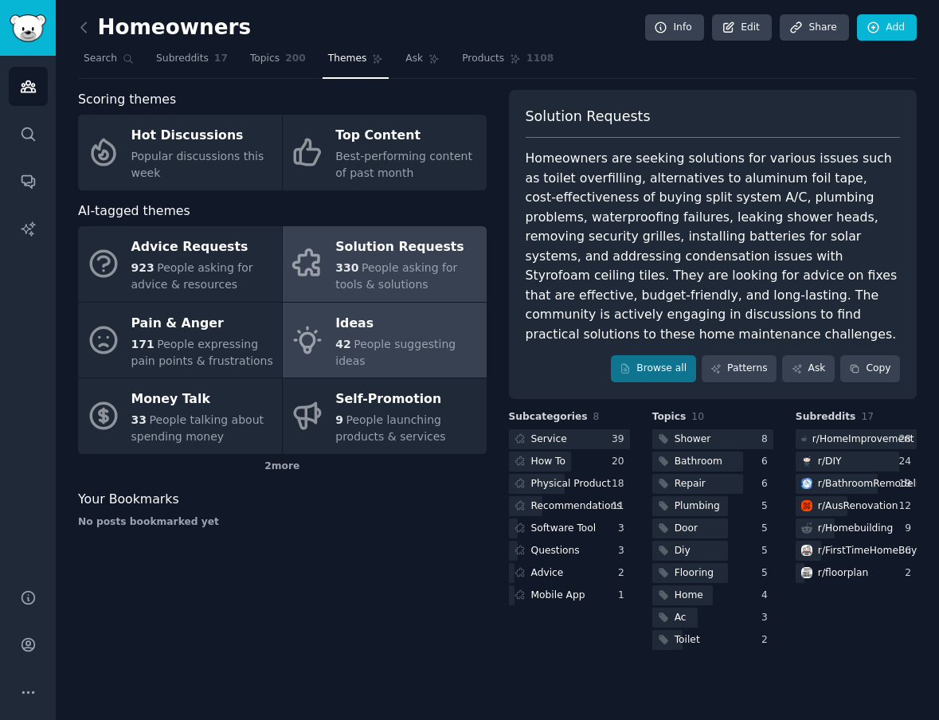
click at [419, 338] on span "People suggesting ideas" at bounding box center [395, 352] width 120 height 29
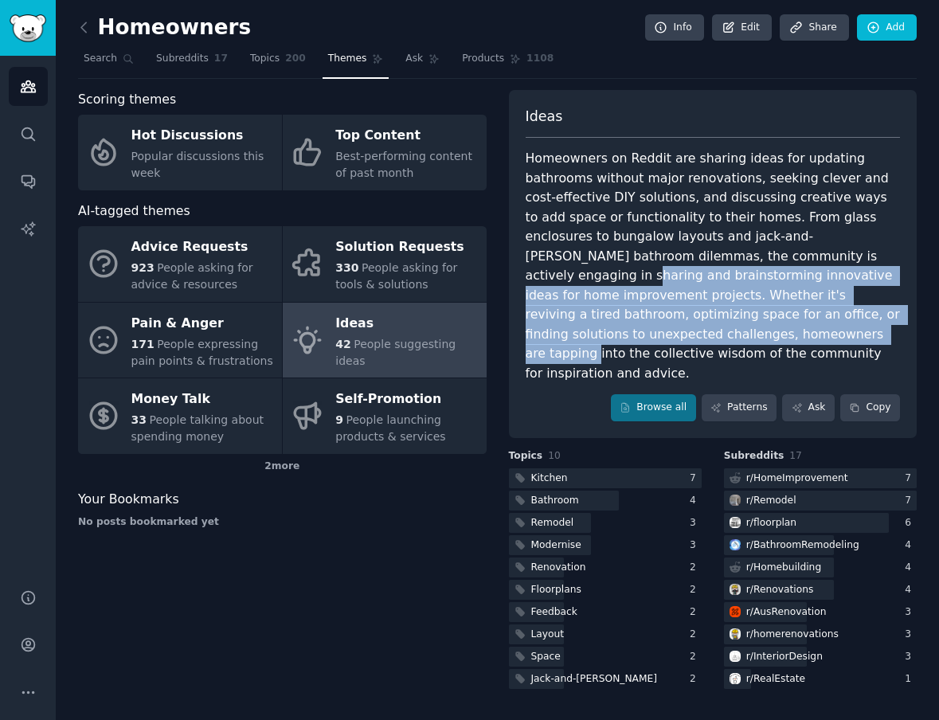
drag, startPoint x: 708, startPoint y: 252, endPoint x: 895, endPoint y: 314, distance: 197.4
click at [895, 314] on div "Homeowners on Reddit are sharing ideas for updating bathrooms without major ren…" at bounding box center [712, 266] width 375 height 234
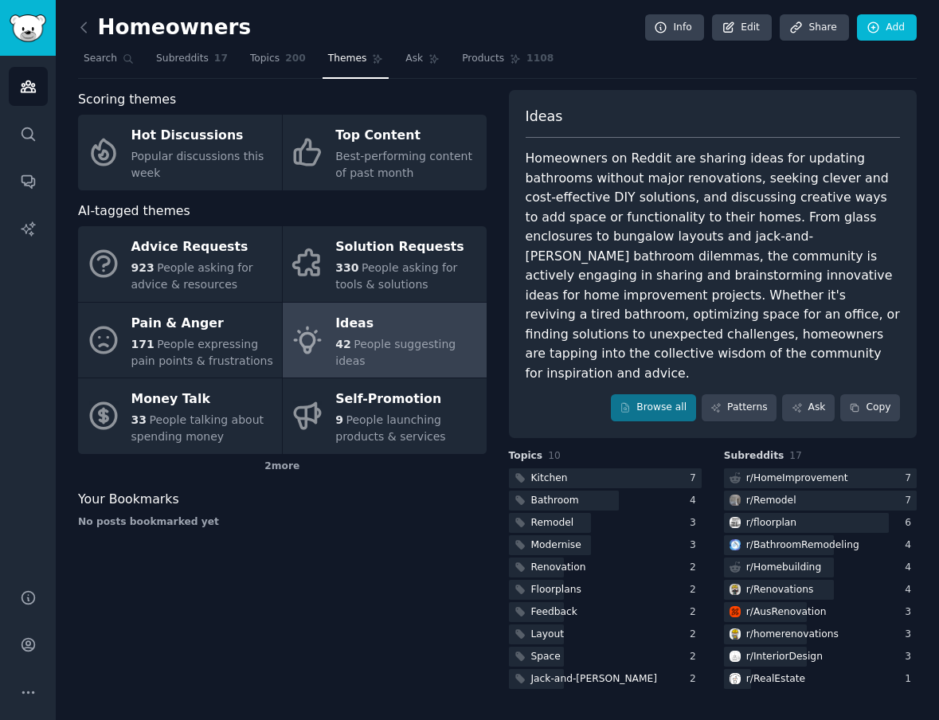
click at [404, 506] on div "Your Bookmarks" at bounding box center [282, 500] width 408 height 20
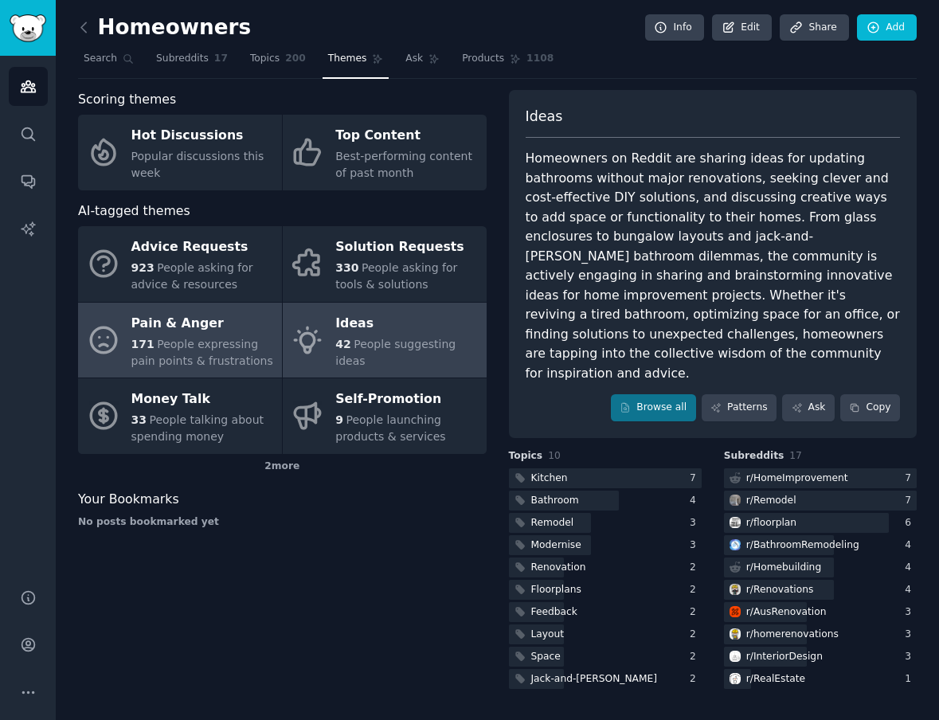
click at [193, 340] on span "People expressing pain points & frustrations" at bounding box center [202, 352] width 142 height 29
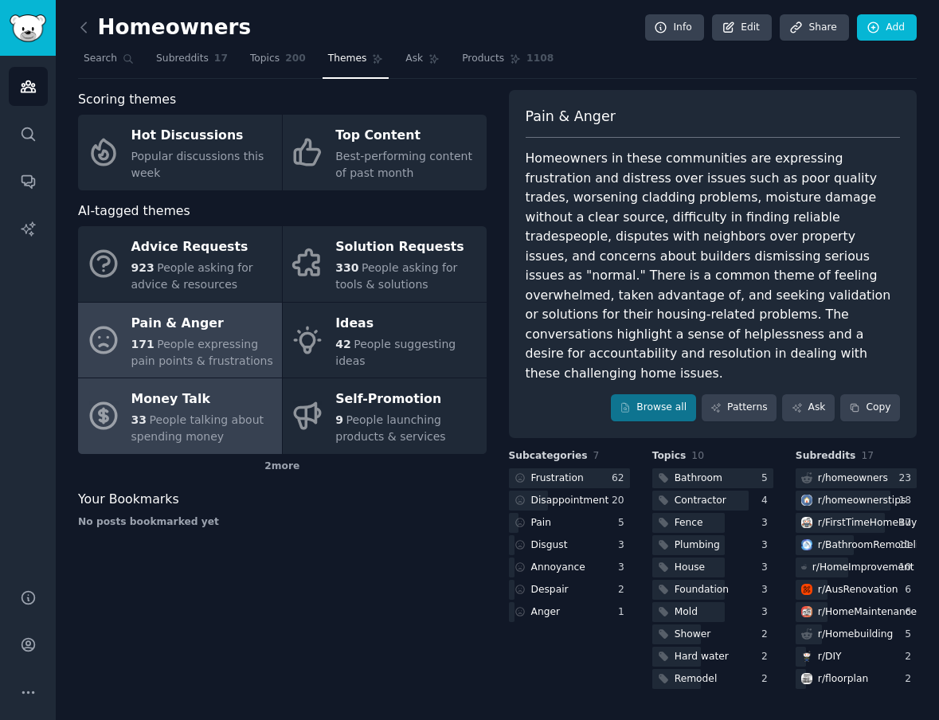
click at [204, 411] on div "Money Talk" at bounding box center [202, 399] width 142 height 25
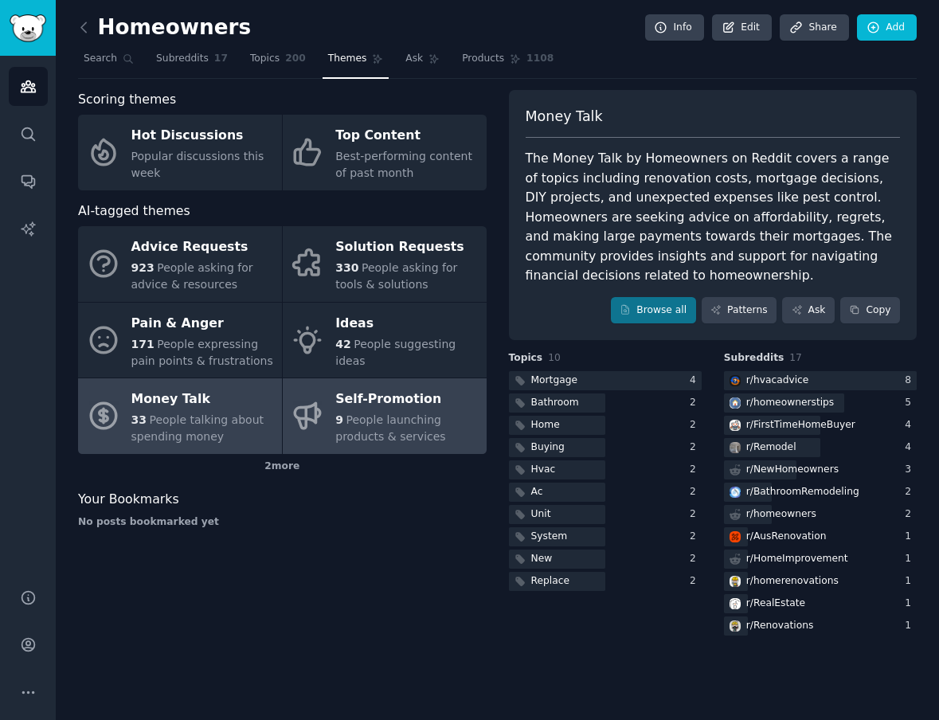
click at [440, 420] on div "9 People launching products & services" at bounding box center [406, 428] width 142 height 33
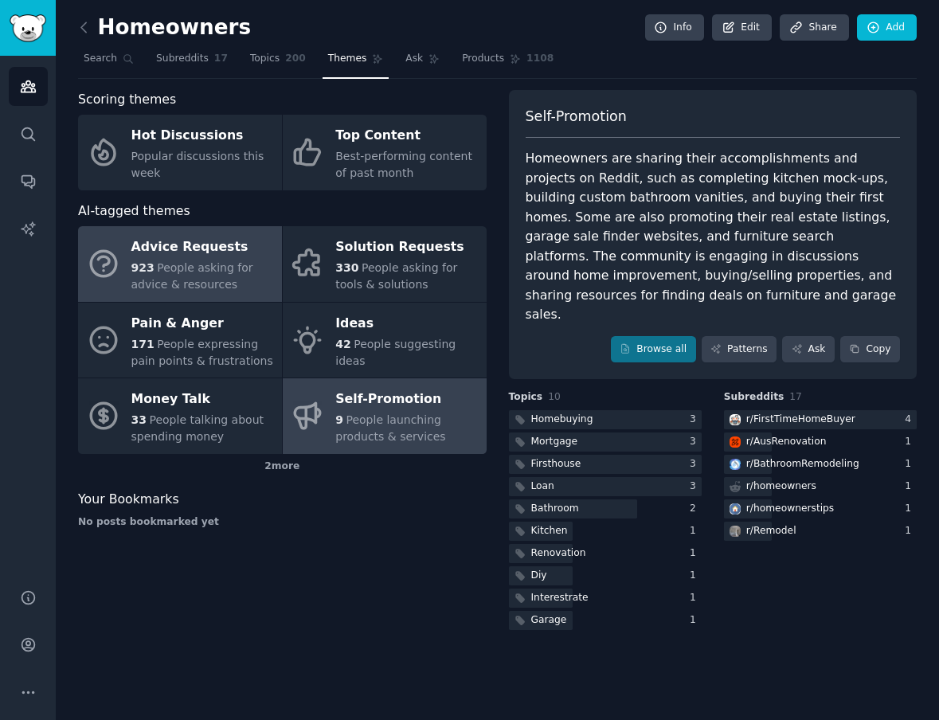
click at [195, 248] on div "Advice Requests" at bounding box center [202, 247] width 142 height 25
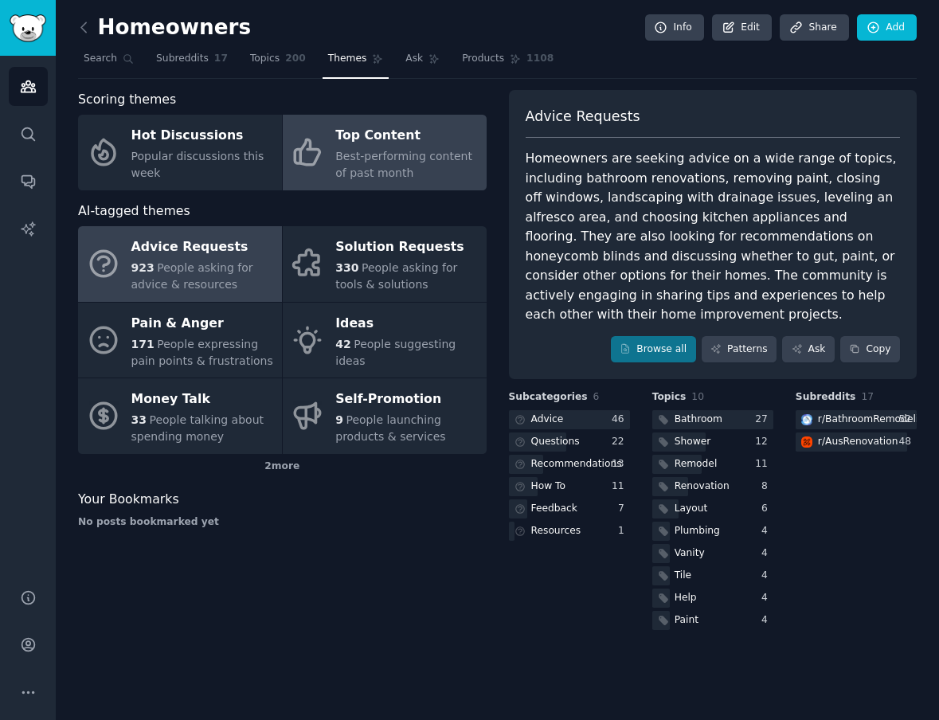
click at [416, 158] on span "Best-performing content of past month" at bounding box center [403, 164] width 137 height 29
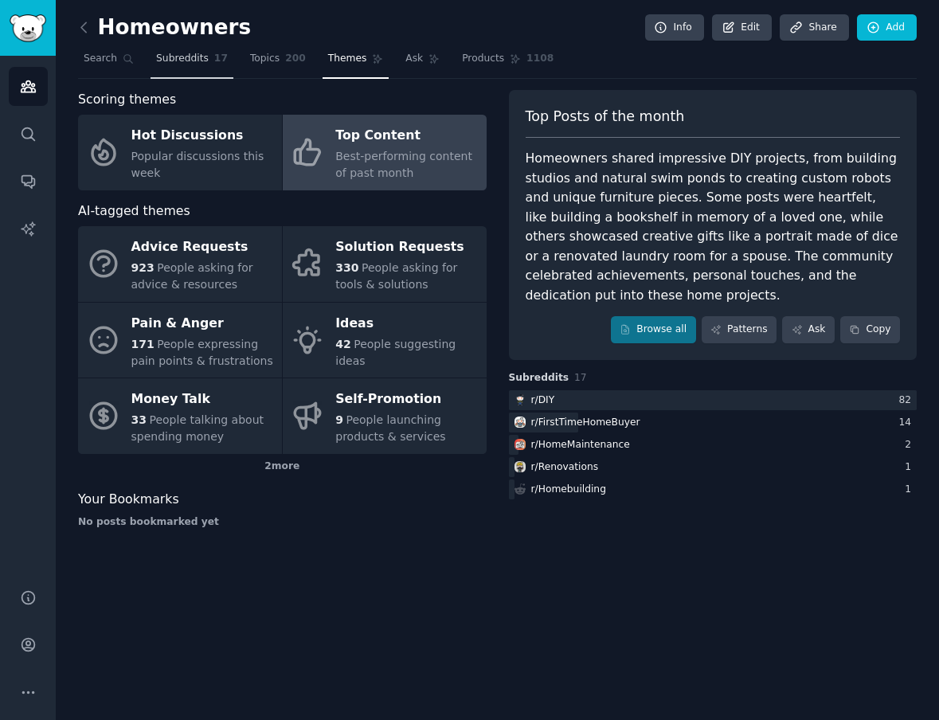
click at [187, 63] on span "Subreddits" at bounding box center [182, 59] width 53 height 14
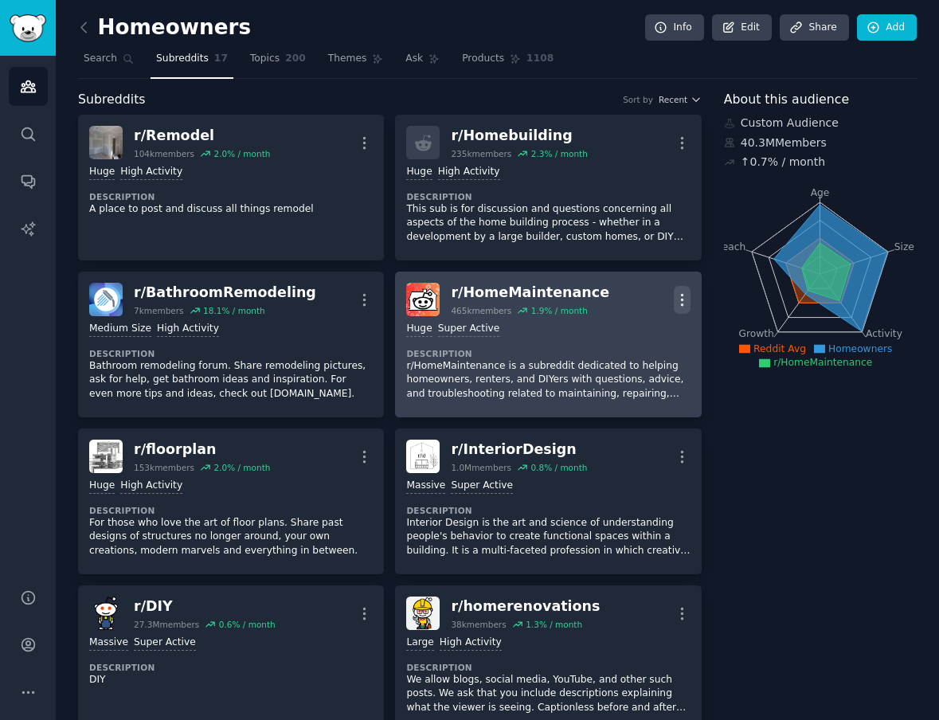
click at [681, 299] on icon "button" at bounding box center [682, 299] width 2 height 11
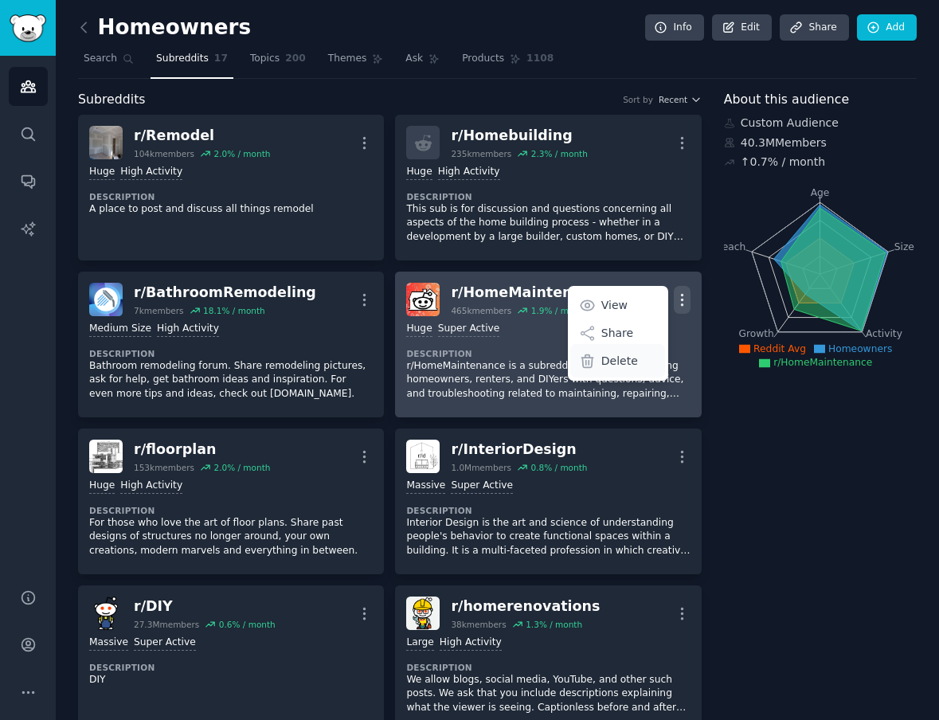
click at [626, 363] on p "Delete" at bounding box center [619, 361] width 37 height 17
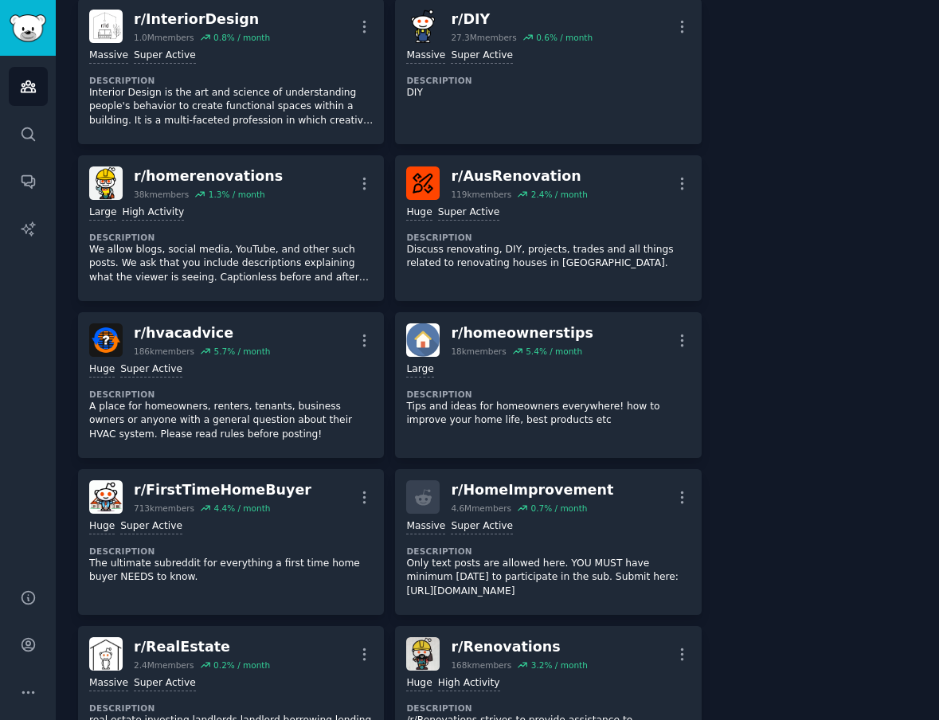
scroll to position [535, 0]
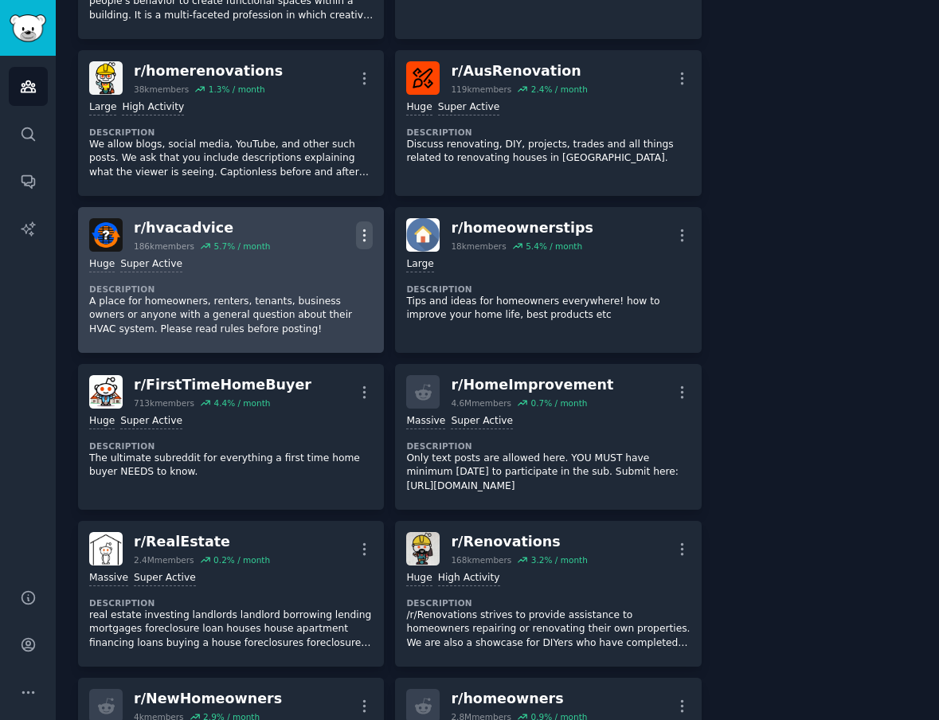
click at [365, 240] on icon "button" at bounding box center [364, 235] width 17 height 17
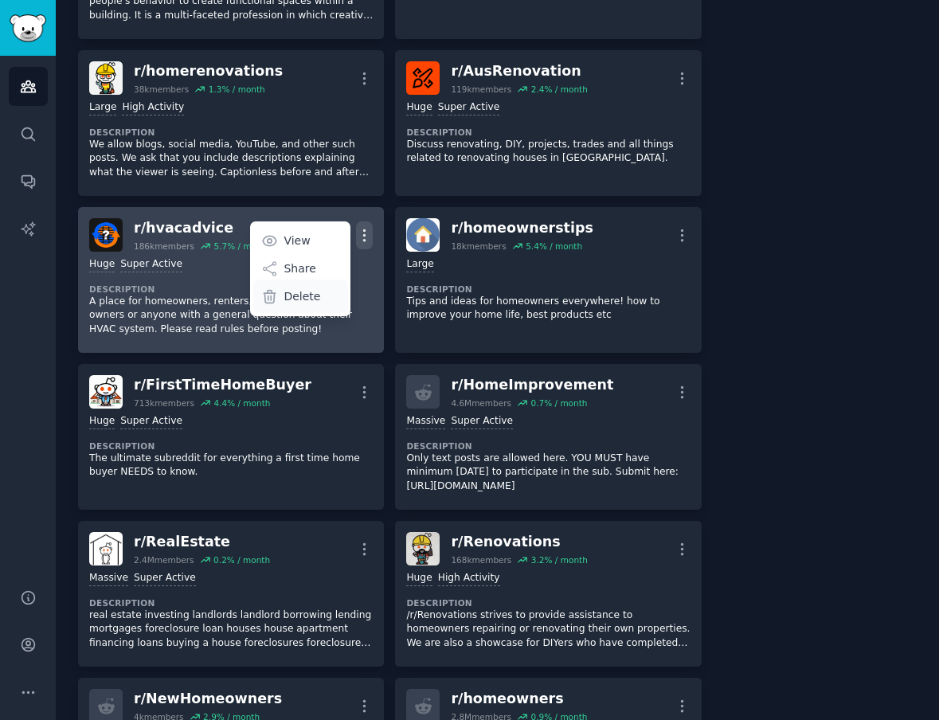
click at [318, 291] on div "Delete" at bounding box center [300, 295] width 95 height 33
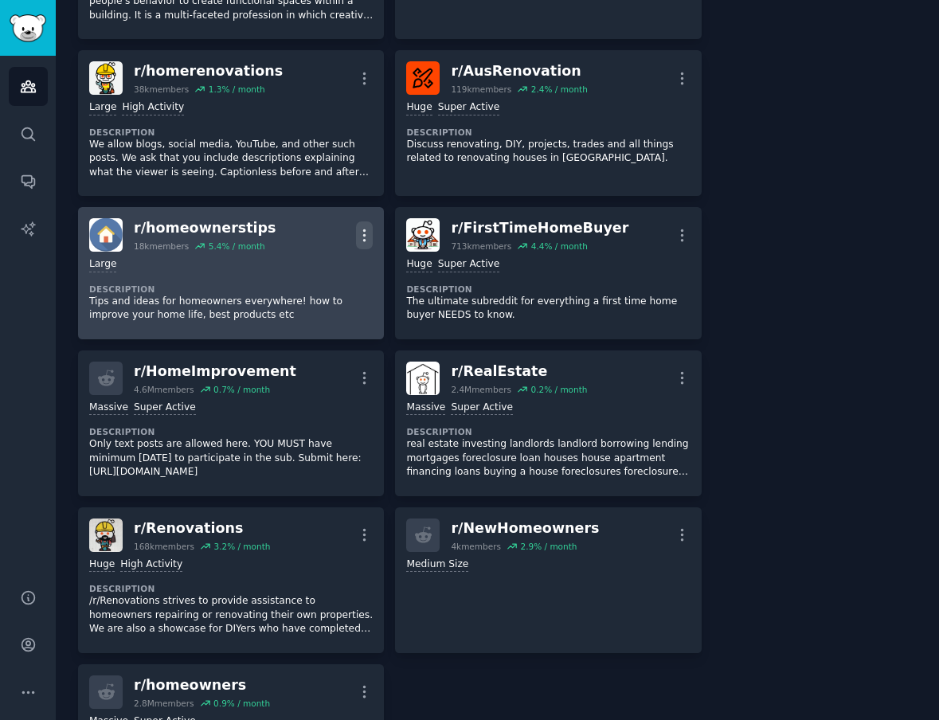
click at [367, 233] on icon "button" at bounding box center [364, 235] width 17 height 17
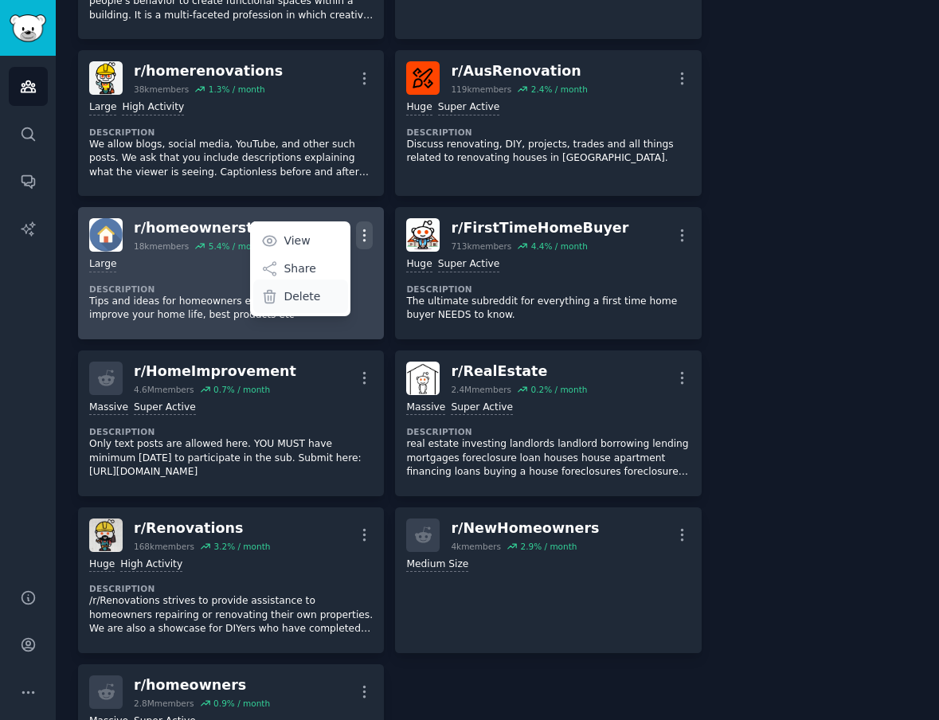
click at [315, 295] on p "Delete" at bounding box center [301, 296] width 37 height 17
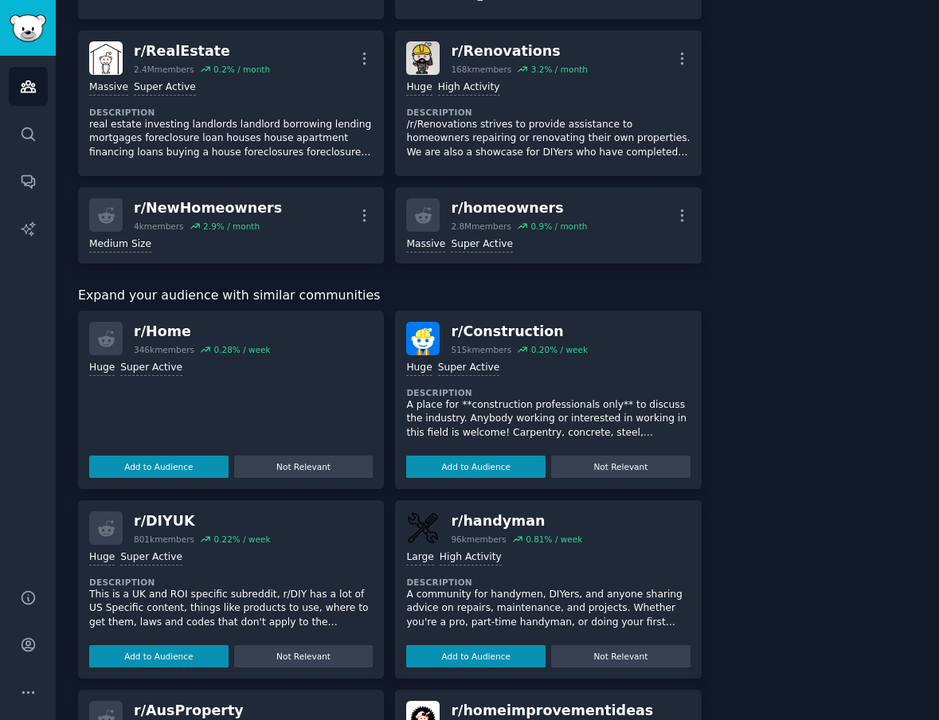
scroll to position [876, 0]
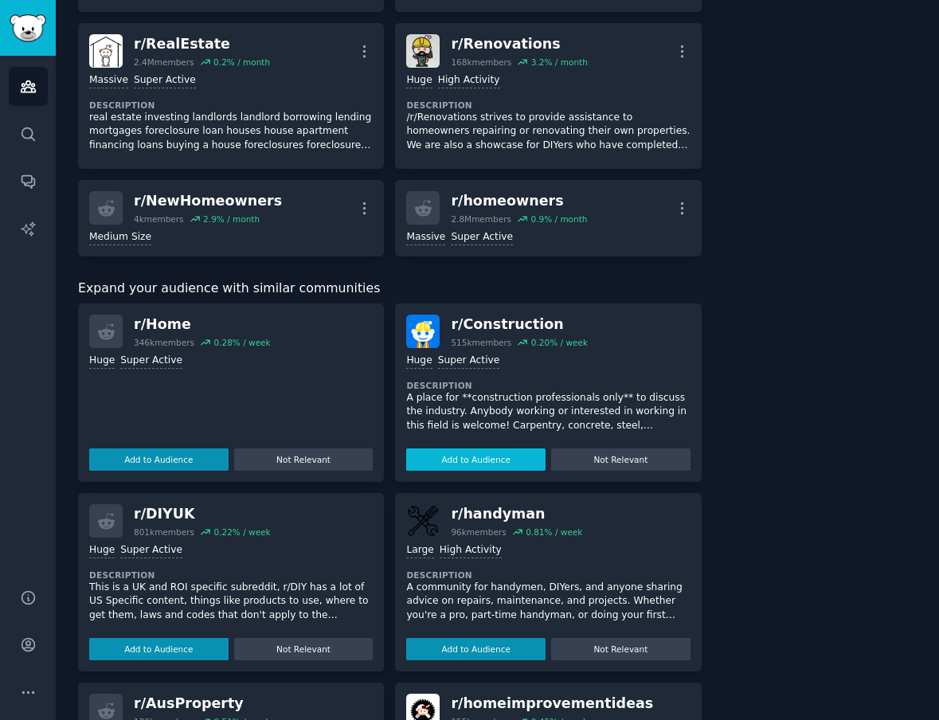
click at [478, 462] on button "Add to Audience" at bounding box center [475, 459] width 139 height 22
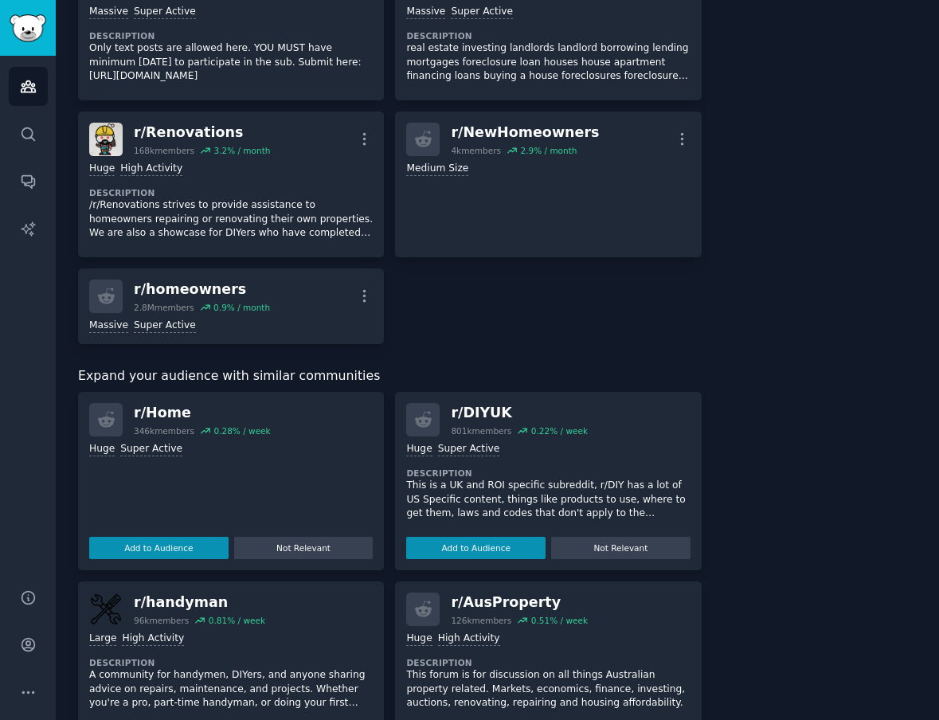
scroll to position [1202, 0]
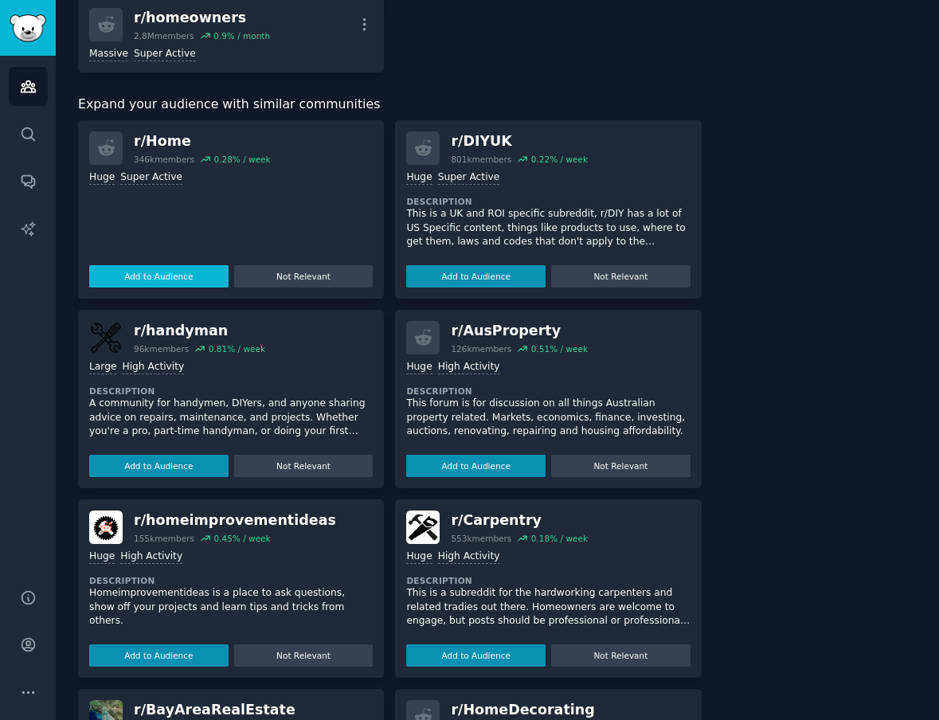
click at [188, 274] on button "Add to Audience" at bounding box center [158, 276] width 139 height 22
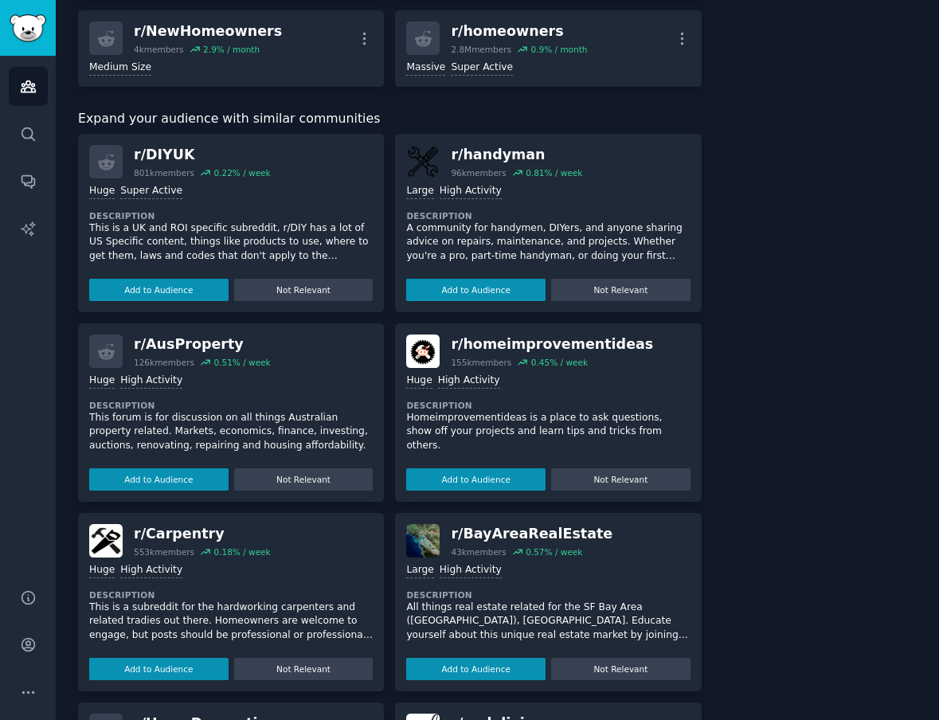
scroll to position [1216, 0]
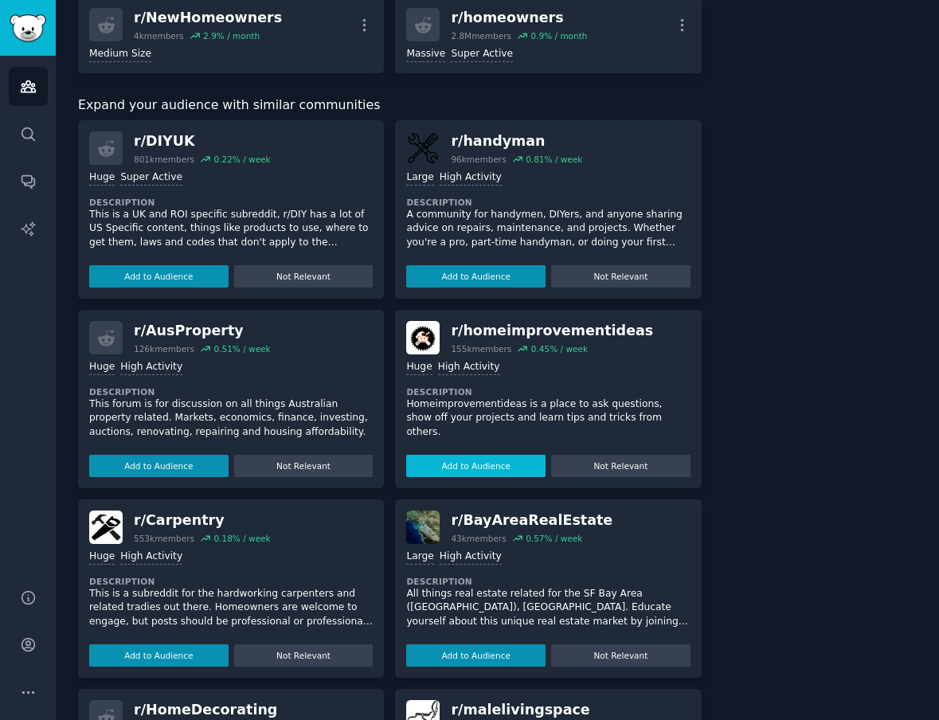
click at [499, 469] on button "Add to Audience" at bounding box center [475, 466] width 139 height 22
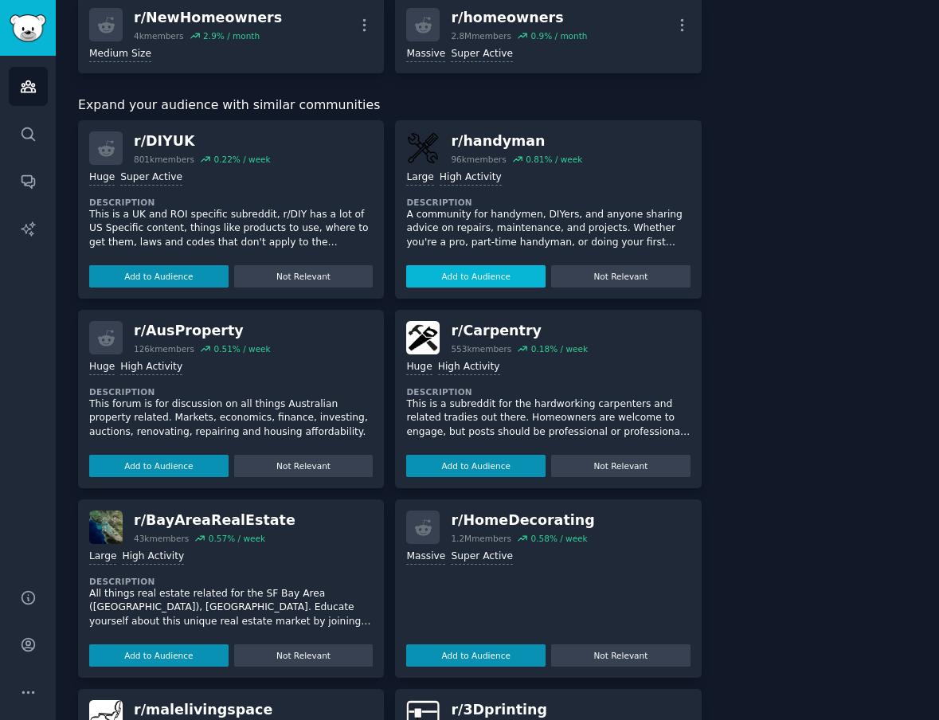
click at [488, 276] on div "r/ handyman 96k members 0.81 % / week Large High Activity Description A communi…" at bounding box center [548, 209] width 306 height 178
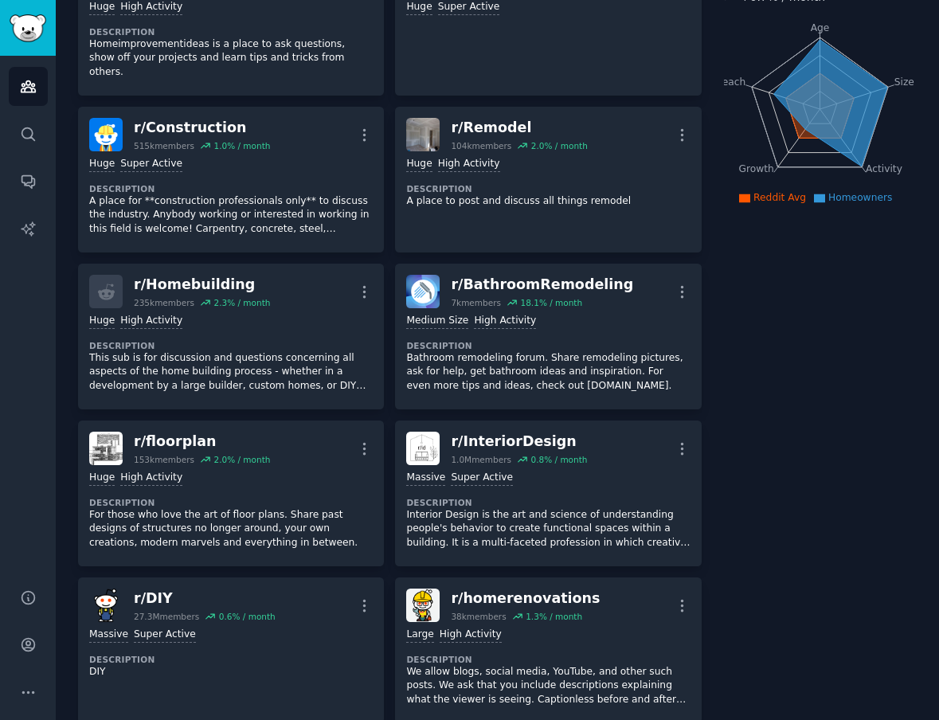
scroll to position [0, 0]
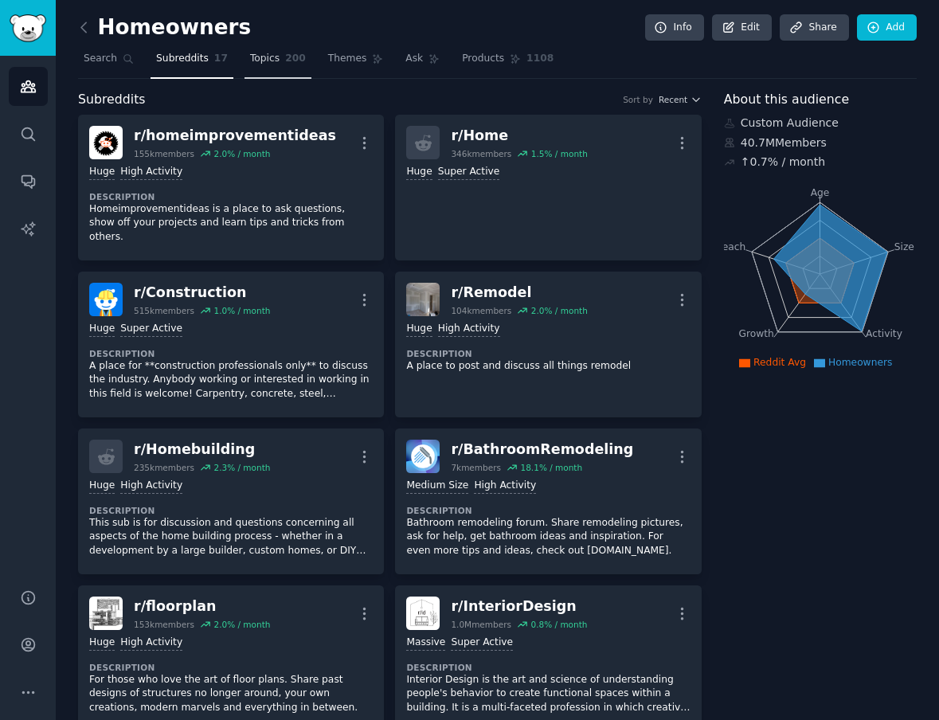
click at [271, 61] on span "Topics" at bounding box center [264, 59] width 29 height 14
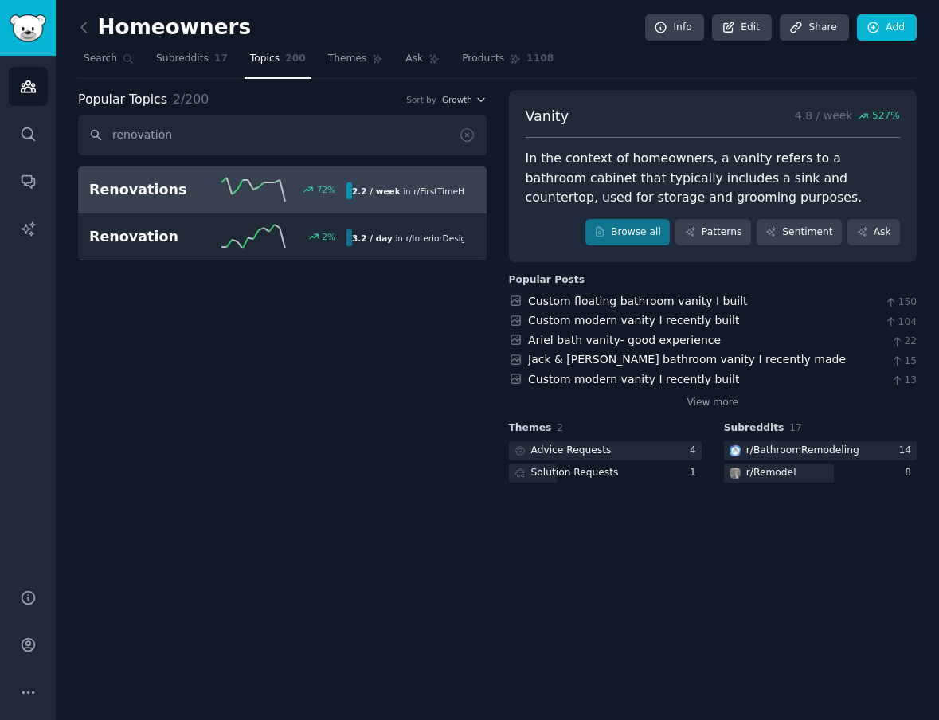
click at [196, 209] on link "Renovations 72 % 2.2 / week in r/ FirstTimeHomeBuyer , r/ Renovations , and 1 o…" at bounding box center [282, 189] width 408 height 47
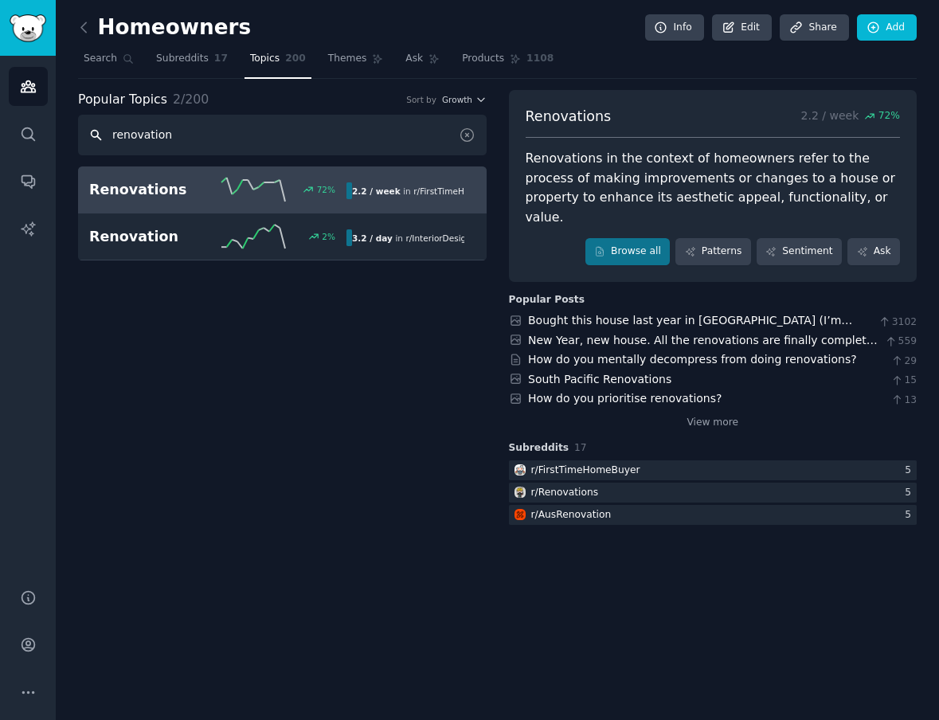
click at [185, 131] on input "renovation" at bounding box center [282, 135] width 408 height 41
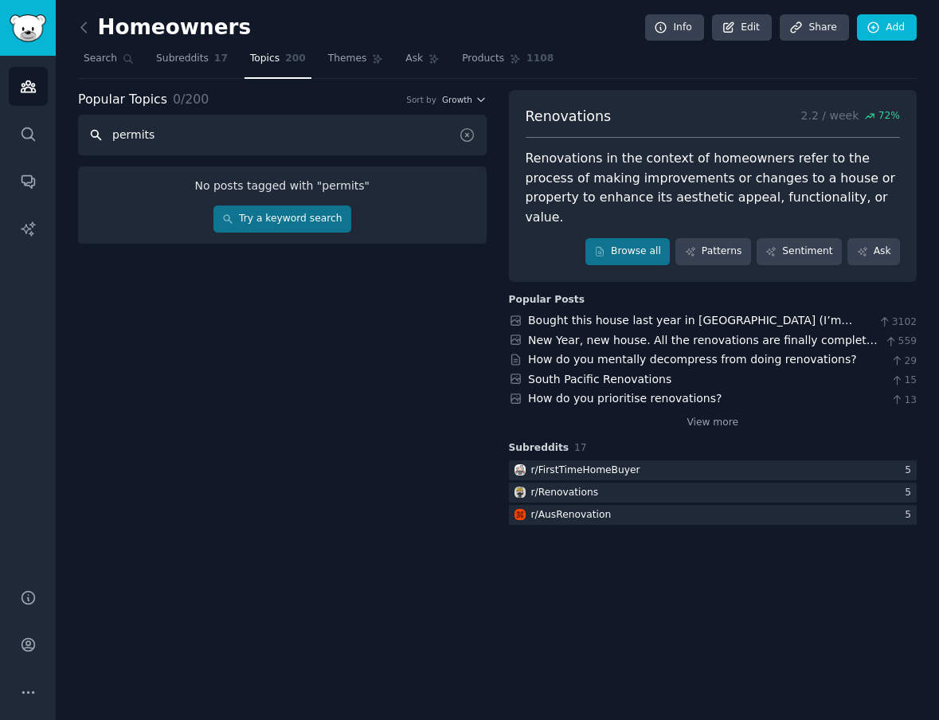
type input "permits"
click at [470, 146] on div at bounding box center [473, 135] width 28 height 41
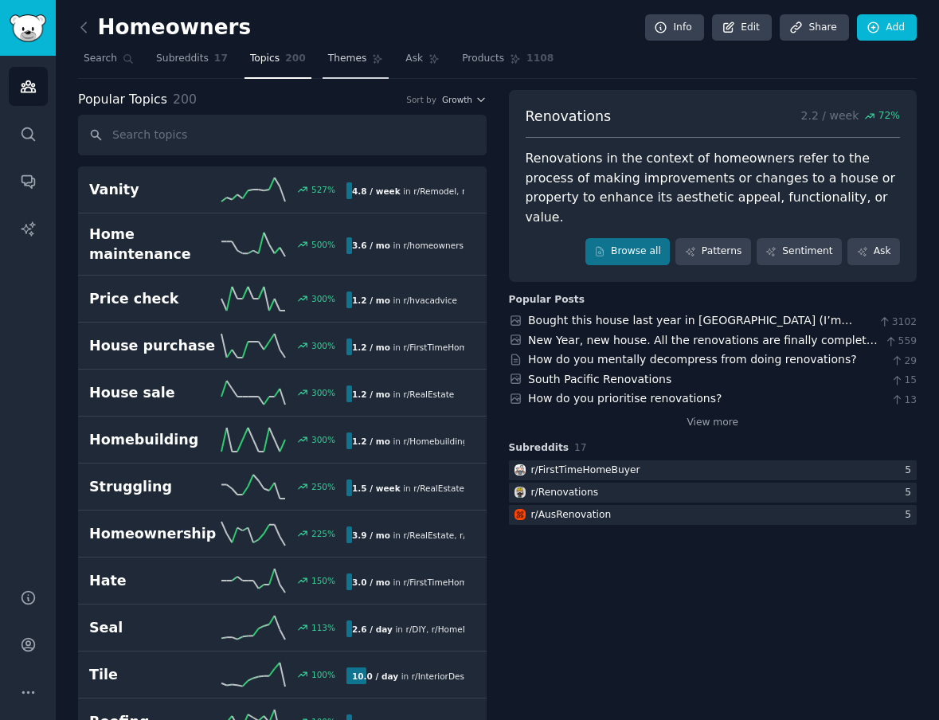
click at [338, 53] on span "Themes" at bounding box center [347, 59] width 39 height 14
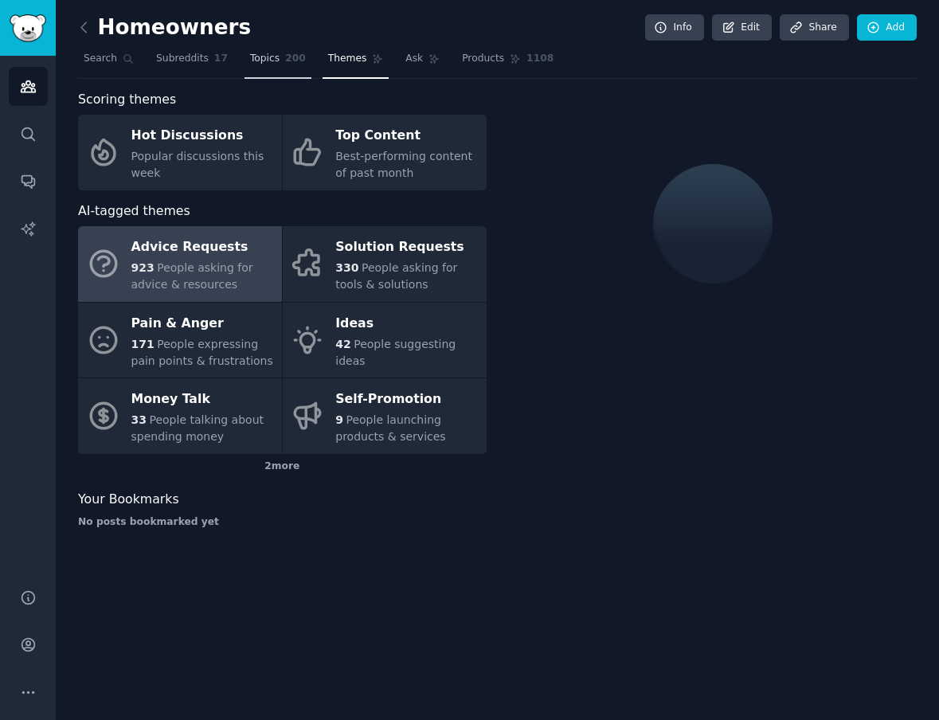
click at [275, 60] on link "Topics 200" at bounding box center [277, 62] width 67 height 33
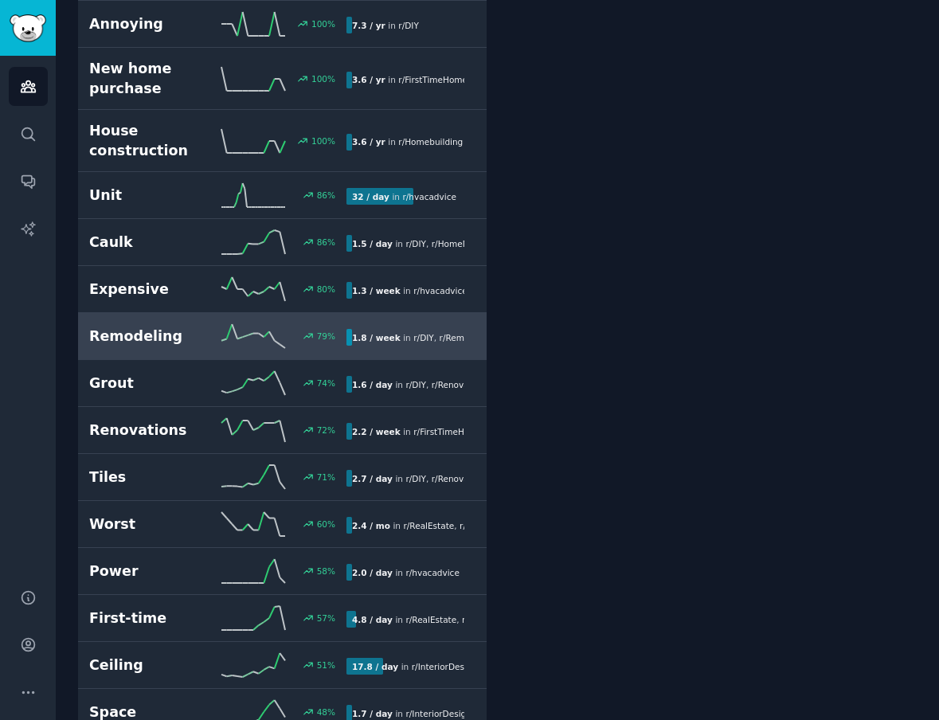
click at [189, 338] on link "Remodeling 79 % 1.8 / week in r/ DIY , r/ Remodel" at bounding box center [282, 336] width 408 height 47
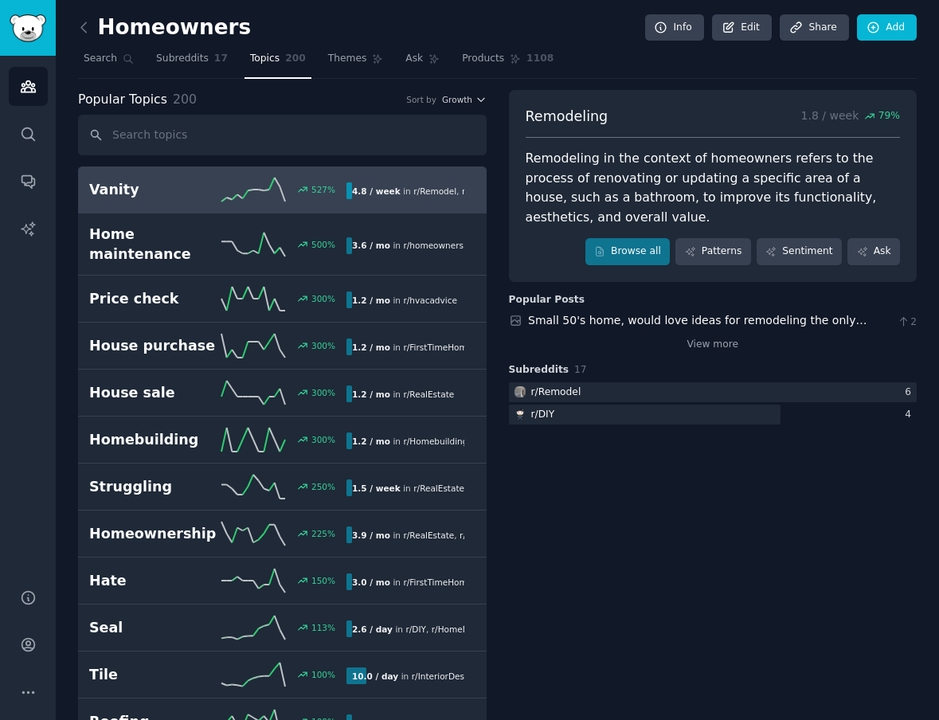
click at [209, 178] on div "Vanity 527 % 4.8 / week in r/ Remodel , r/ BathroomRemodeling" at bounding box center [282, 190] width 386 height 24
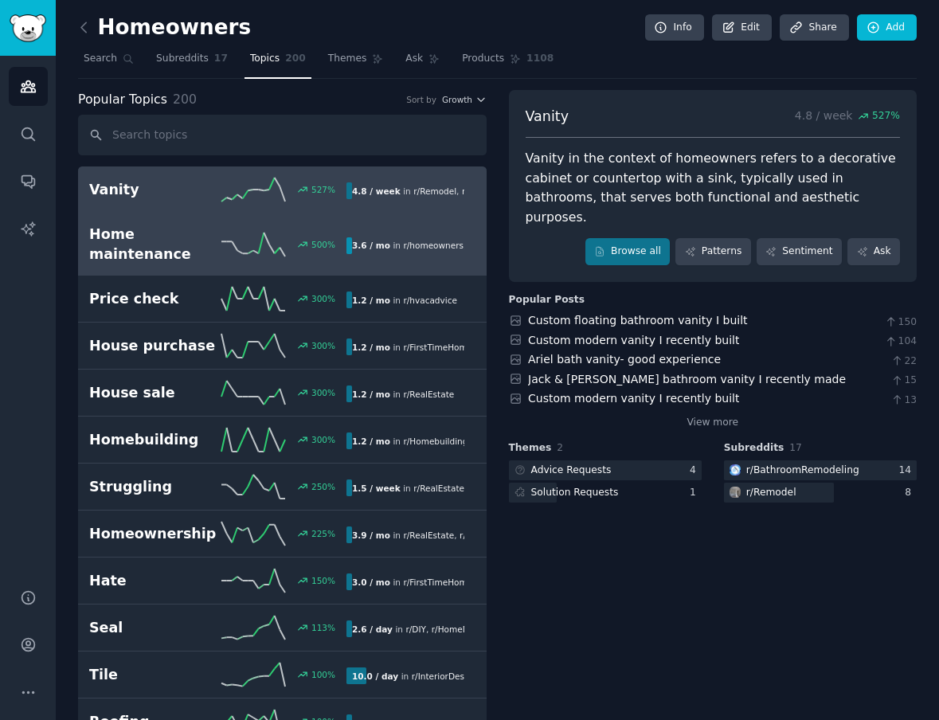
click at [186, 235] on h2 "Home maintenance" at bounding box center [153, 243] width 129 height 39
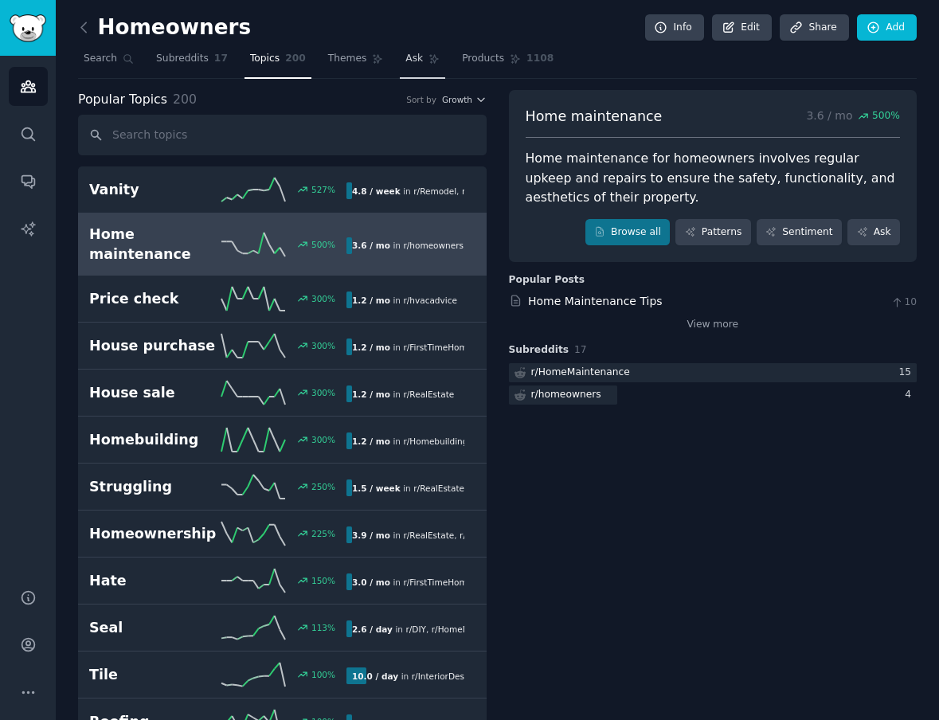
click at [415, 61] on span "Ask" at bounding box center [414, 59] width 18 height 14
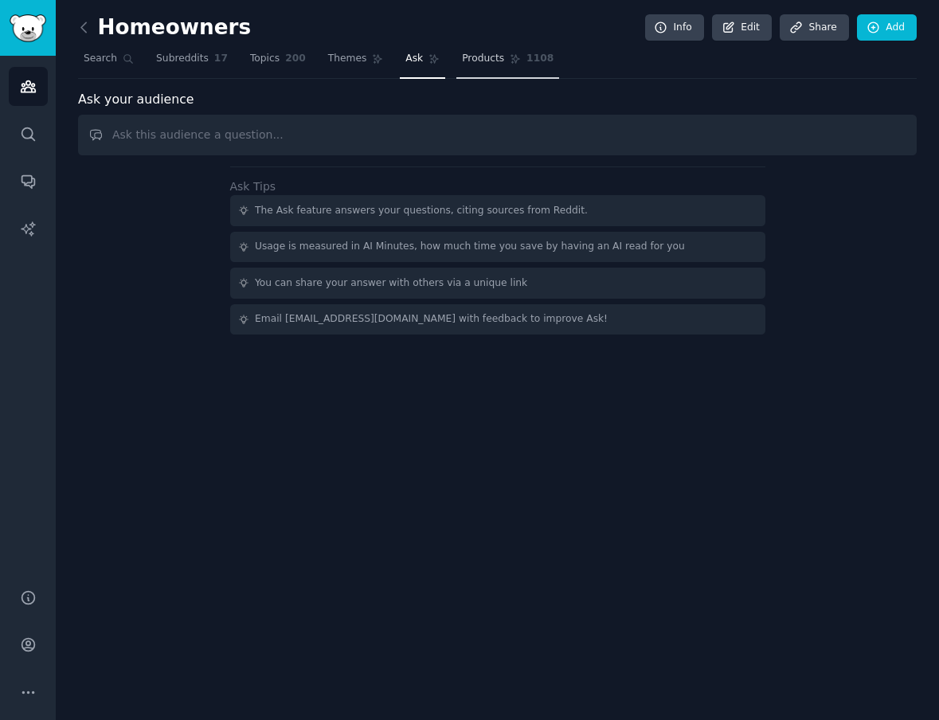
click at [480, 67] on link "Products 1108" at bounding box center [507, 62] width 103 height 33
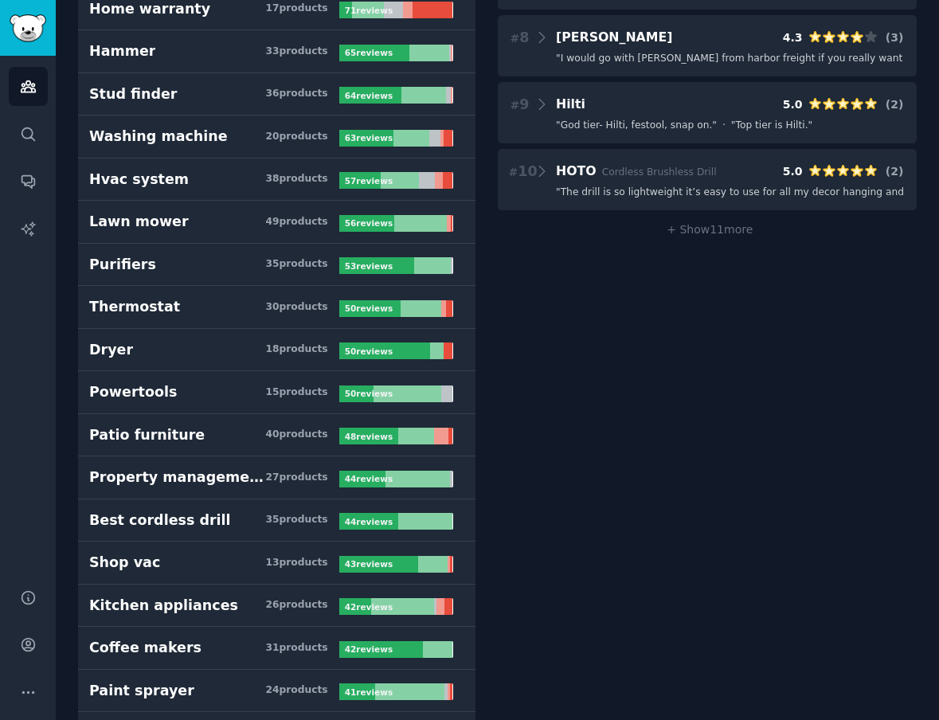
scroll to position [654, 0]
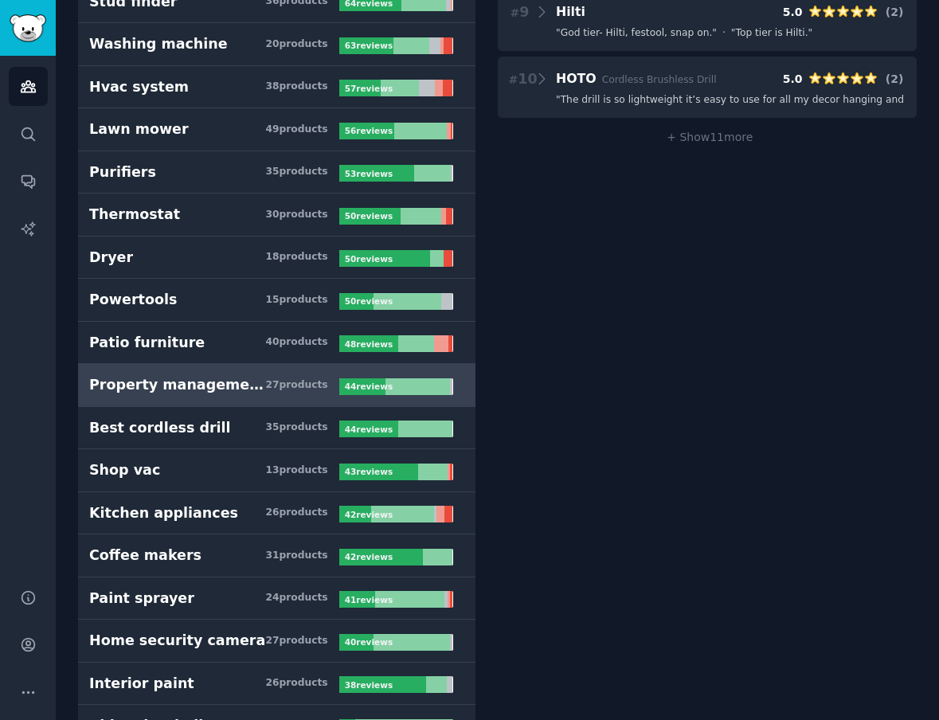
click at [131, 392] on div "Property management software" at bounding box center [177, 385] width 176 height 20
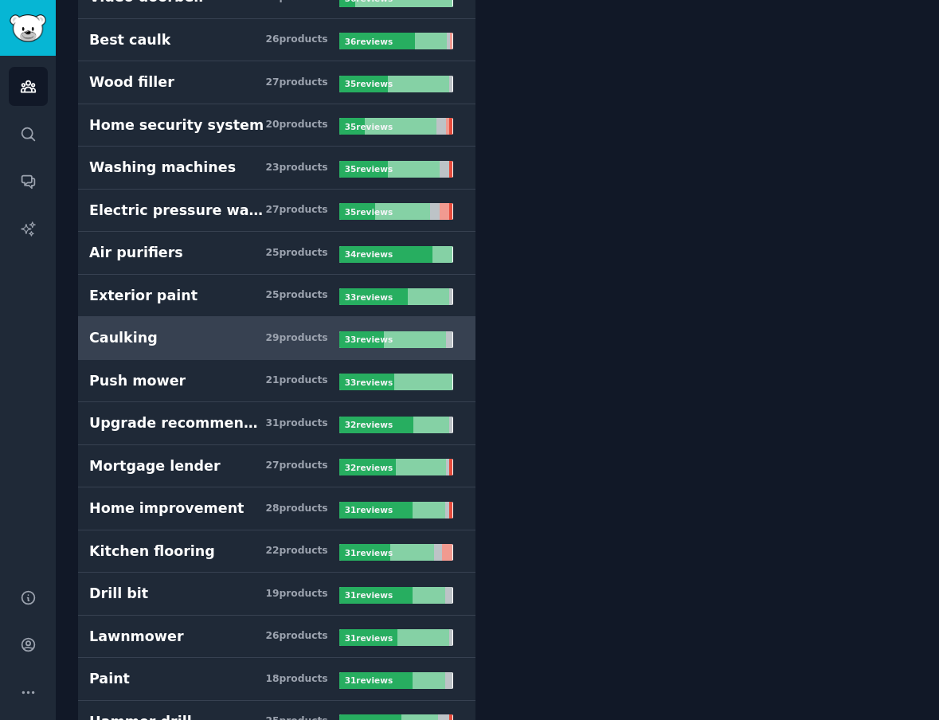
scroll to position [1519, 0]
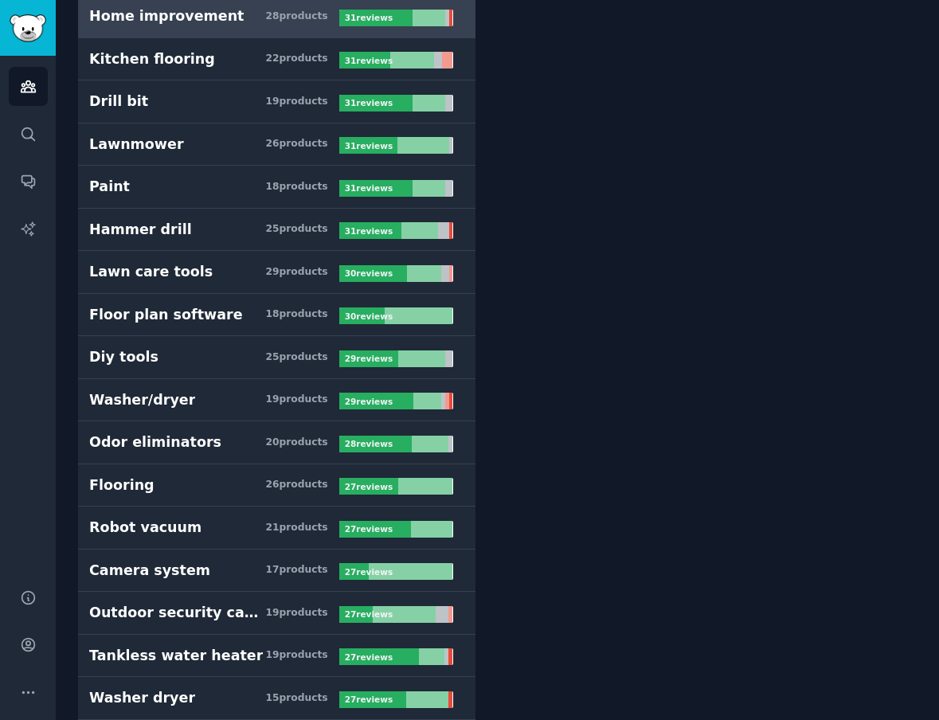
click at [229, 31] on link "Home improvement 28 product s 31 review s" at bounding box center [276, 16] width 397 height 43
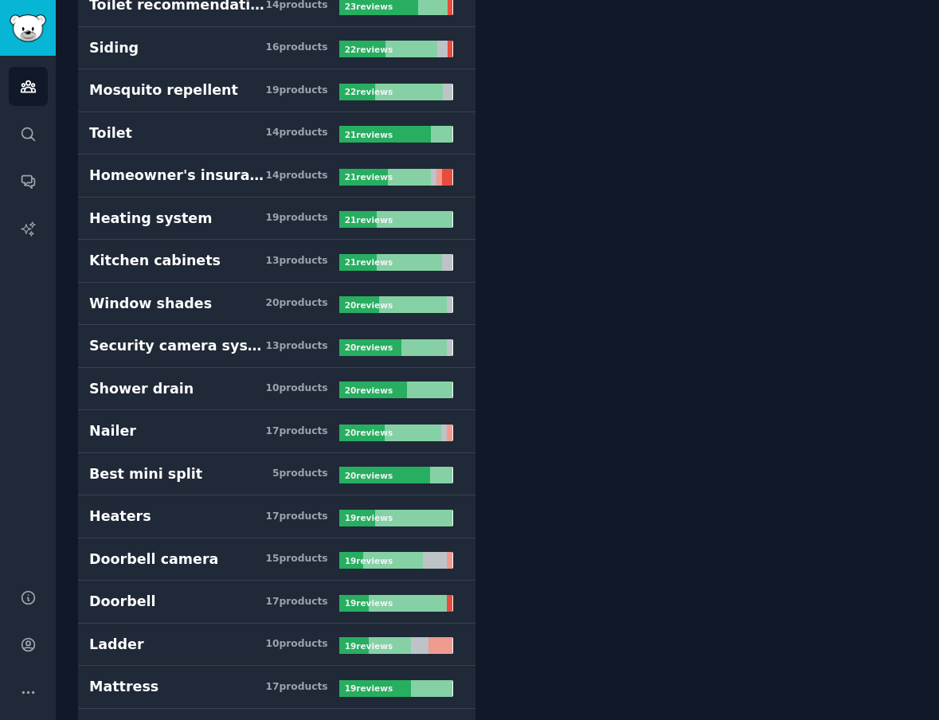
scroll to position [3925, 0]
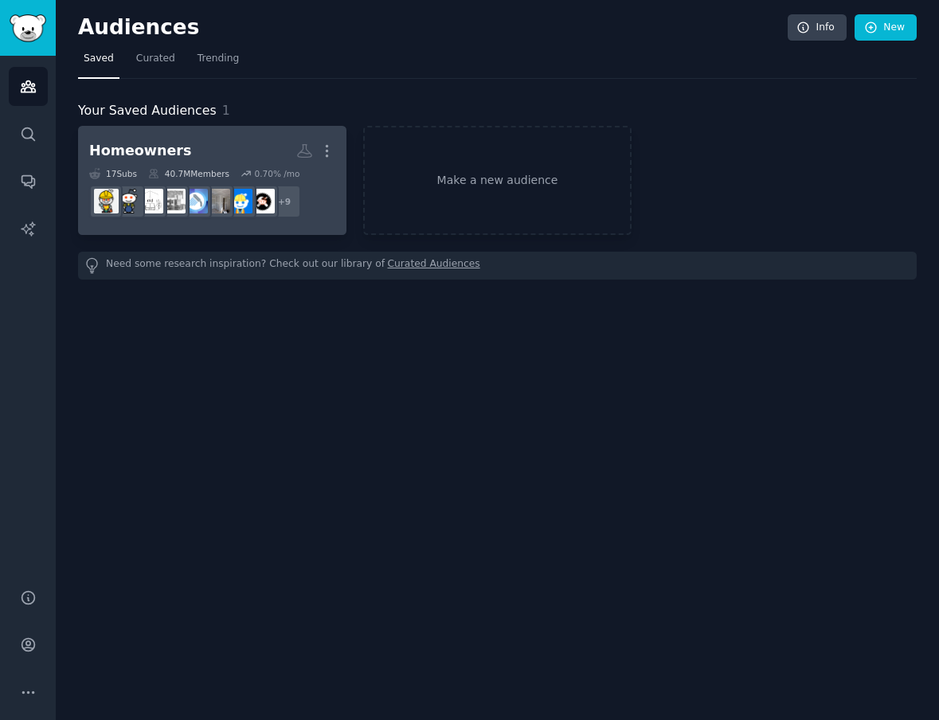
click at [205, 150] on h2 "Homeowners More" at bounding box center [212, 151] width 246 height 28
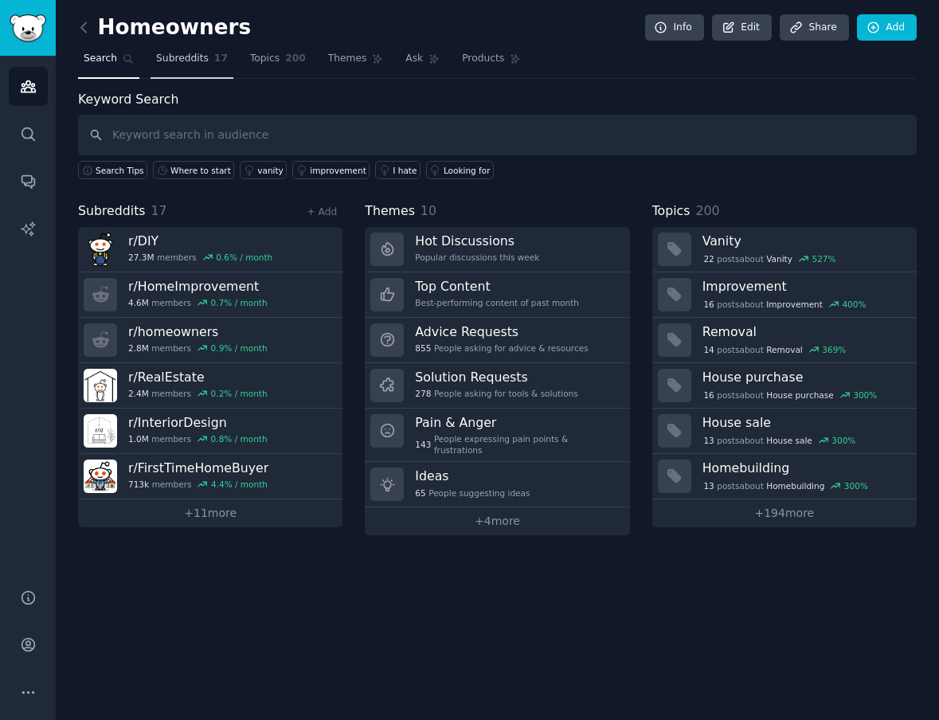
click at [200, 64] on span "Subreddits" at bounding box center [182, 59] width 53 height 14
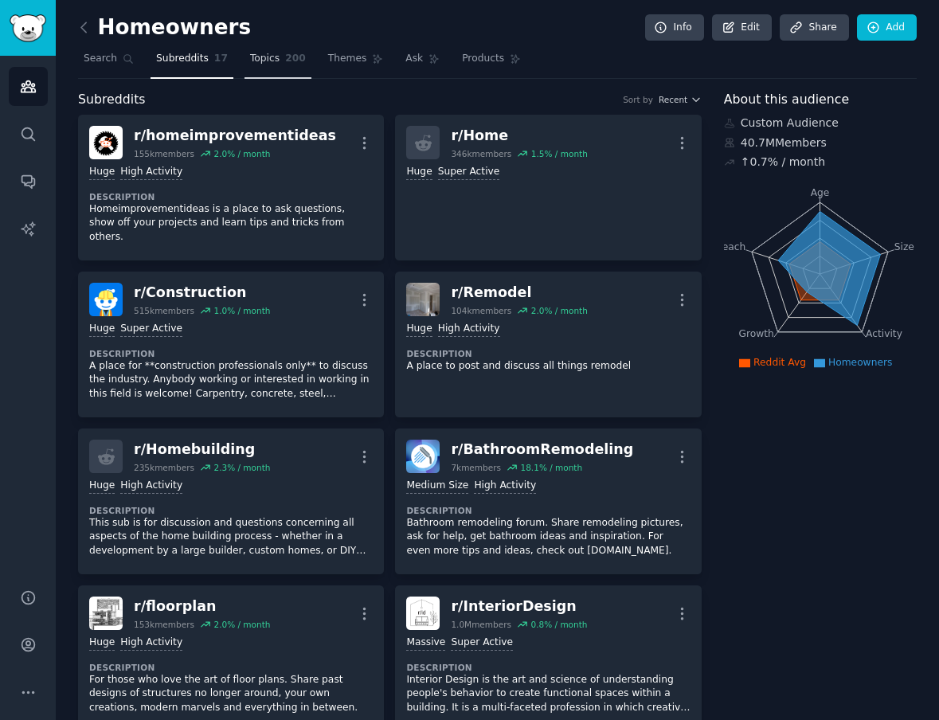
click at [271, 60] on span "Topics" at bounding box center [264, 59] width 29 height 14
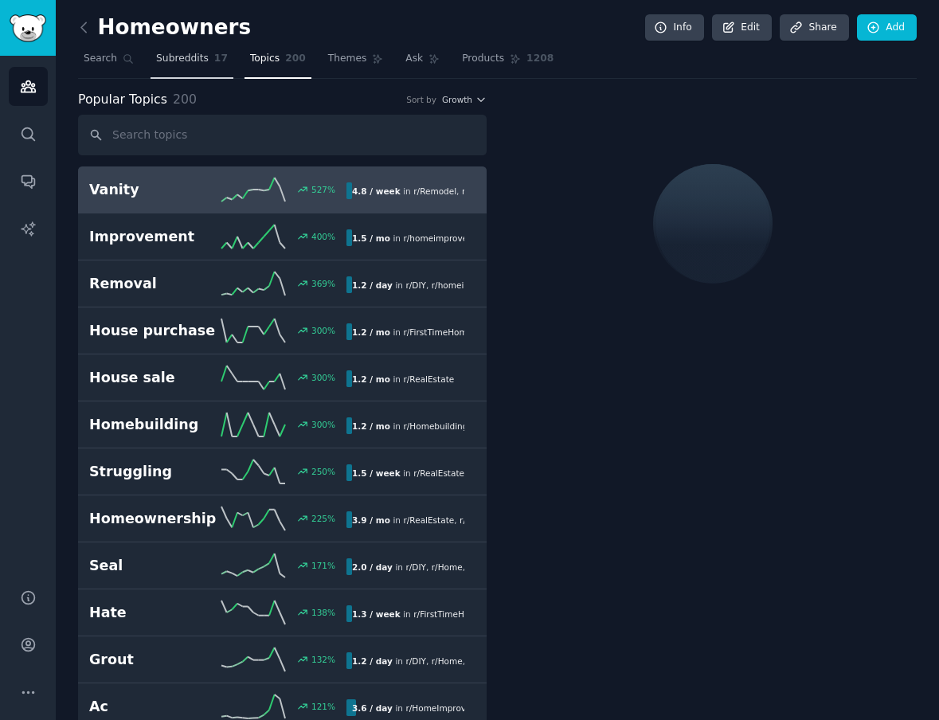
click at [185, 62] on span "Subreddits" at bounding box center [182, 59] width 53 height 14
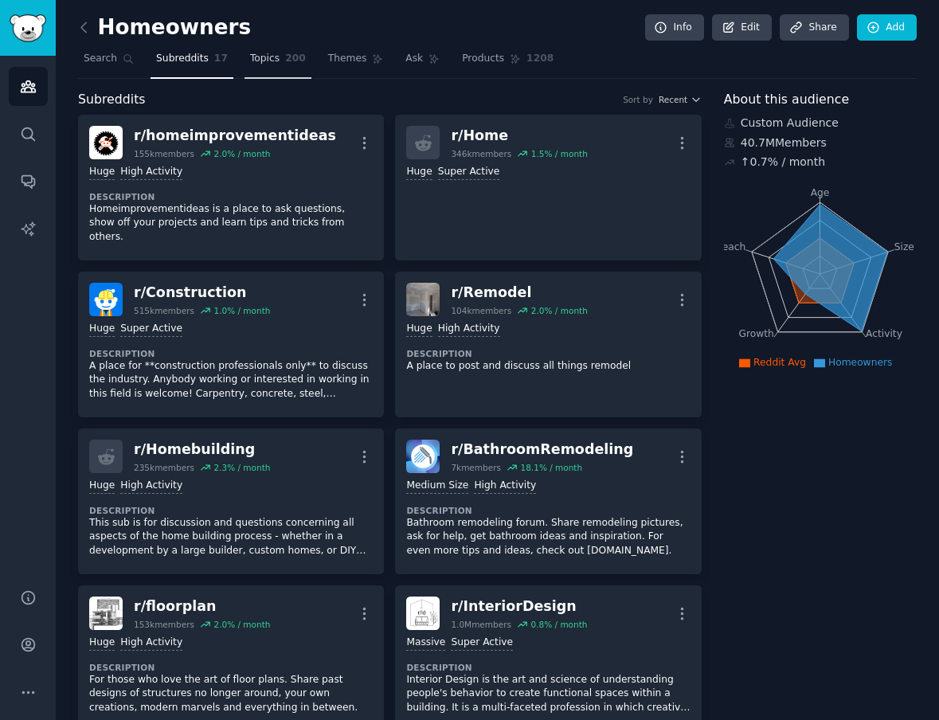
click at [260, 58] on span "Topics" at bounding box center [264, 59] width 29 height 14
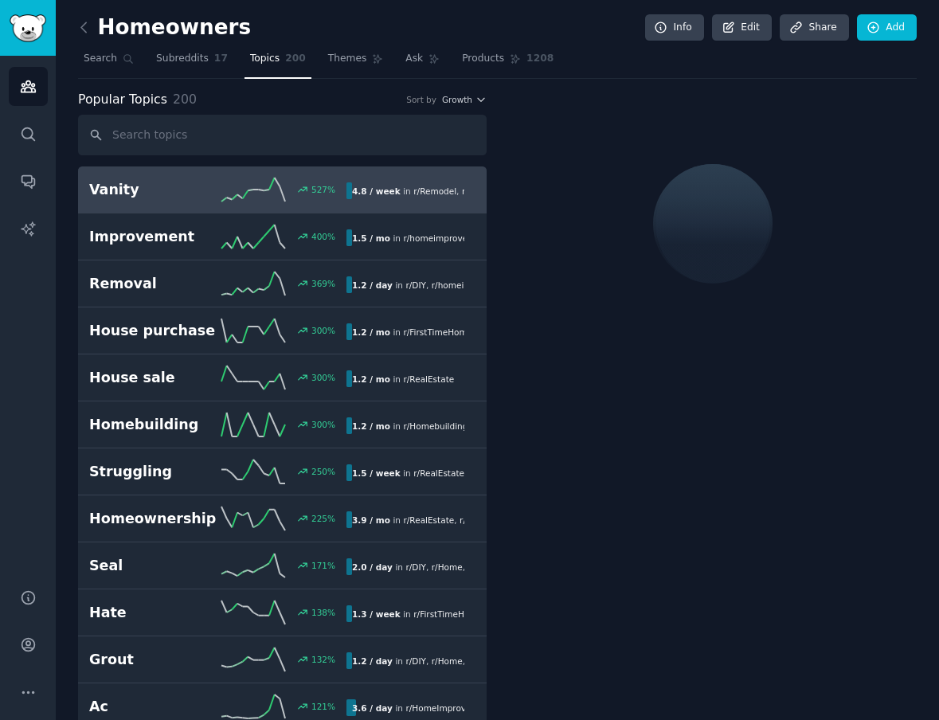
click at [173, 68] on link "Subreddits 17" at bounding box center [191, 62] width 83 height 33
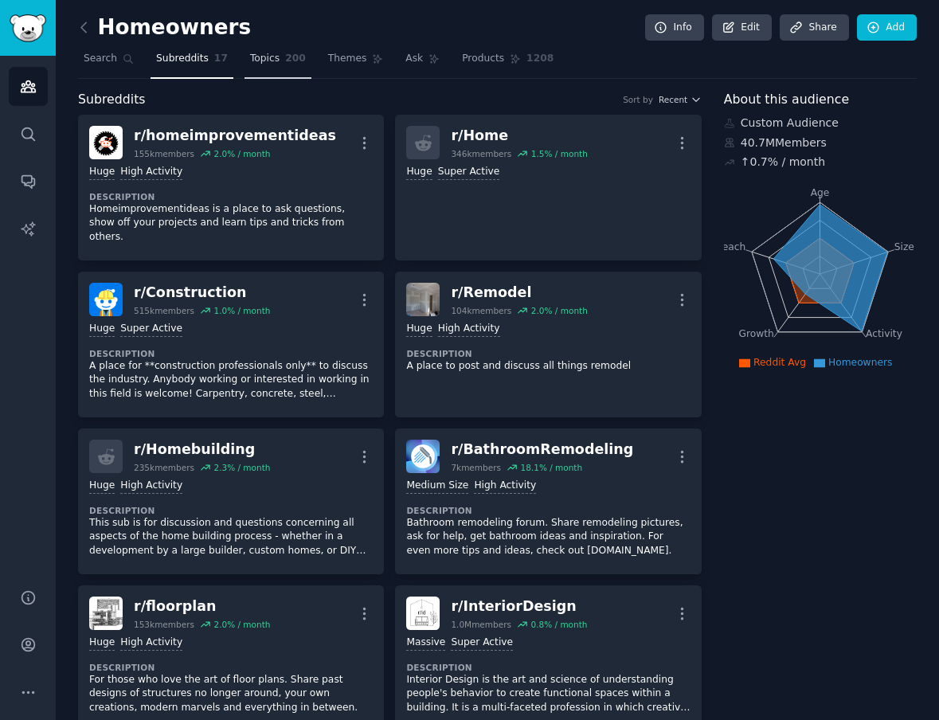
click at [266, 55] on span "Topics" at bounding box center [264, 59] width 29 height 14
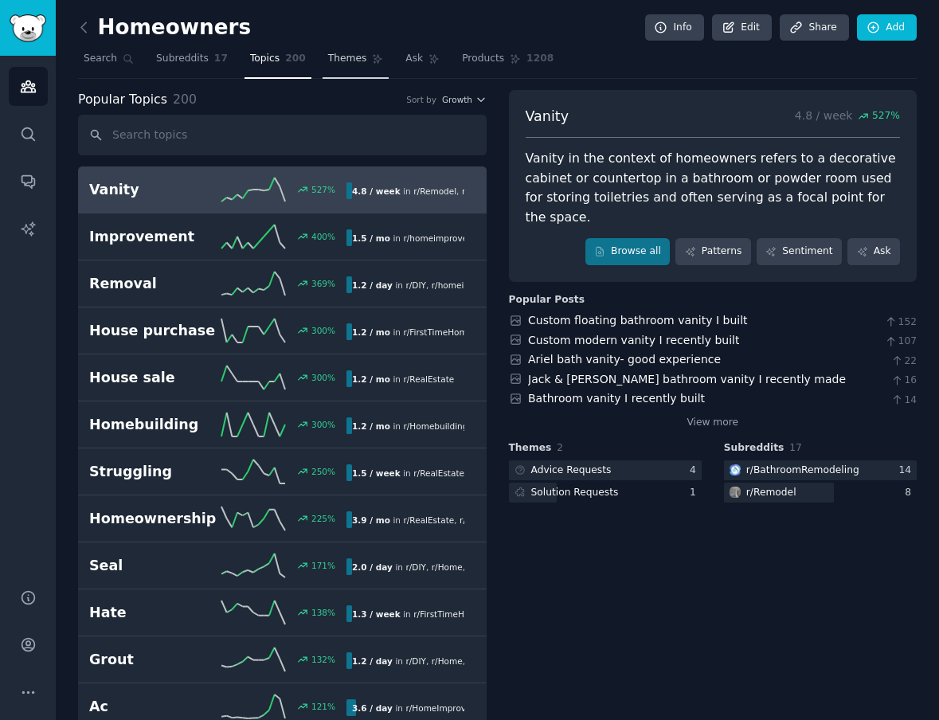
click at [373, 57] on icon at bounding box center [377, 59] width 9 height 9
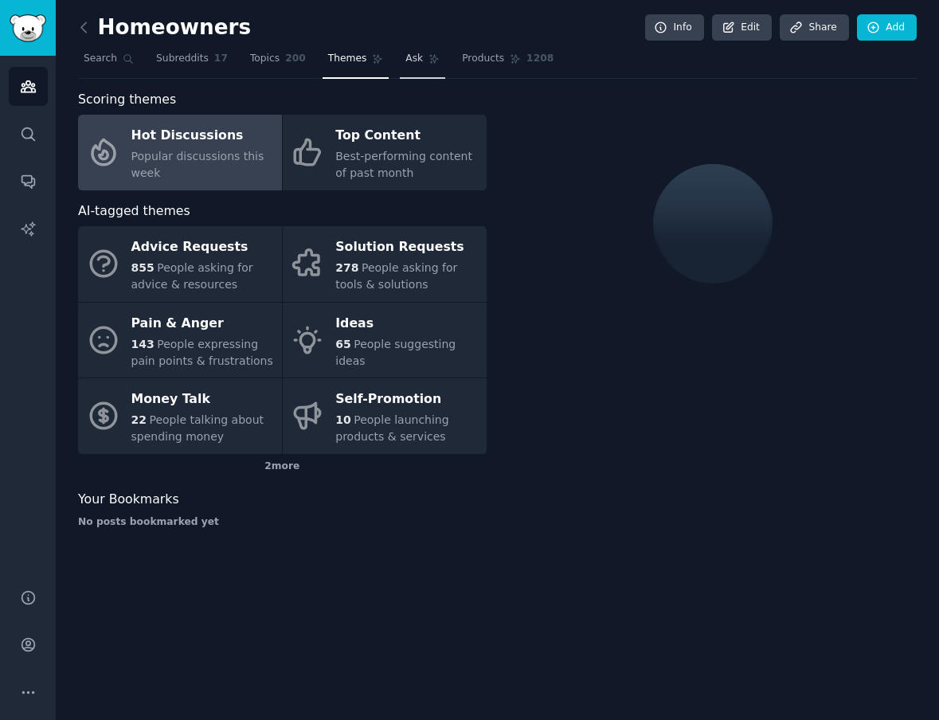
click at [408, 57] on span "Ask" at bounding box center [414, 59] width 18 height 14
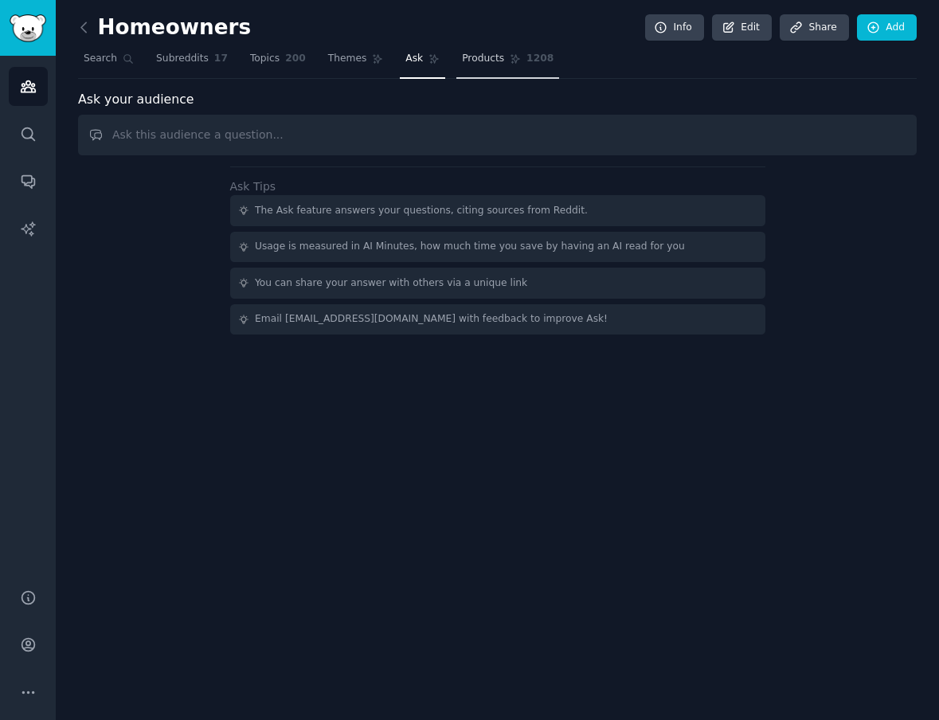
click at [471, 57] on span "Products" at bounding box center [483, 59] width 42 height 14
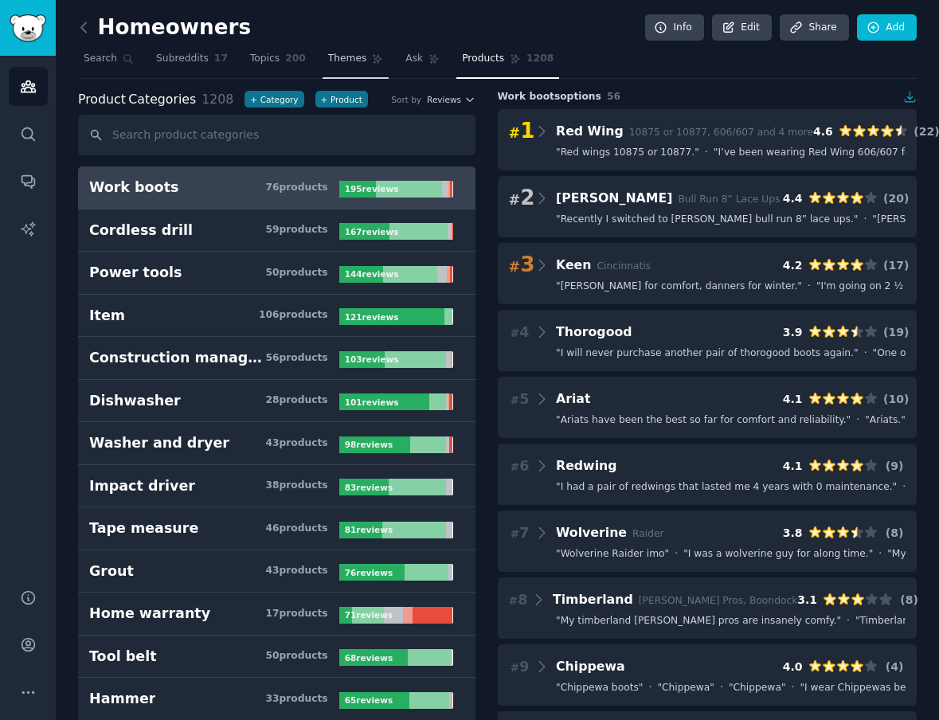
click at [357, 57] on span "Themes" at bounding box center [347, 59] width 39 height 14
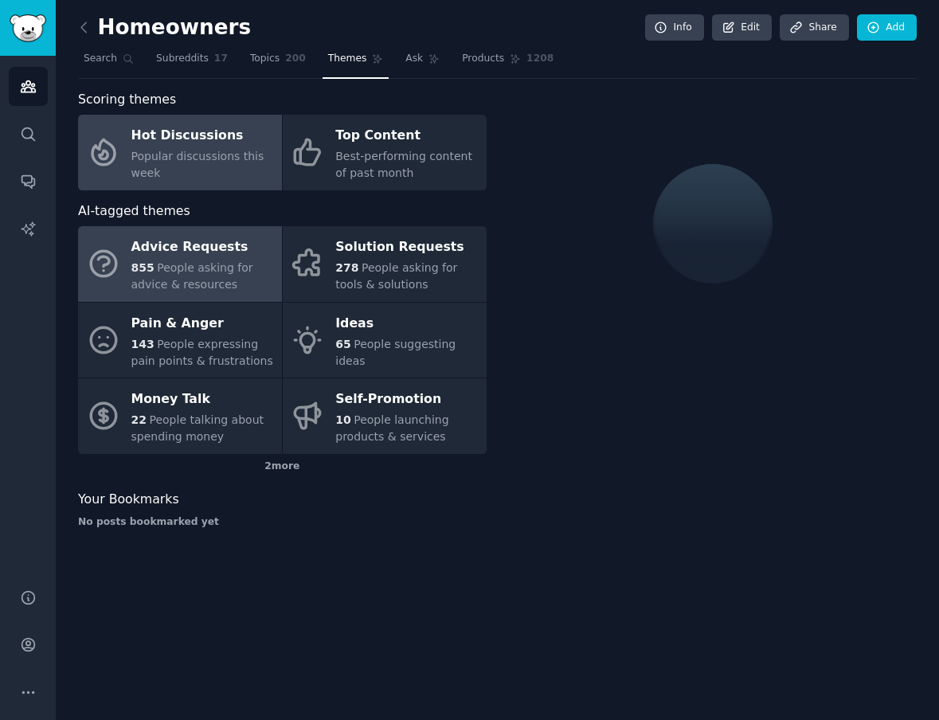
click at [223, 264] on span "People asking for advice & resources" at bounding box center [192, 275] width 122 height 29
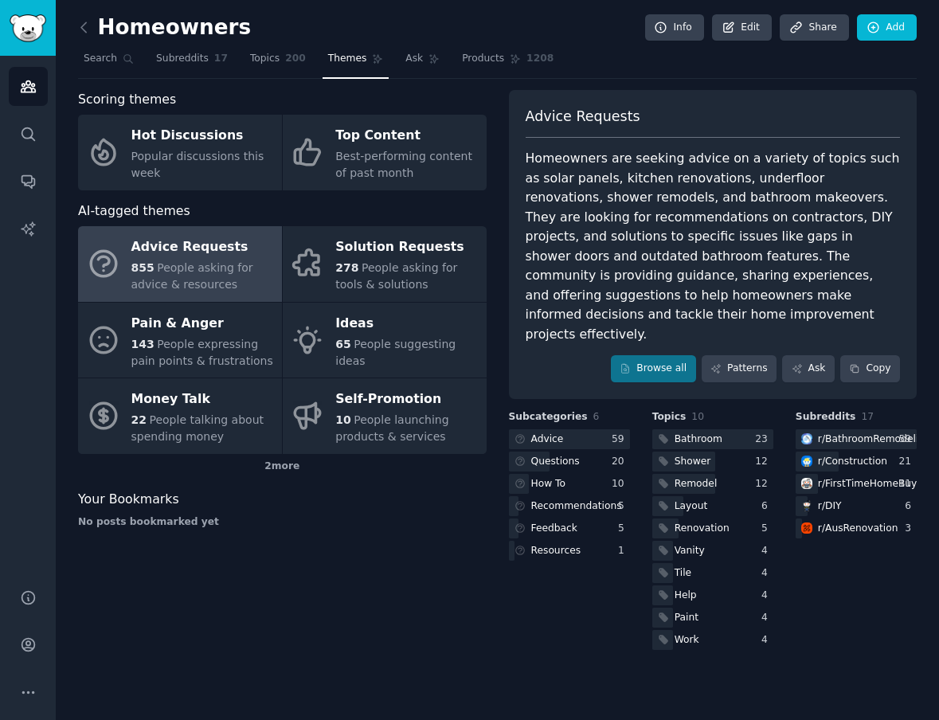
click at [357, 591] on div "Scoring themes Hot Discussions Popular discussions this week Top Content Best-p…" at bounding box center [282, 371] width 408 height 563
click at [251, 591] on div "Scoring themes Hot Discussions Popular discussions this week Top Content Best-p…" at bounding box center [282, 371] width 408 height 563
